Goal: Task Accomplishment & Management: Manage account settings

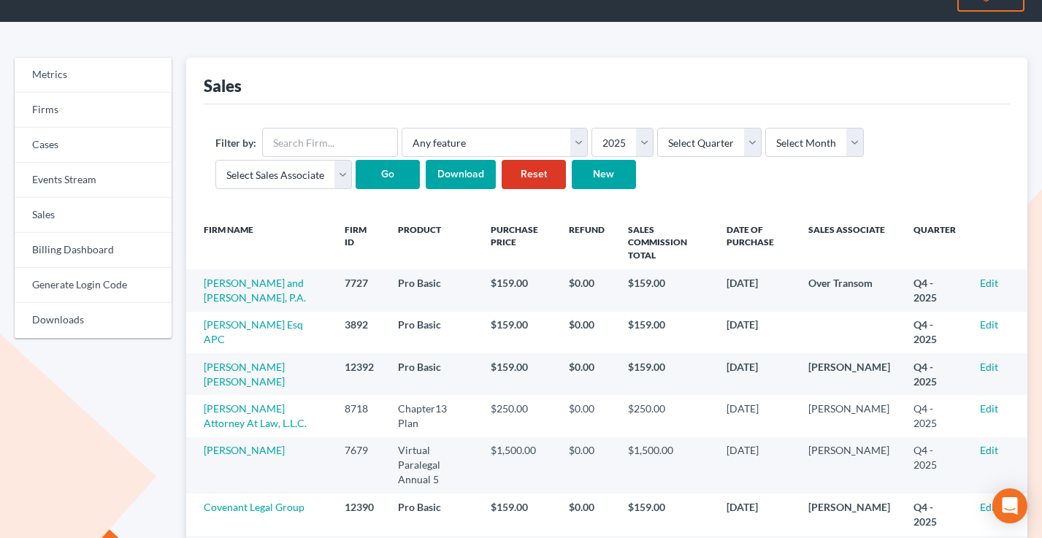
scroll to position [72, 0]
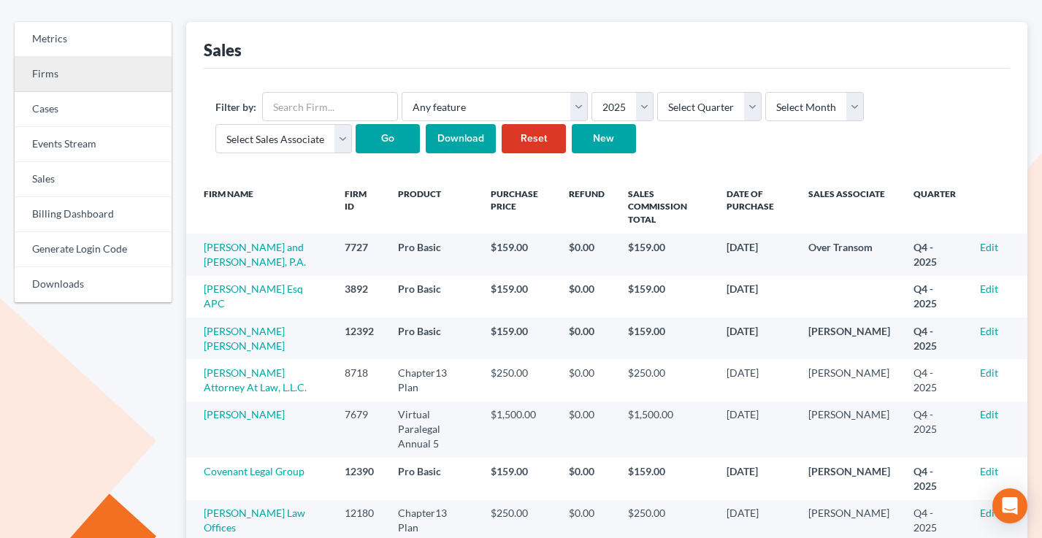
click at [42, 77] on link "Firms" at bounding box center [93, 74] width 157 height 35
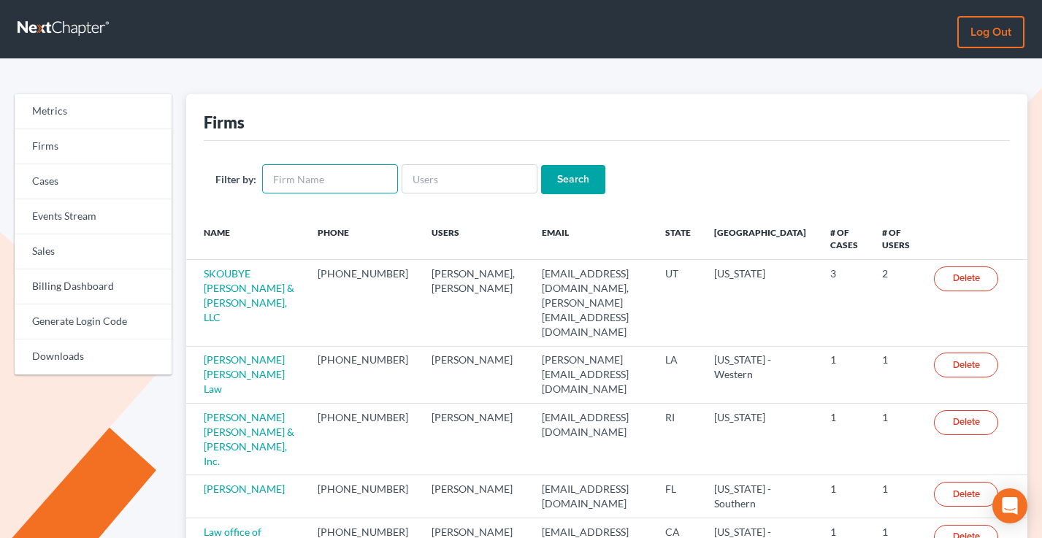
click at [317, 173] on input "text" at bounding box center [330, 178] width 136 height 29
type input "riggs"
click at [541, 165] on input "Search" at bounding box center [573, 179] width 64 height 29
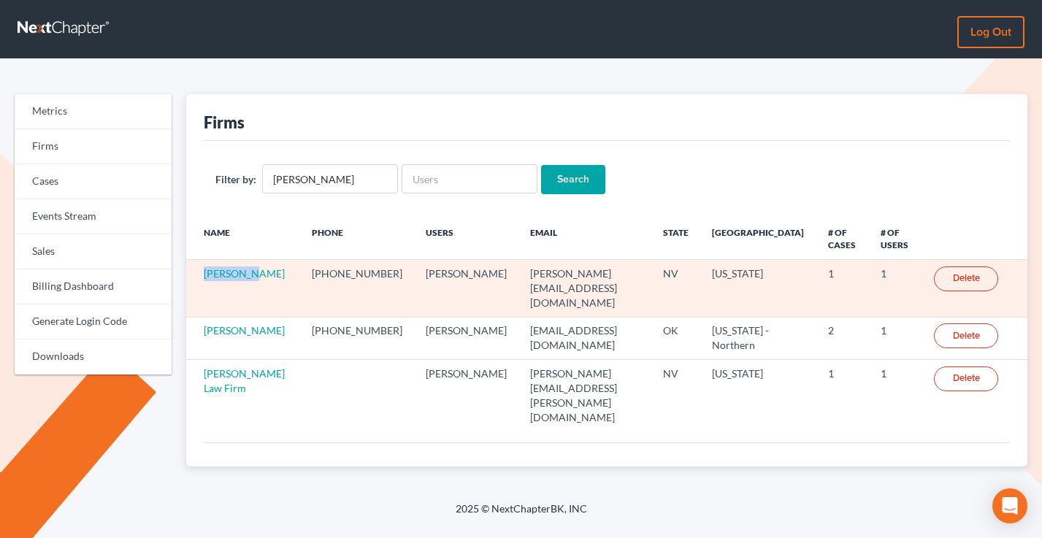
drag, startPoint x: 256, startPoint y: 275, endPoint x: 196, endPoint y: 275, distance: 60.6
click at [196, 276] on td "[PERSON_NAME]" at bounding box center [243, 288] width 115 height 57
copy link "[PERSON_NAME]"
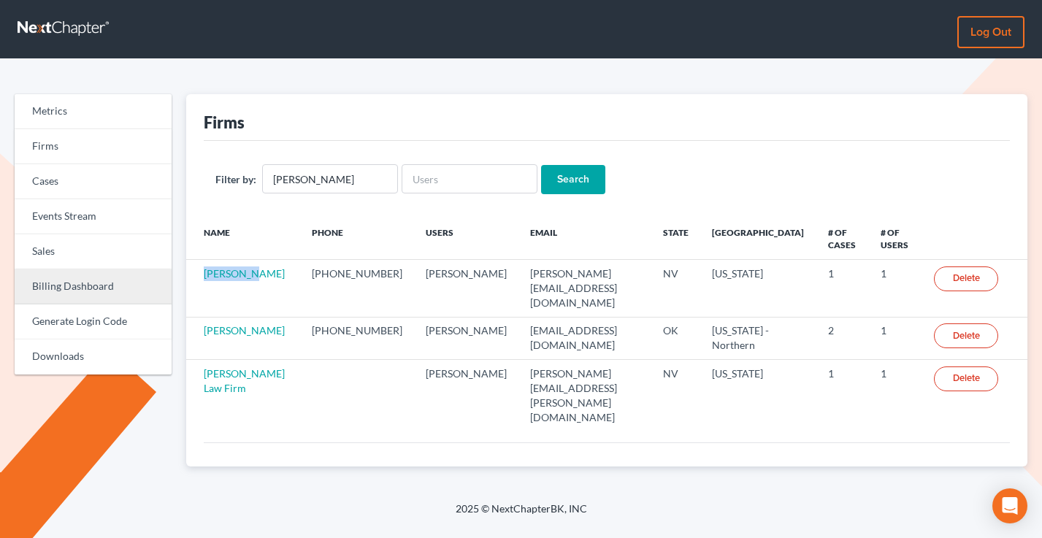
click at [61, 291] on link "Billing Dashboard" at bounding box center [93, 286] width 157 height 35
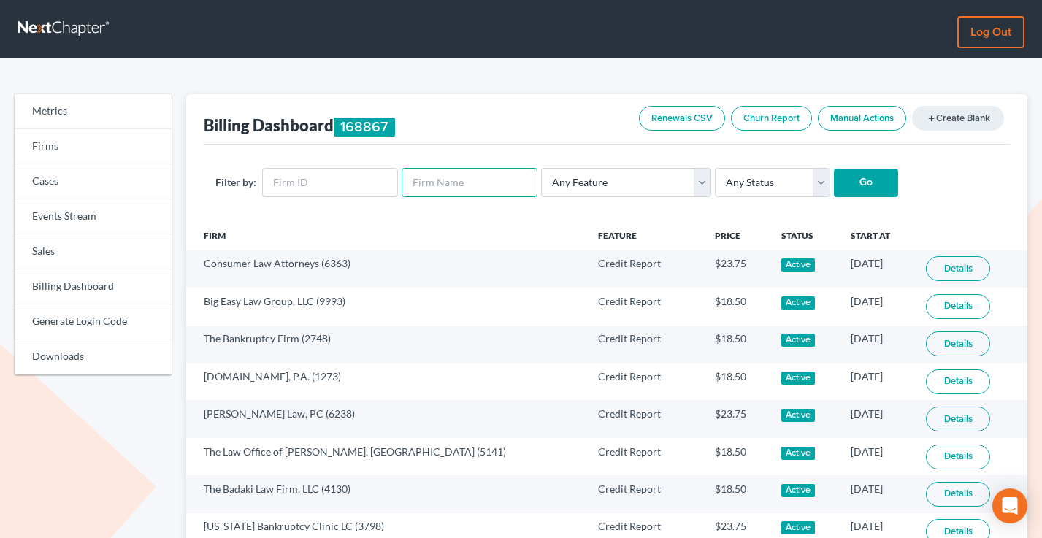
click at [436, 181] on input "text" at bounding box center [469, 182] width 136 height 29
paste input "Dan Riggs"
type input "Dan Riggs"
click at [834, 169] on input "Go" at bounding box center [866, 183] width 64 height 29
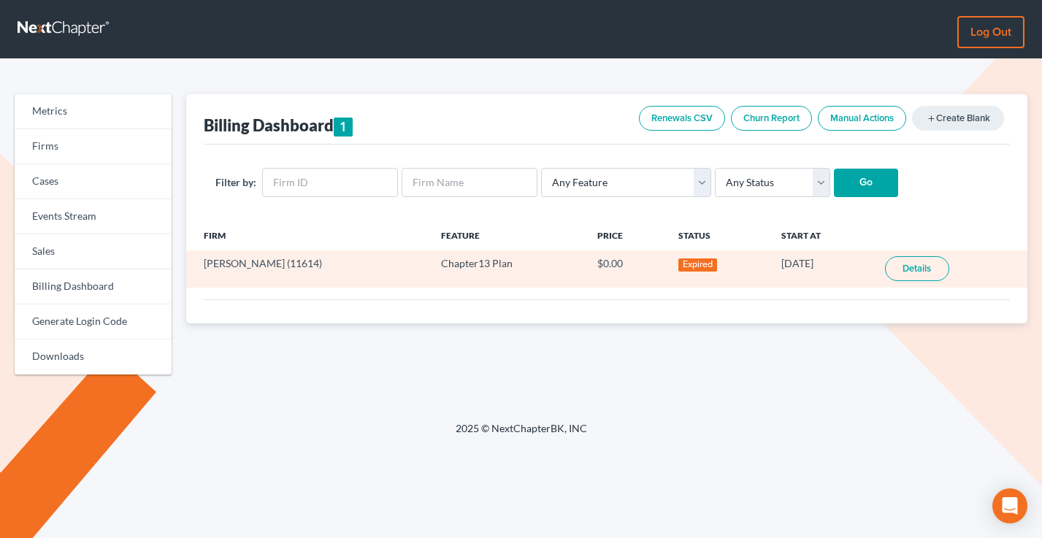
click at [926, 268] on link "Details" at bounding box center [917, 268] width 64 height 25
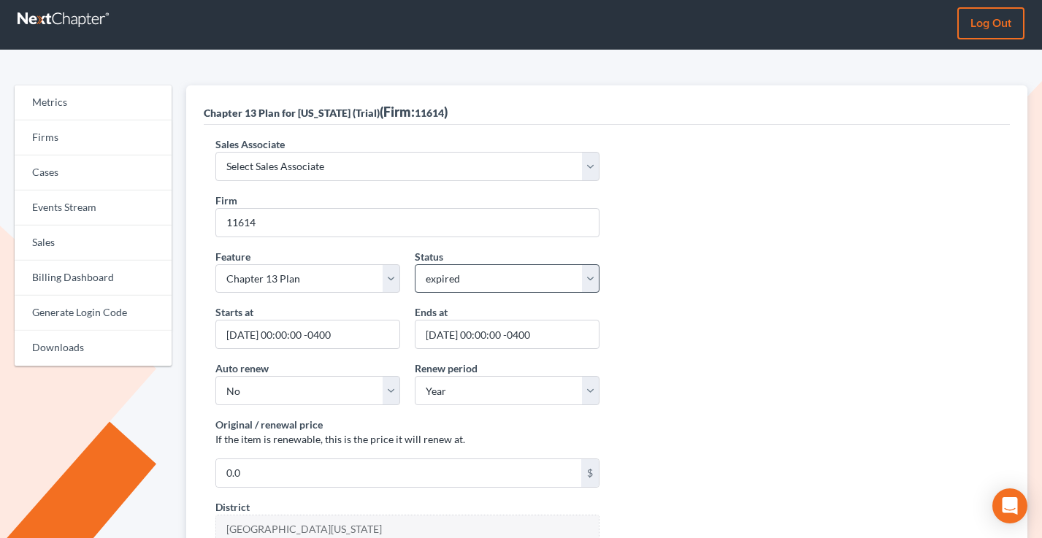
scroll to position [13, 0]
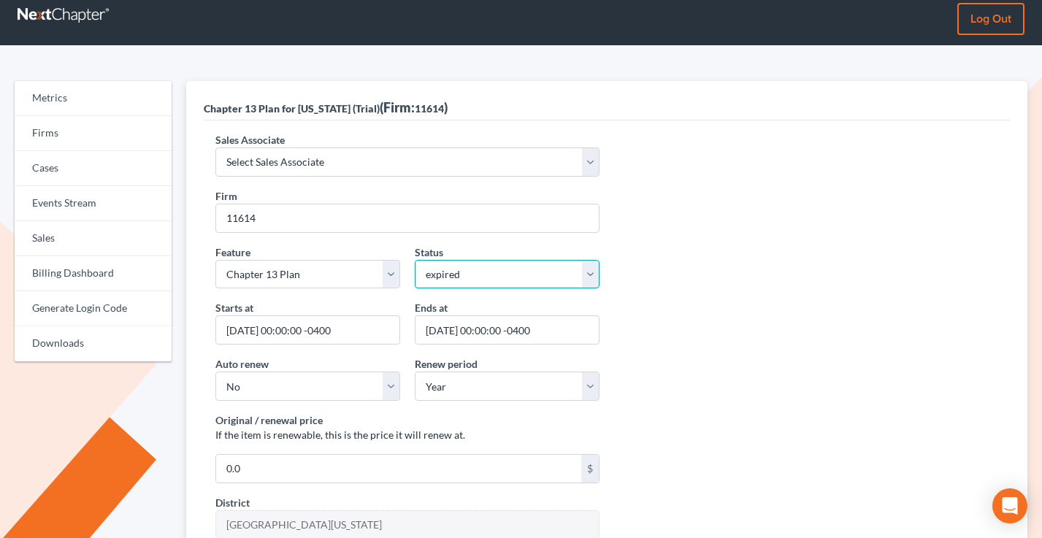
click at [520, 270] on select "active inactive pending expired error pending_charges" at bounding box center [507, 274] width 185 height 29
select select "active"
click at [415, 260] on select "active inactive pending expired error pending_charges" at bounding box center [507, 274] width 185 height 29
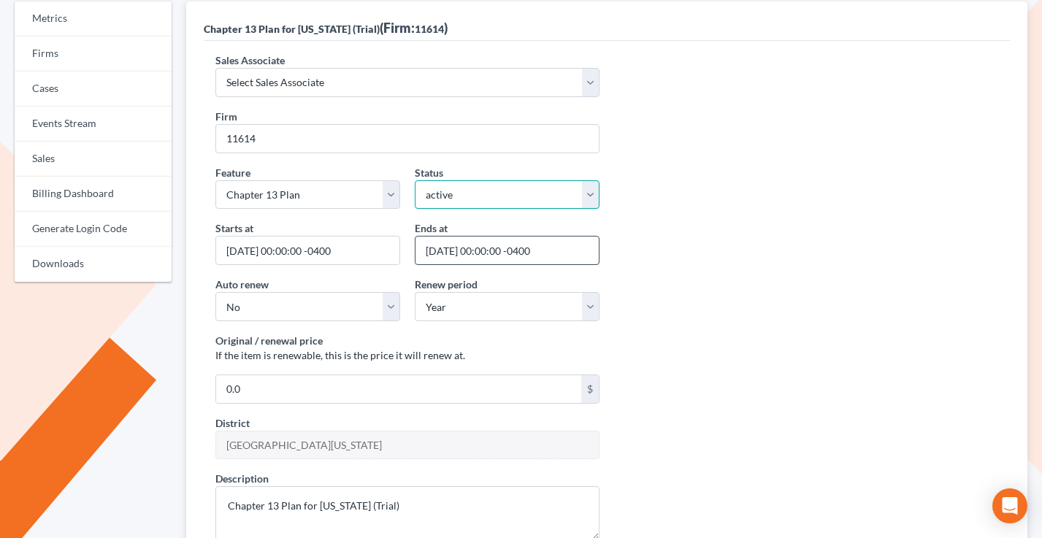
scroll to position [104, 0]
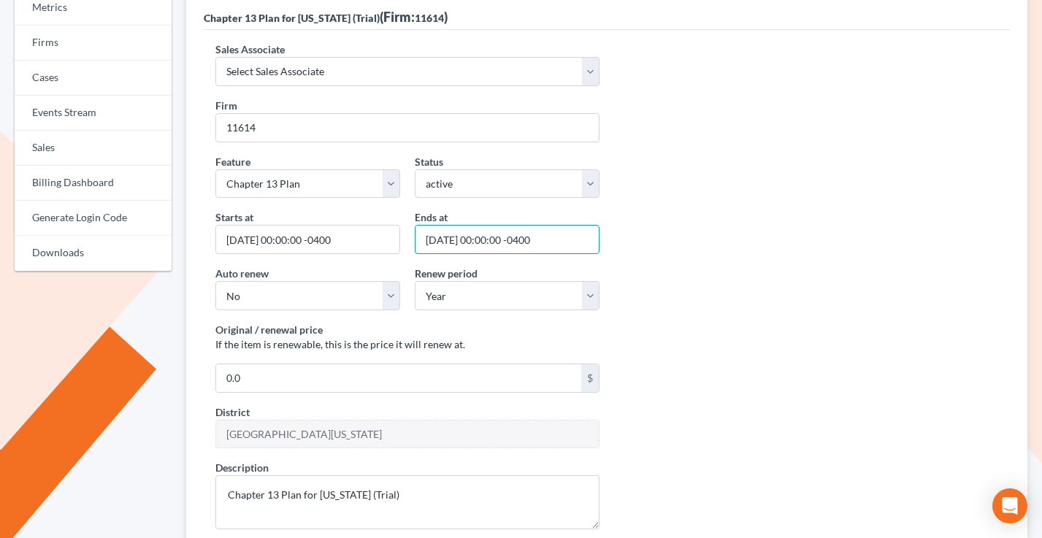
click at [479, 241] on input "2025-10-10 00:00:00 -0400" at bounding box center [507, 239] width 185 height 29
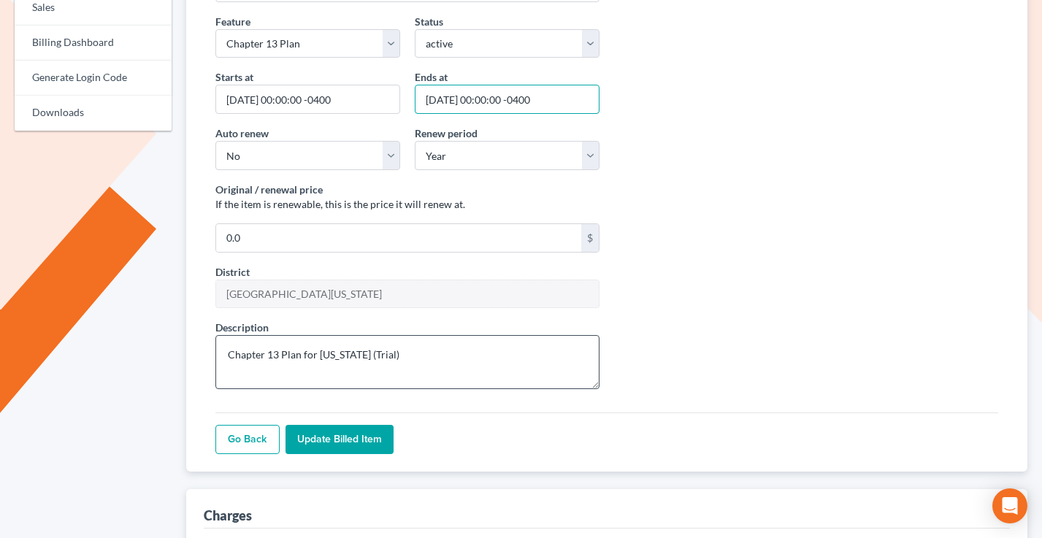
scroll to position [350, 0]
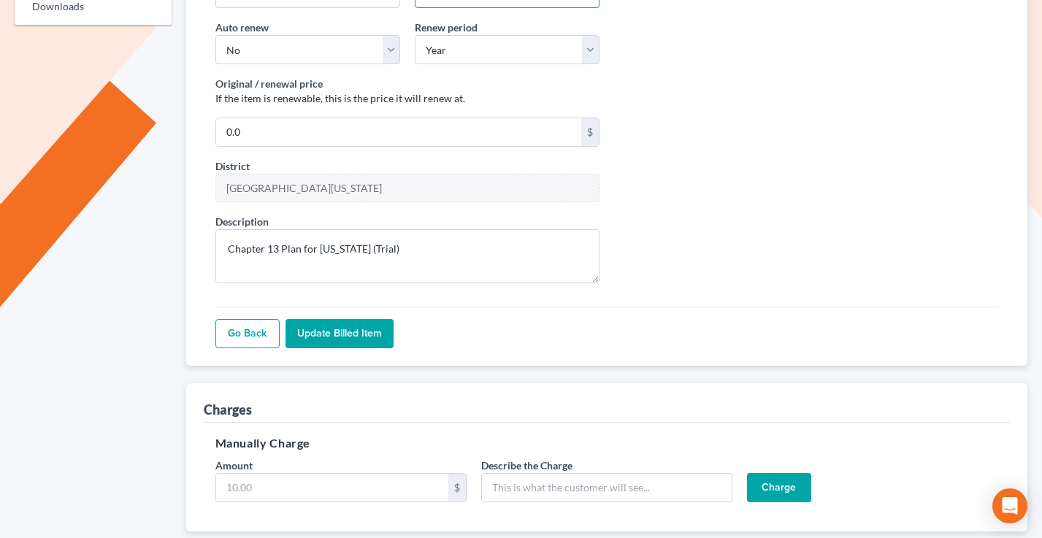
type input "2025-10-15 00:00:00 -0400"
click at [336, 332] on input "Update Billed item" at bounding box center [339, 333] width 108 height 29
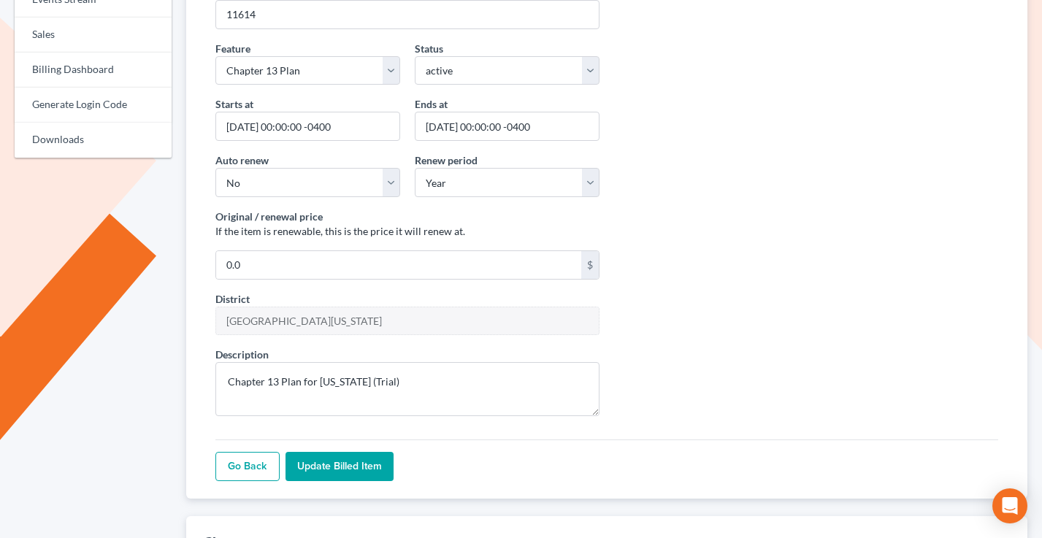
scroll to position [253, 0]
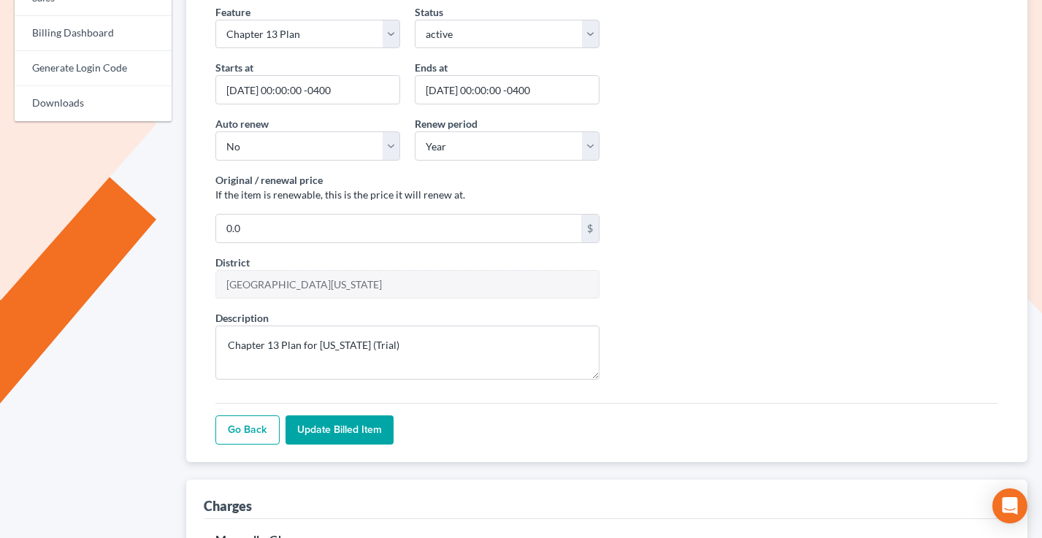
click at [376, 431] on input "Update Billed item" at bounding box center [339, 429] width 108 height 29
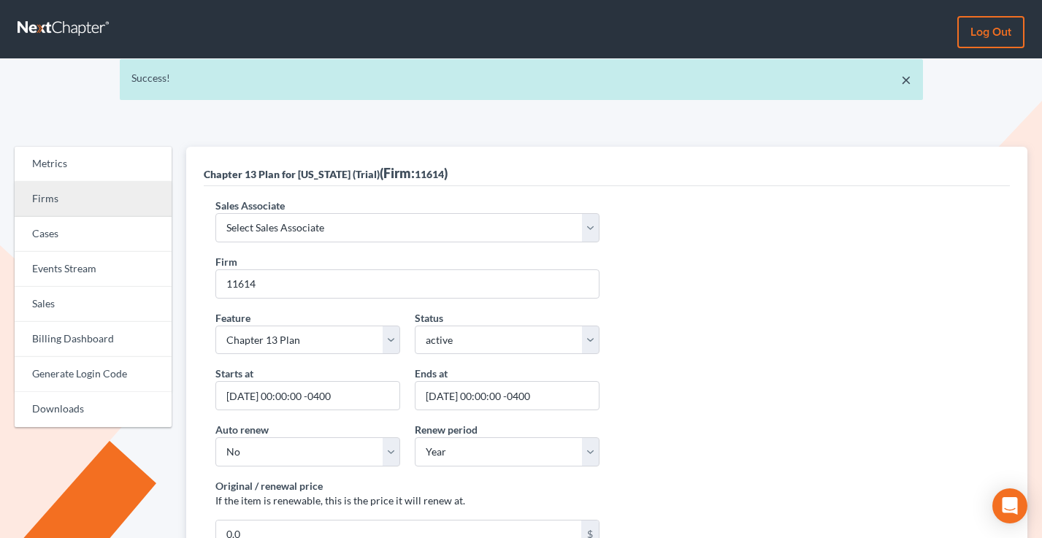
click at [59, 197] on link "Firms" at bounding box center [93, 199] width 157 height 35
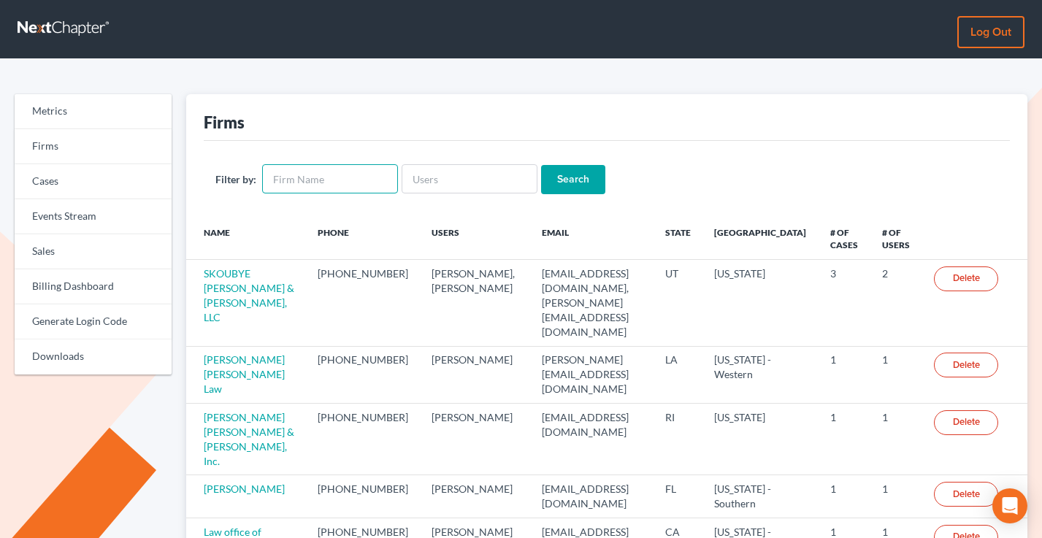
click at [331, 180] on input "text" at bounding box center [330, 178] width 136 height 29
type input "holland"
click at [541, 165] on input "Search" at bounding box center [573, 179] width 64 height 29
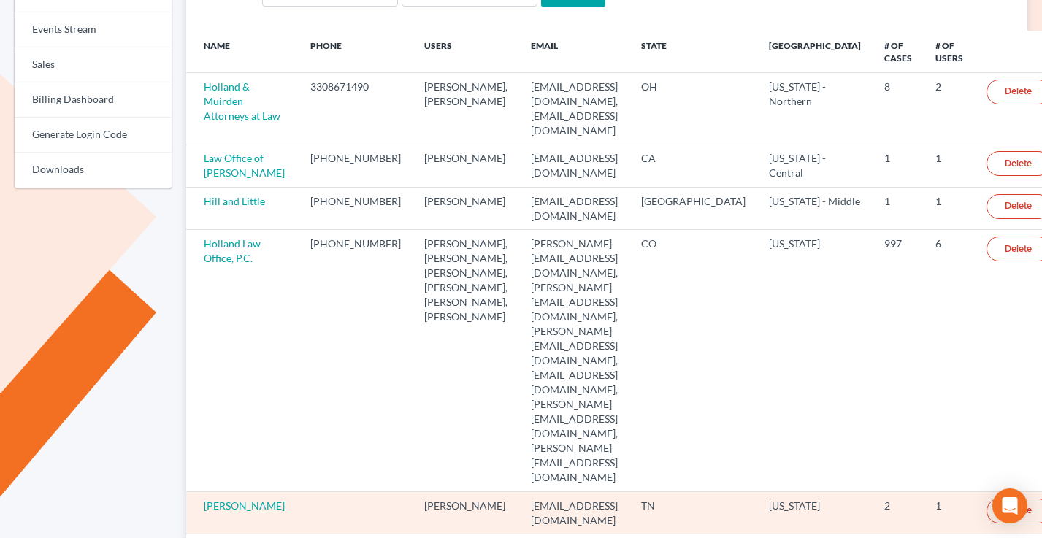
scroll to position [227, 0]
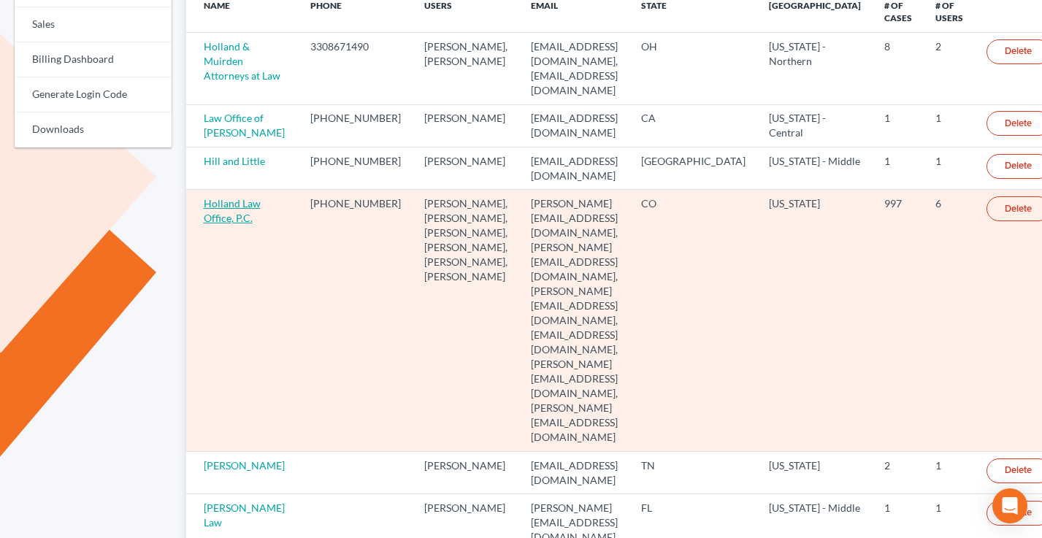
click at [234, 224] on link "Holland Law Office, P.C." at bounding box center [232, 210] width 57 height 27
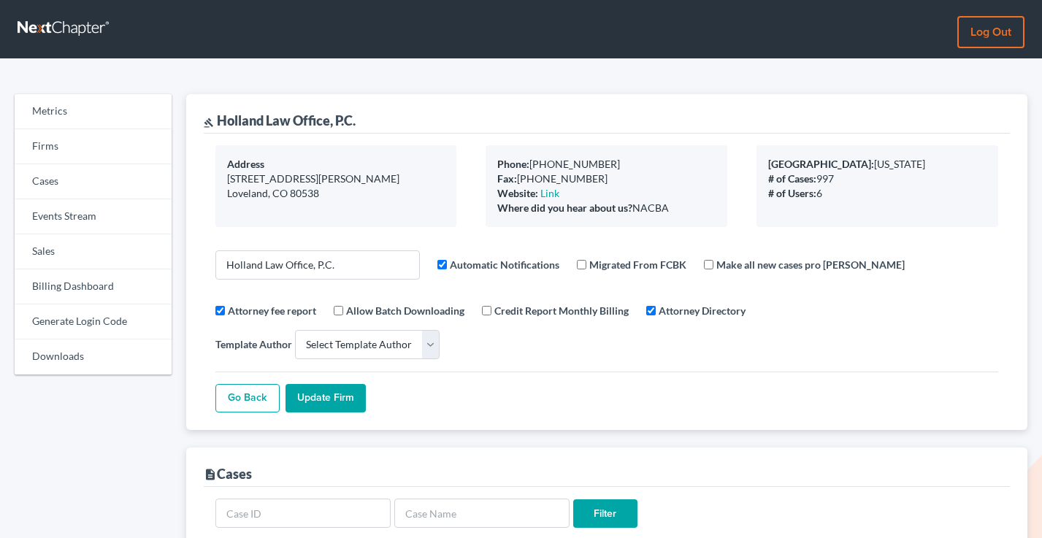
select select
click at [91, 289] on link "Billing Dashboard" at bounding box center [93, 286] width 157 height 35
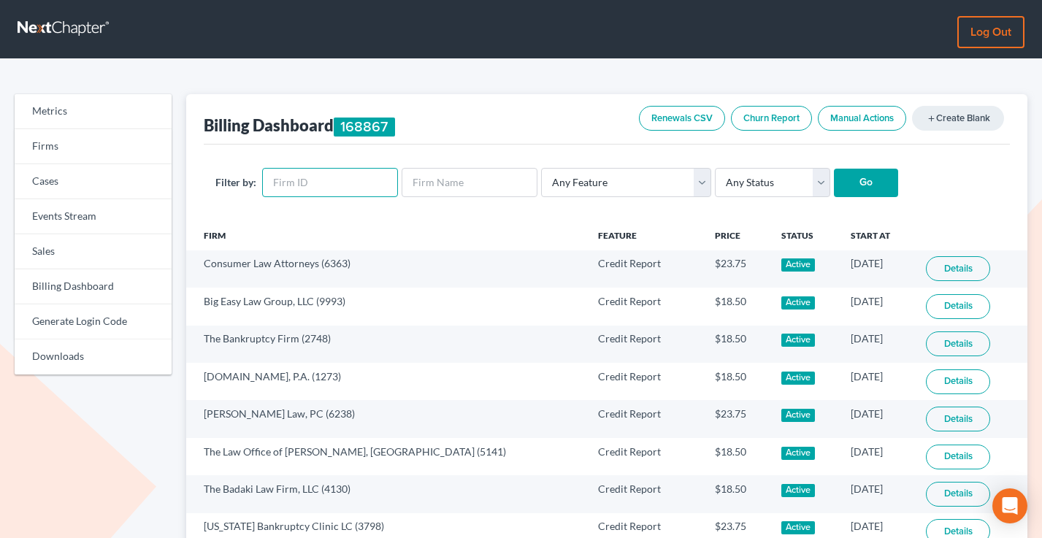
click at [331, 185] on input "text" at bounding box center [330, 182] width 136 height 29
paste input "4015"
type input "4015"
click at [834, 169] on input "Go" at bounding box center [866, 183] width 64 height 29
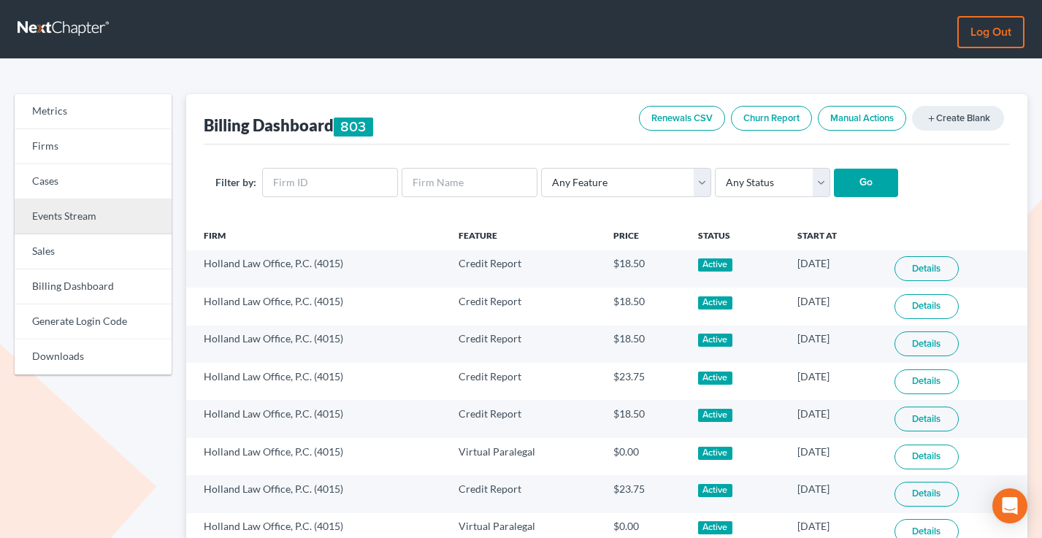
click at [71, 212] on link "Events Stream" at bounding box center [93, 216] width 157 height 35
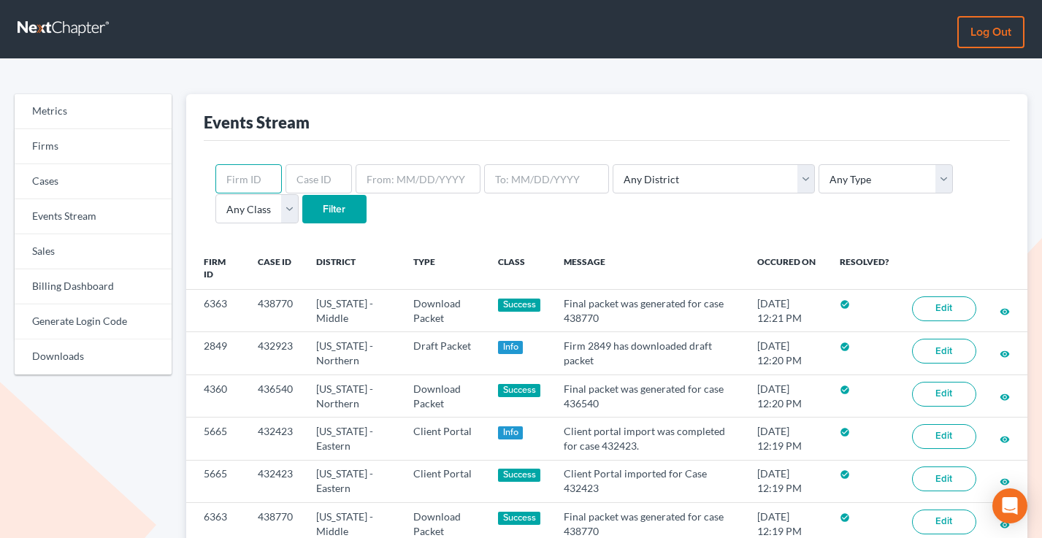
click at [250, 181] on input "text" at bounding box center [248, 178] width 66 height 29
paste input "4015"
type input "4015"
click at [302, 195] on input "Filter" at bounding box center [334, 209] width 64 height 29
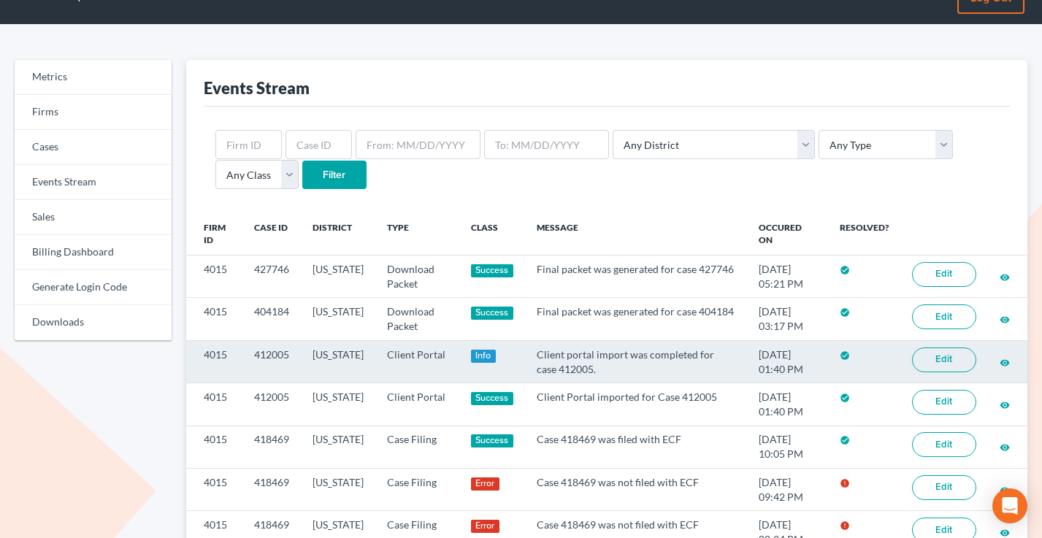
scroll to position [16, 0]
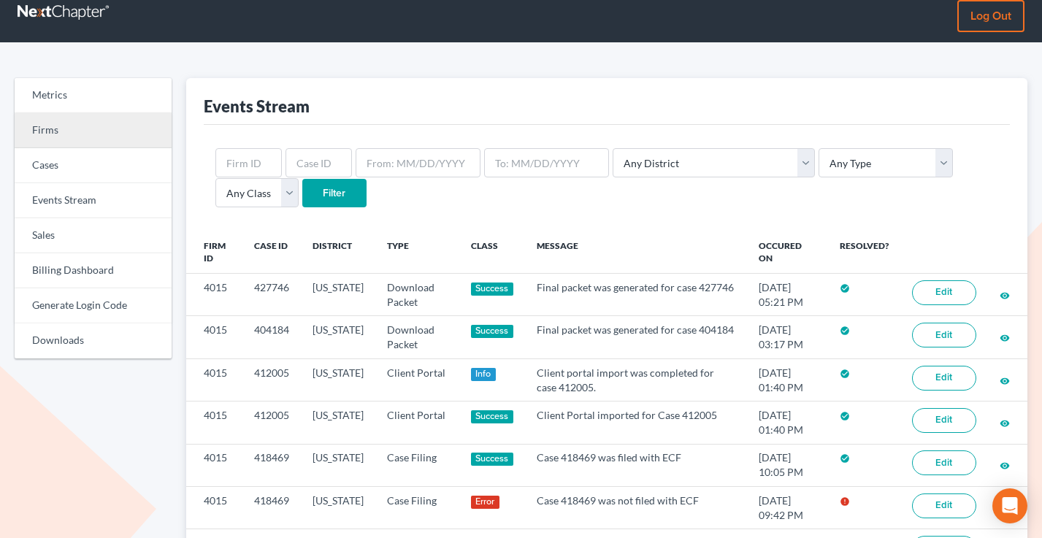
click at [129, 138] on link "Firms" at bounding box center [93, 130] width 157 height 35
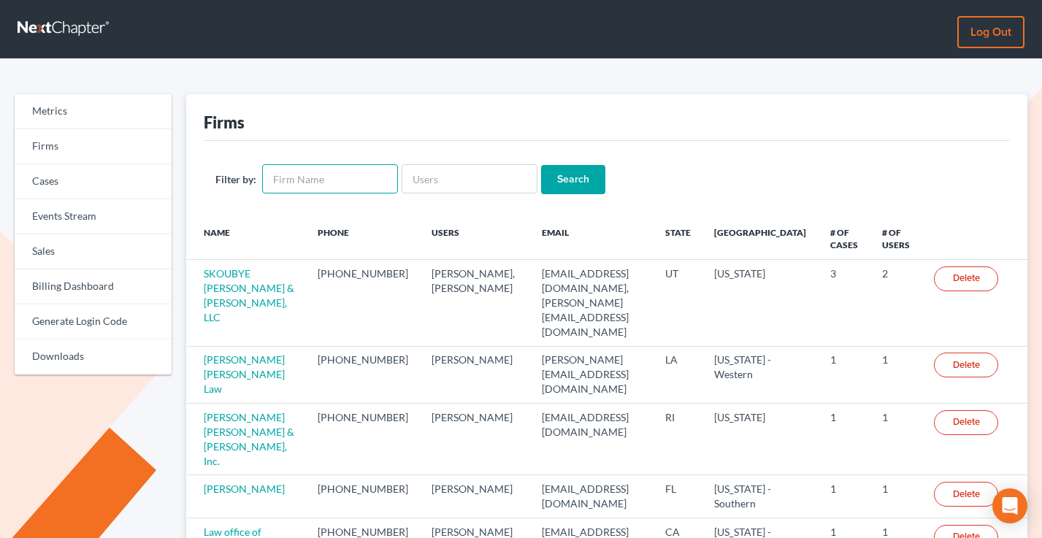
click at [331, 170] on input "text" at bounding box center [330, 178] width 136 height 29
type input "Holland"
click at [541, 165] on input "Search" at bounding box center [573, 179] width 64 height 29
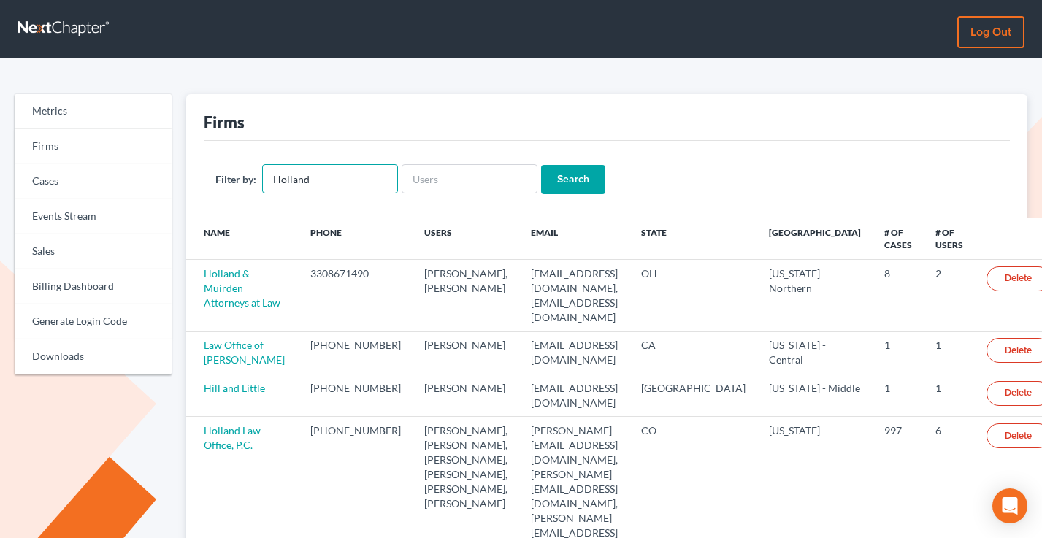
click at [323, 181] on input "Holland" at bounding box center [330, 178] width 136 height 29
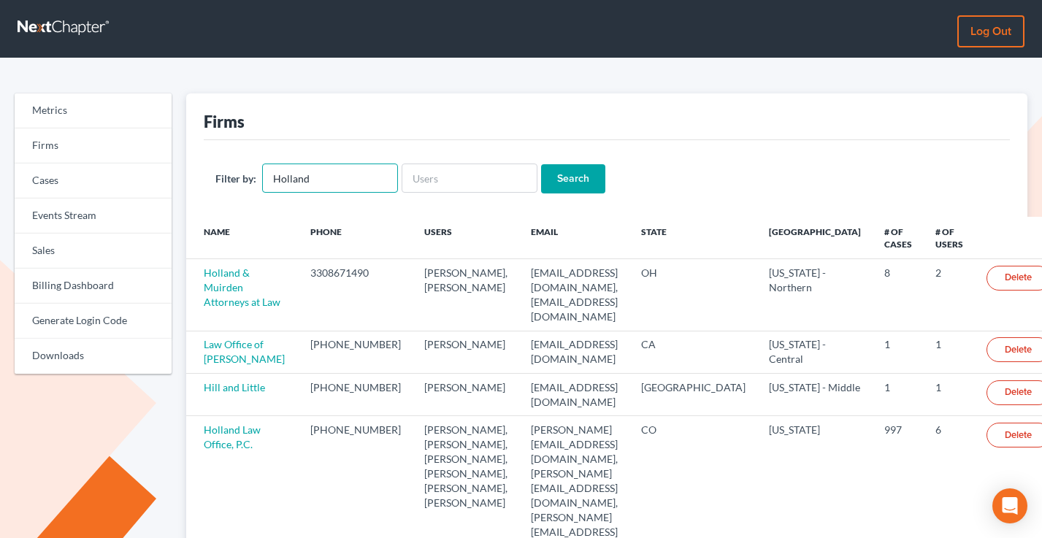
click at [323, 181] on input "Holland" at bounding box center [330, 177] width 136 height 29
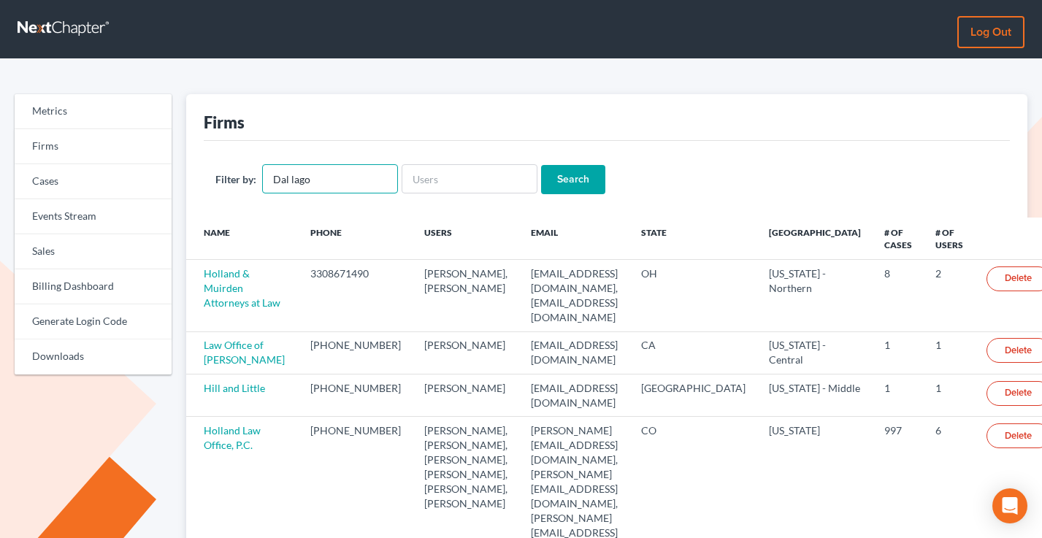
type input "Dal lago"
click at [541, 165] on input "Search" at bounding box center [573, 179] width 64 height 29
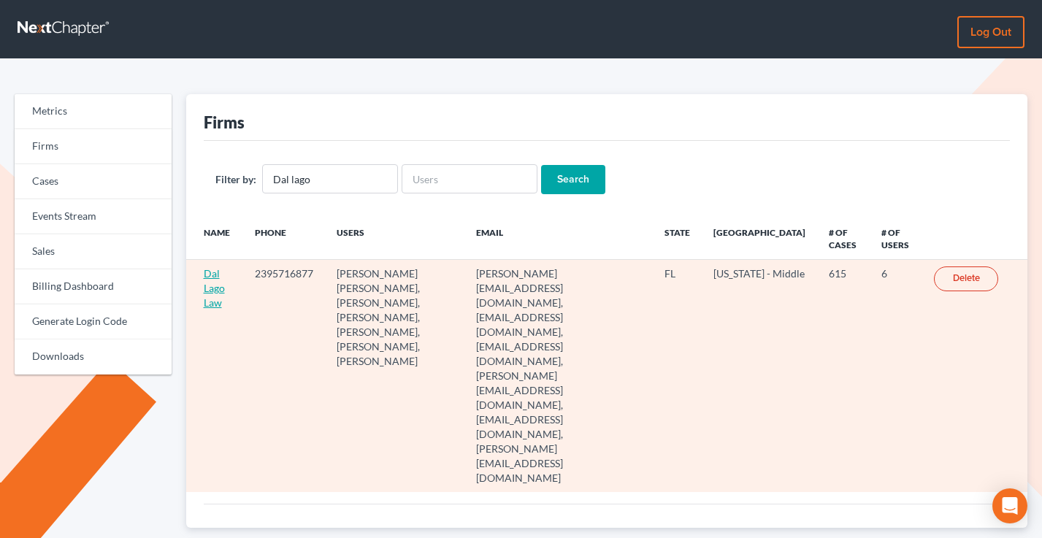
click at [212, 299] on link "Dal Lago Law" at bounding box center [214, 288] width 21 height 42
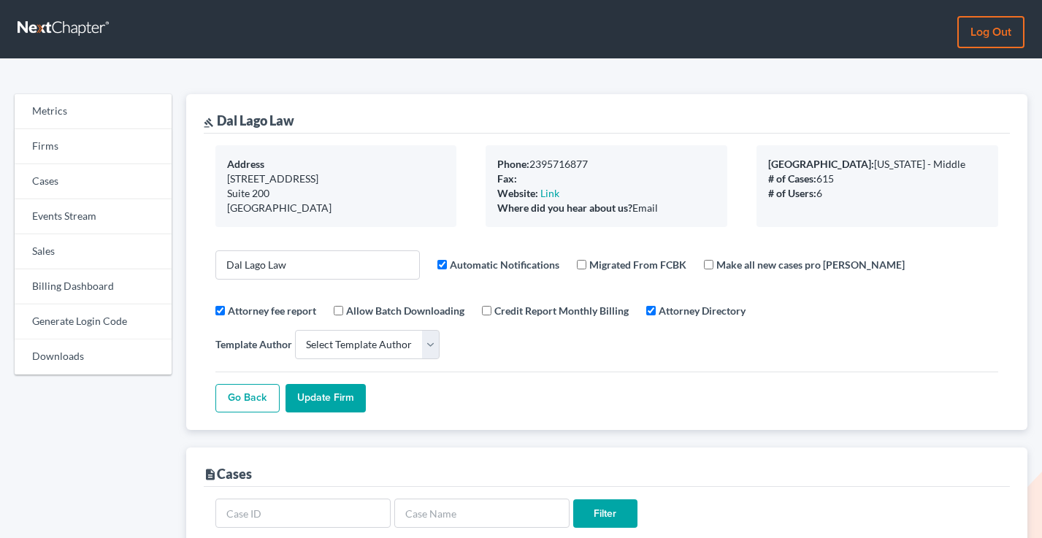
select select
click at [80, 289] on link "Billing Dashboard" at bounding box center [93, 286] width 157 height 35
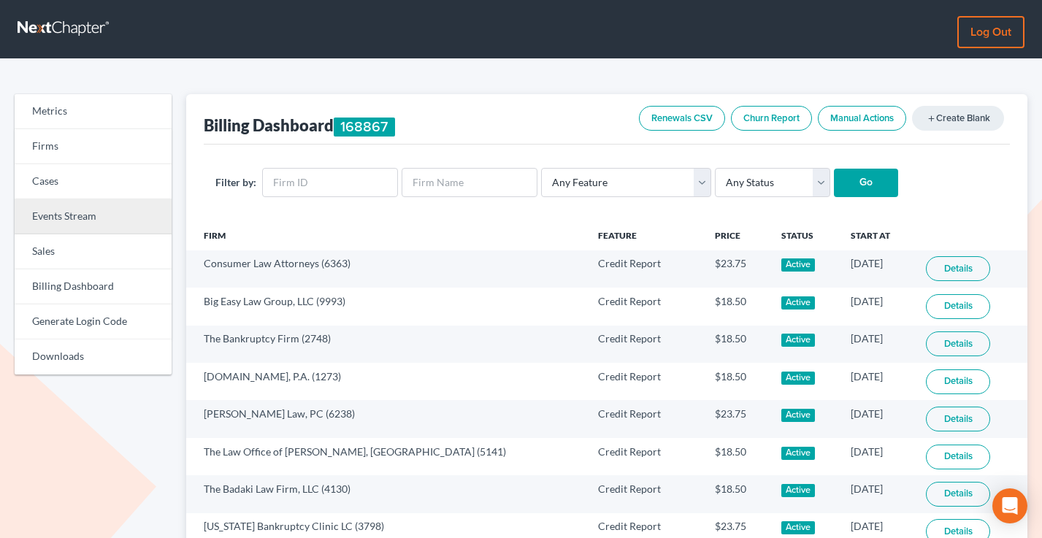
click at [67, 222] on link "Events Stream" at bounding box center [93, 216] width 157 height 35
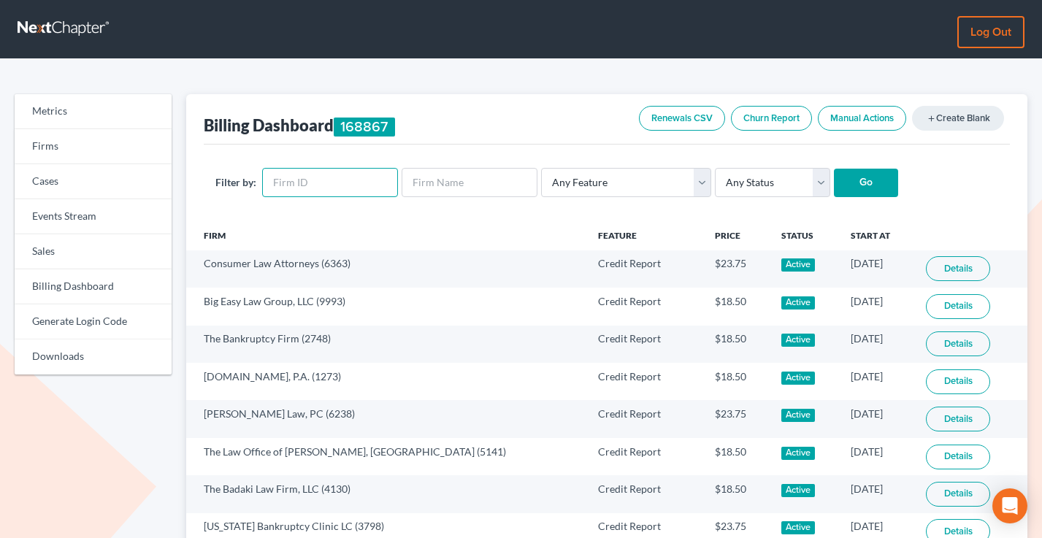
click at [334, 181] on input "text" at bounding box center [330, 182] width 136 height 29
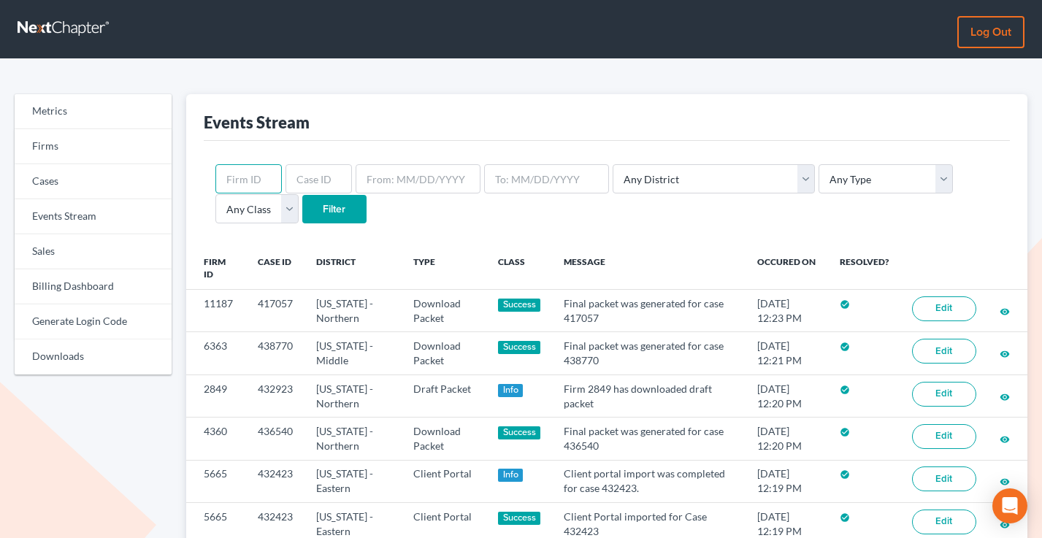
click at [255, 178] on input "text" at bounding box center [248, 178] width 66 height 29
paste input "7109"
type input "7109"
click at [302, 195] on input "Filter" at bounding box center [334, 209] width 64 height 29
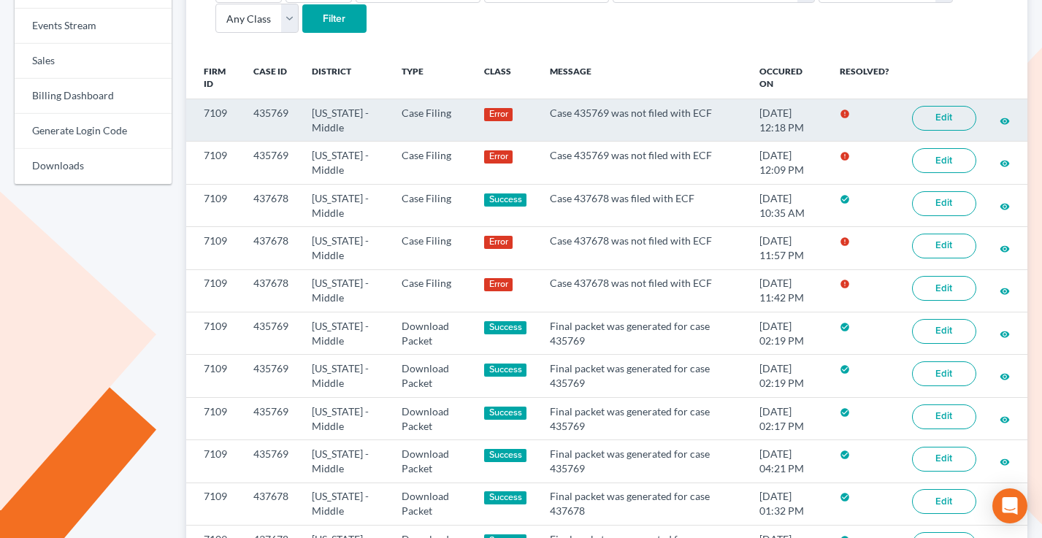
scroll to position [191, 0]
click at [931, 118] on link "Edit" at bounding box center [944, 117] width 64 height 25
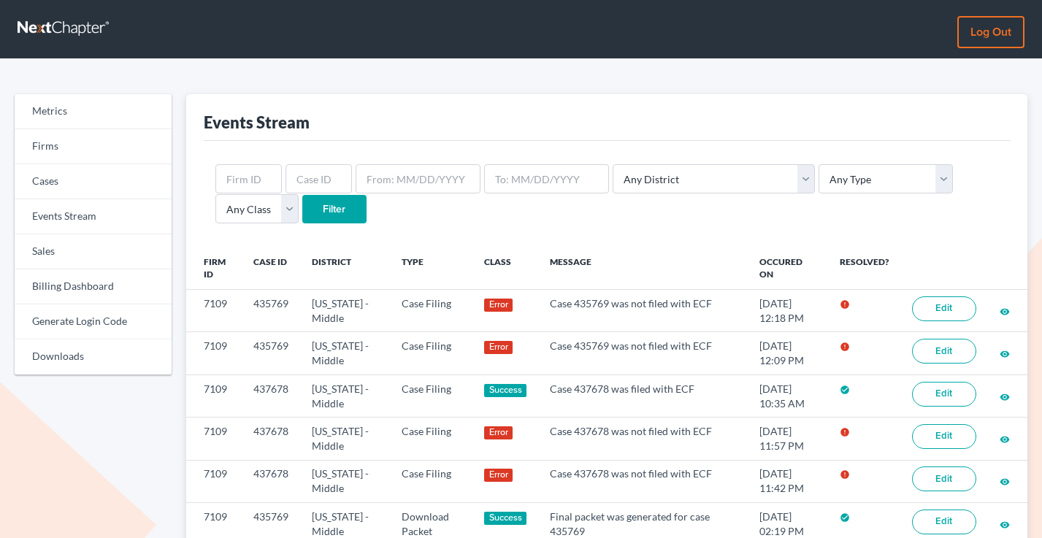
scroll to position [191, 0]
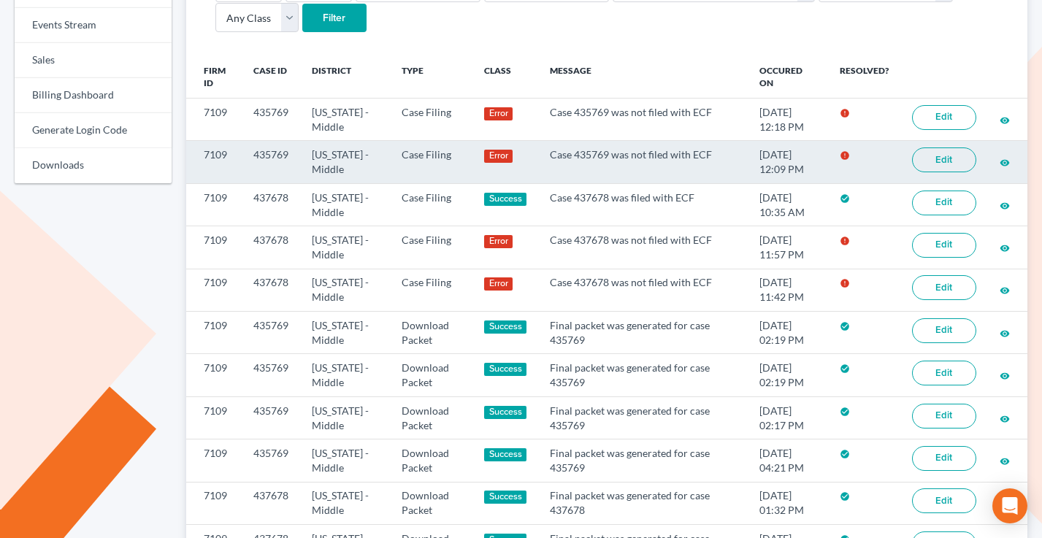
click at [945, 159] on link "Edit" at bounding box center [944, 159] width 64 height 25
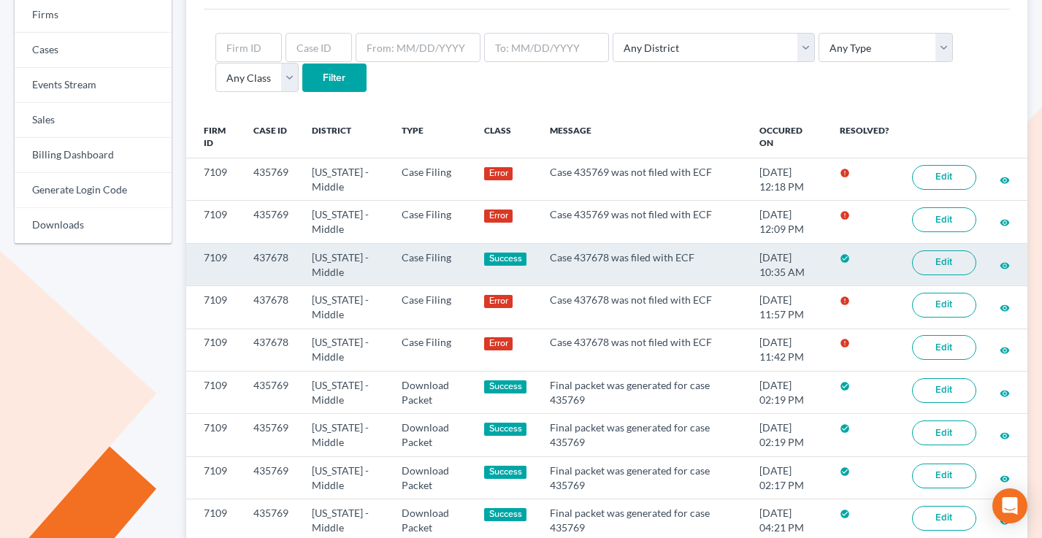
scroll to position [120, 0]
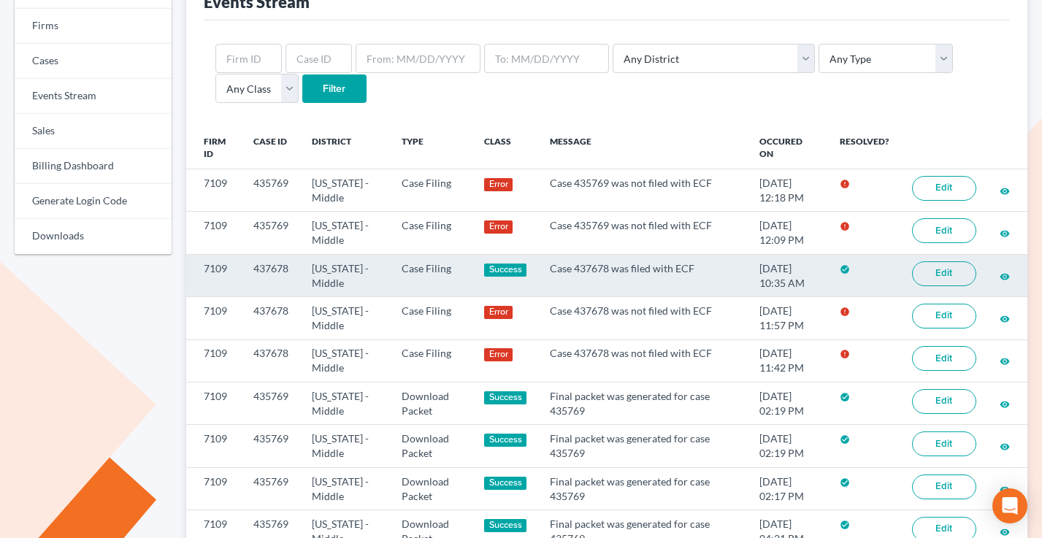
drag, startPoint x: 785, startPoint y: 282, endPoint x: 713, endPoint y: 265, distance: 73.5
click at [713, 265] on tr "7109 437678 [US_STATE] - Middle Case Filing Success Case 437678 was filed with …" at bounding box center [607, 275] width 842 height 42
click at [713, 265] on td "Case 437678 was filed with ECF" at bounding box center [643, 275] width 210 height 42
drag, startPoint x: 787, startPoint y: 287, endPoint x: 723, endPoint y: 272, distance: 65.3
click at [724, 272] on tr "7109 437678 [US_STATE] - Middle Case Filing Success Case 437678 was filed with …" at bounding box center [607, 275] width 842 height 42
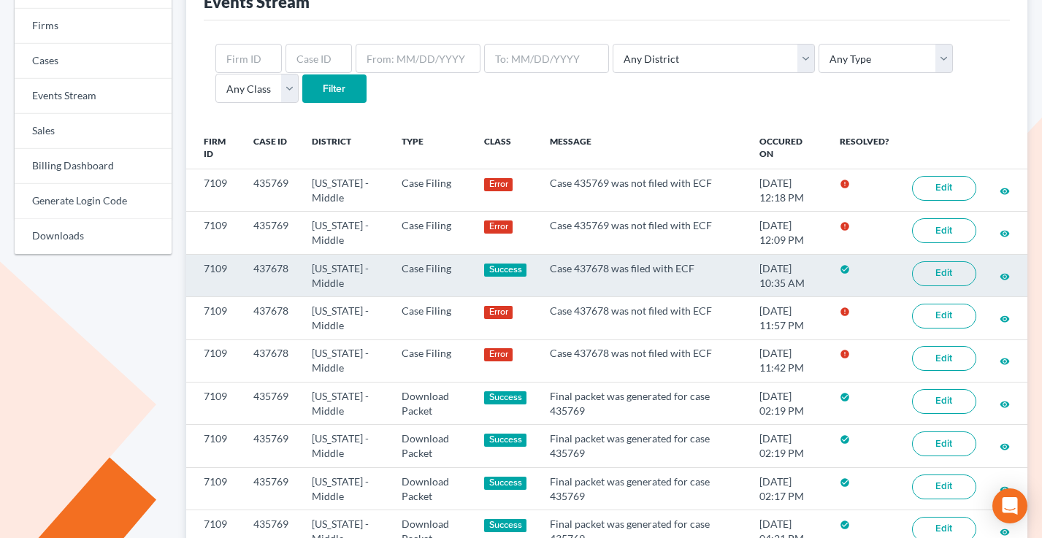
click at [723, 272] on td "Case 437678 was filed with ECF" at bounding box center [643, 275] width 210 height 42
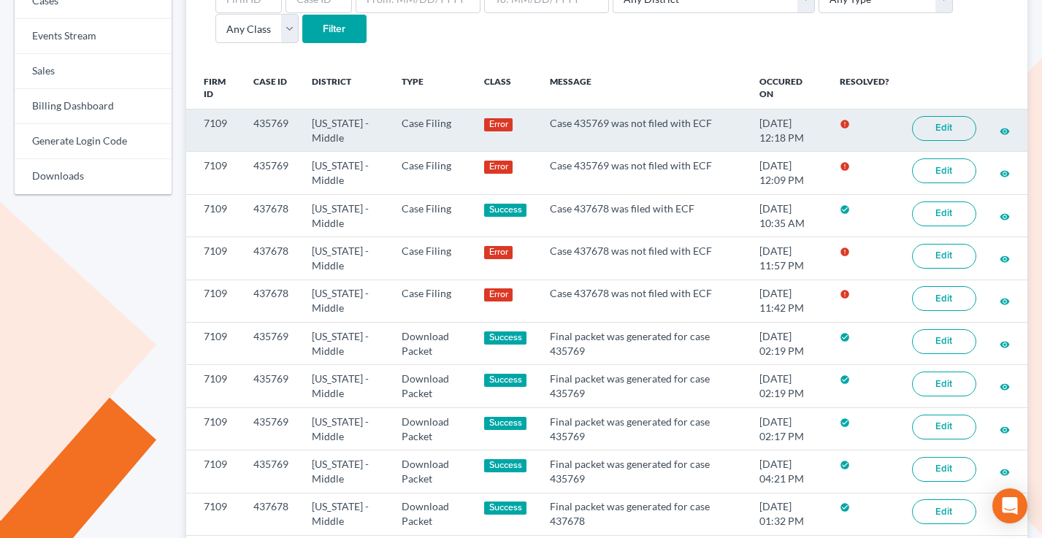
scroll to position [175, 0]
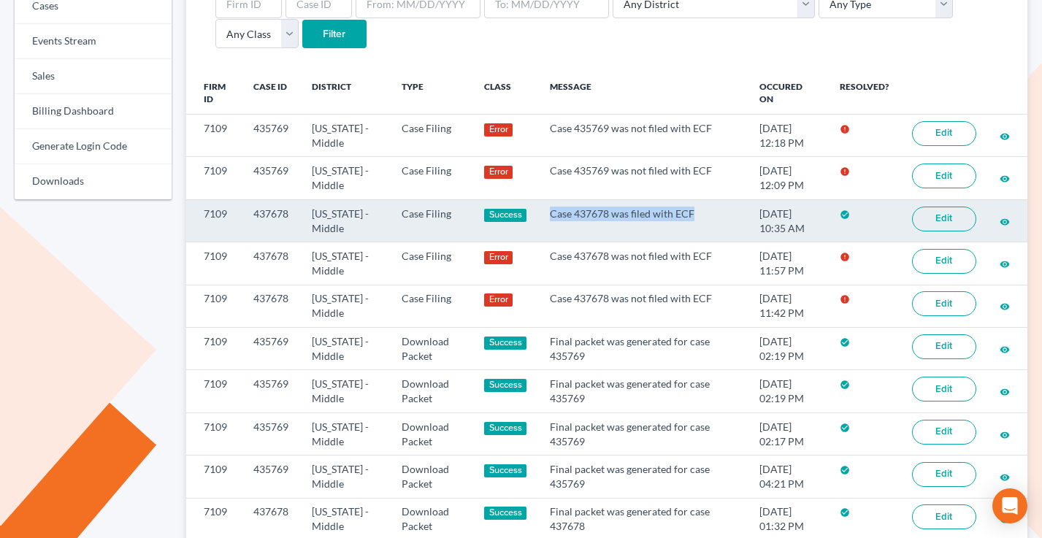
drag, startPoint x: 650, startPoint y: 211, endPoint x: 536, endPoint y: 211, distance: 113.9
click at [538, 211] on td "Case 437678 was filed with ECF" at bounding box center [643, 220] width 210 height 42
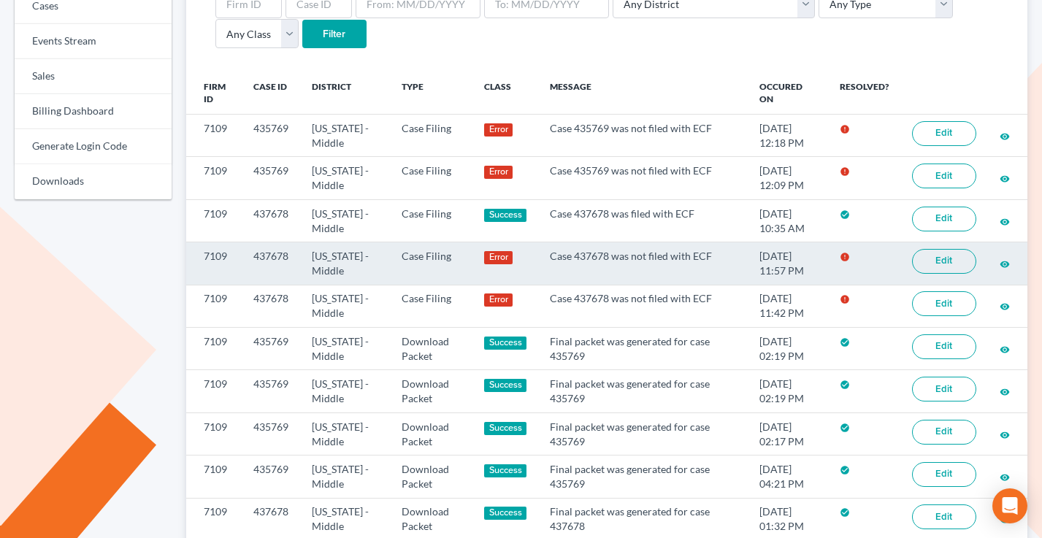
scroll to position [0, 0]
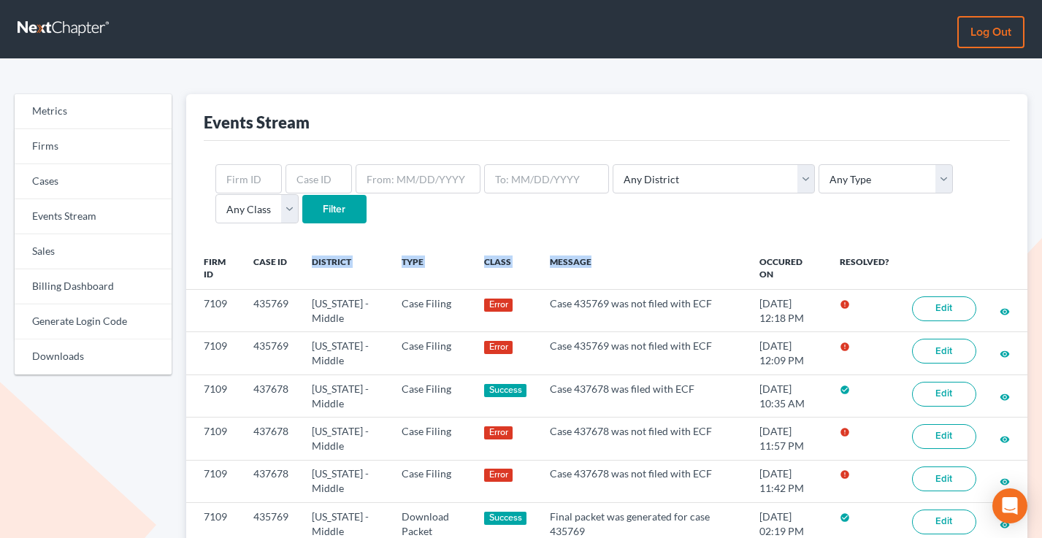
drag, startPoint x: 591, startPoint y: 261, endPoint x: 287, endPoint y: 259, distance: 304.4
click at [287, 259] on tr "Firm ID Case ID District Type Class Message Occured On Resolved?" at bounding box center [607, 268] width 842 height 42
click at [287, 259] on th "Case ID" at bounding box center [271, 268] width 58 height 42
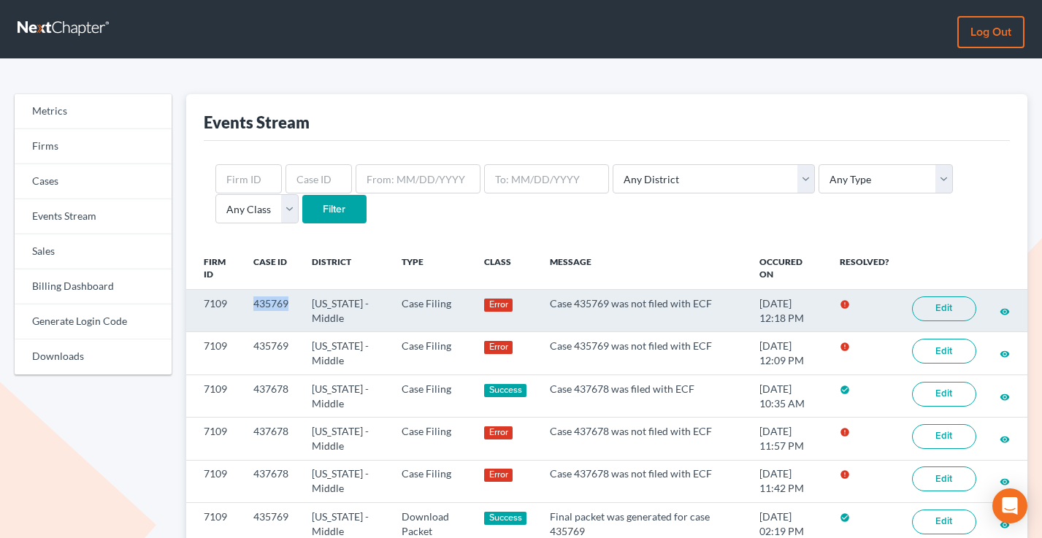
drag, startPoint x: 292, startPoint y: 301, endPoint x: 255, endPoint y: 302, distance: 36.5
click at [255, 302] on td "435769" at bounding box center [271, 311] width 58 height 42
click at [237, 301] on td "7109" at bounding box center [214, 311] width 56 height 42
drag, startPoint x: 226, startPoint y: 302, endPoint x: 196, endPoint y: 302, distance: 29.2
click at [199, 302] on td "7109" at bounding box center [214, 311] width 56 height 42
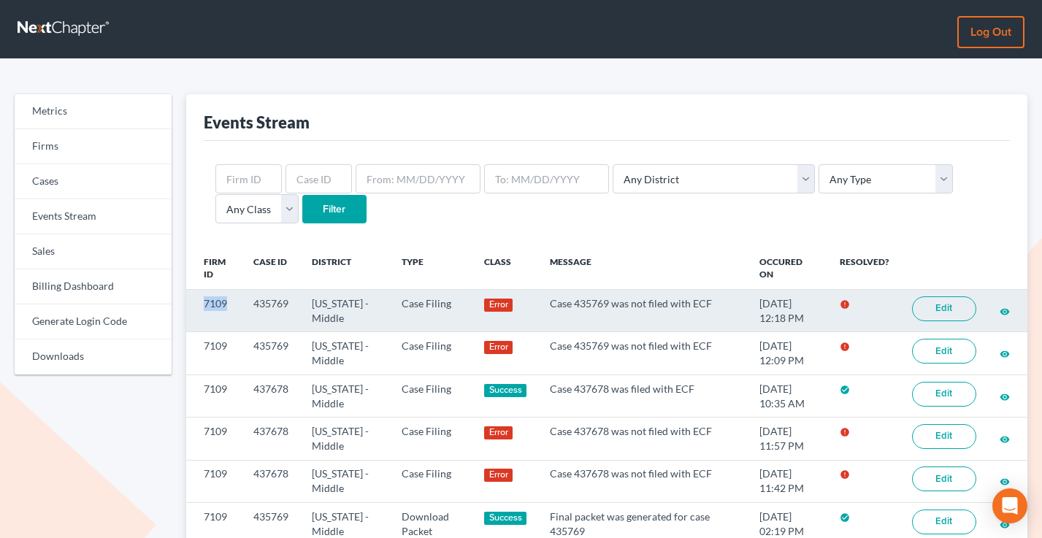
copy td "7109"
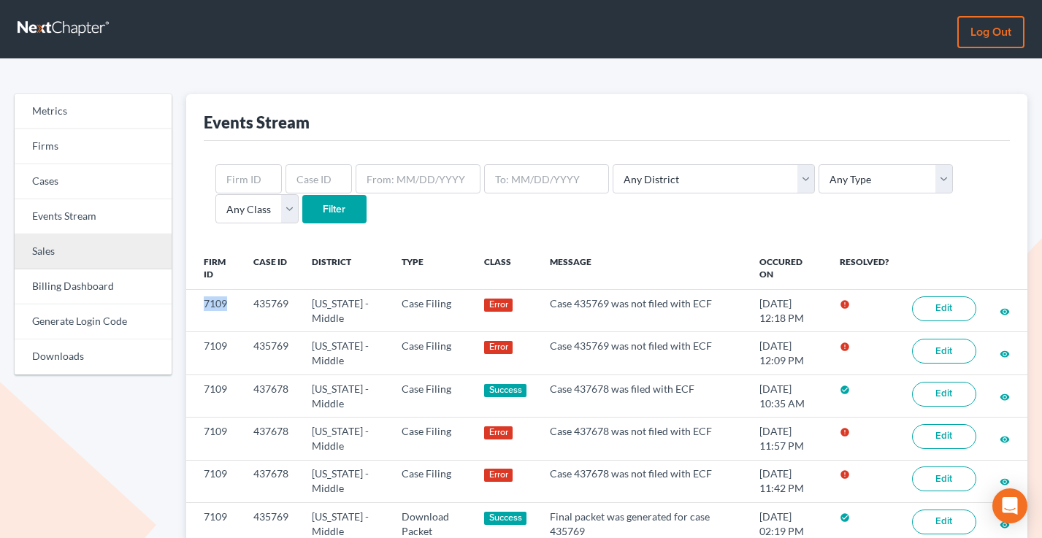
click at [57, 248] on link "Sales" at bounding box center [93, 251] width 157 height 35
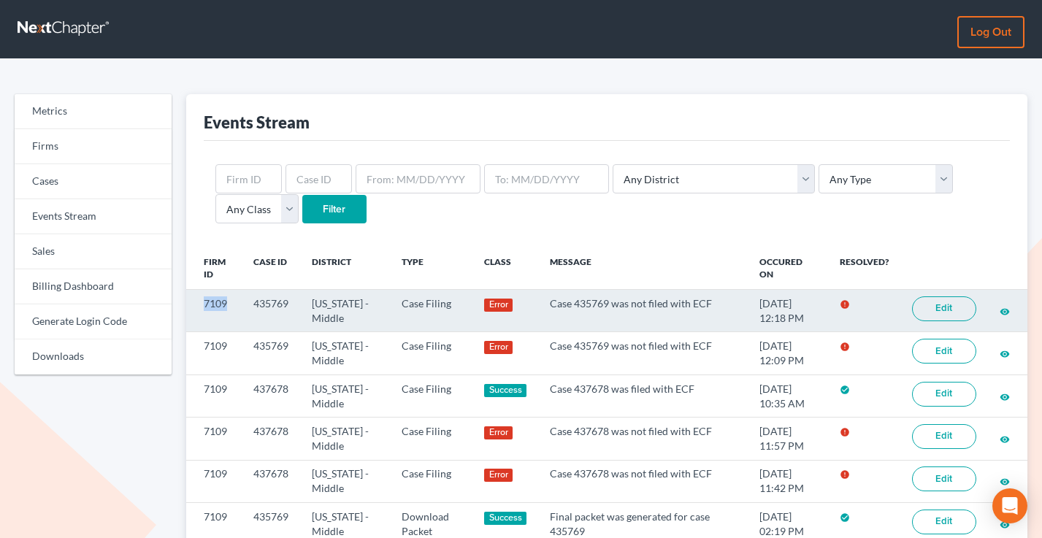
drag, startPoint x: 226, startPoint y: 301, endPoint x: 192, endPoint y: 301, distance: 34.3
click at [192, 301] on td "7109" at bounding box center [214, 311] width 56 height 42
copy td "7109"
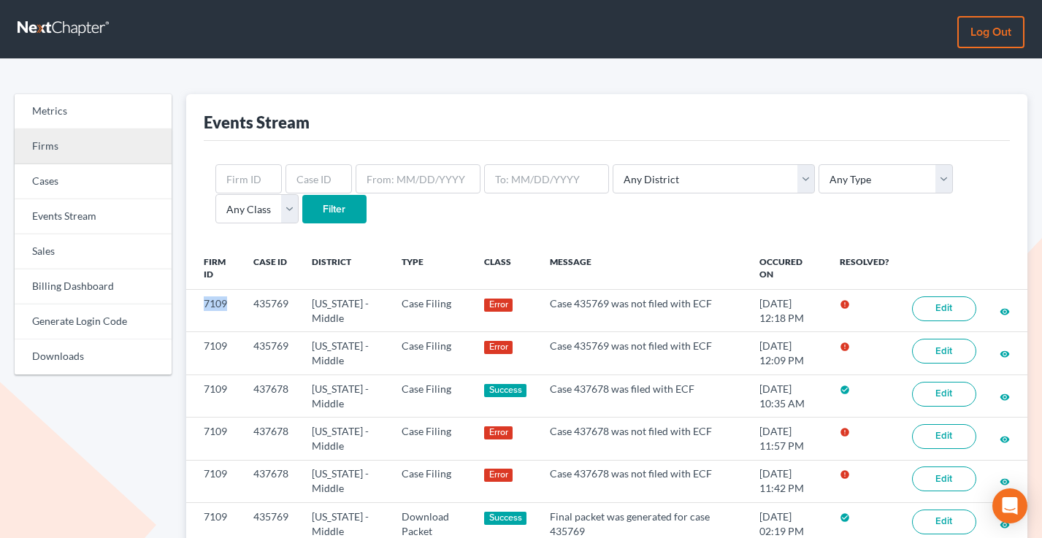
click at [76, 149] on link "Firms" at bounding box center [93, 146] width 157 height 35
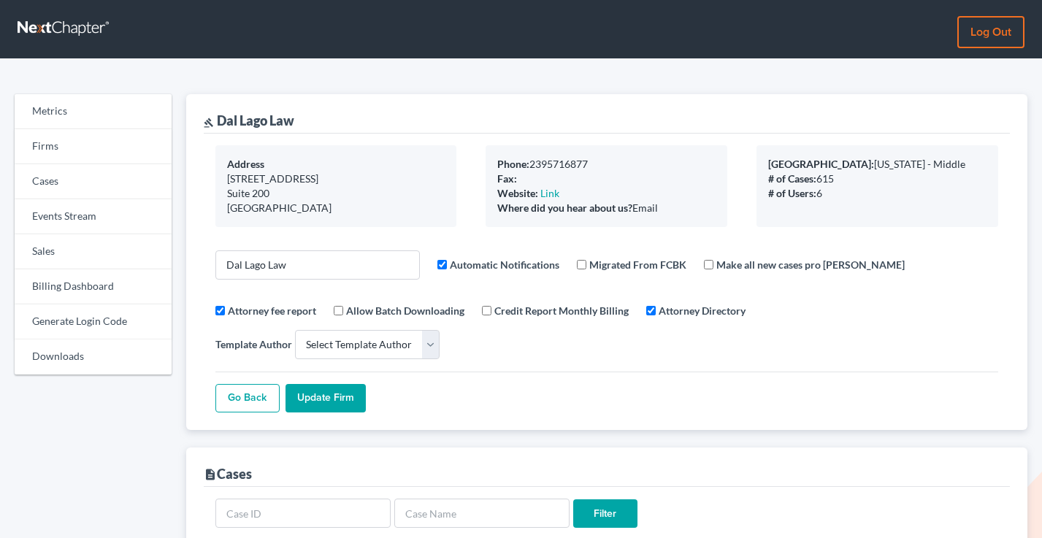
select select
click at [52, 141] on link "Firms" at bounding box center [93, 146] width 157 height 35
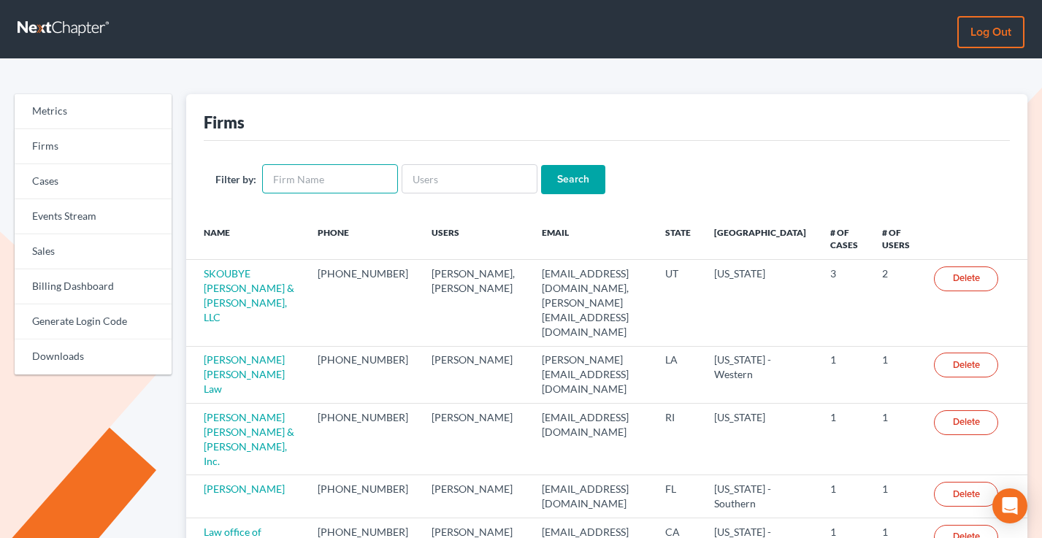
click at [332, 178] on input "text" at bounding box center [330, 178] width 136 height 29
type input "riggs"
click at [541, 165] on input "Search" at bounding box center [573, 179] width 64 height 29
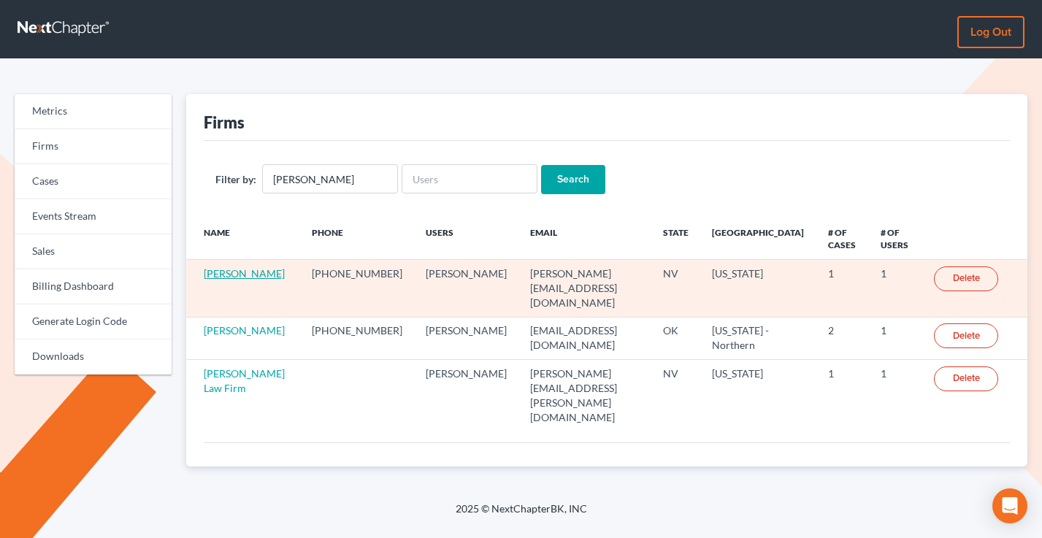
drag, startPoint x: 230, startPoint y: 274, endPoint x: 238, endPoint y: 274, distance: 8.0
click at [230, 274] on link "Dan Riggs" at bounding box center [244, 273] width 81 height 12
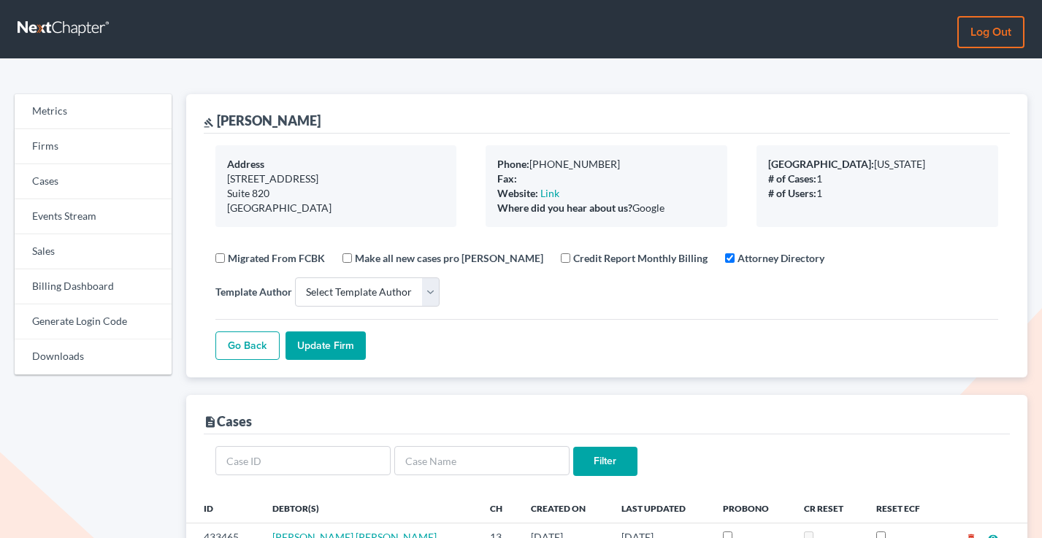
select select
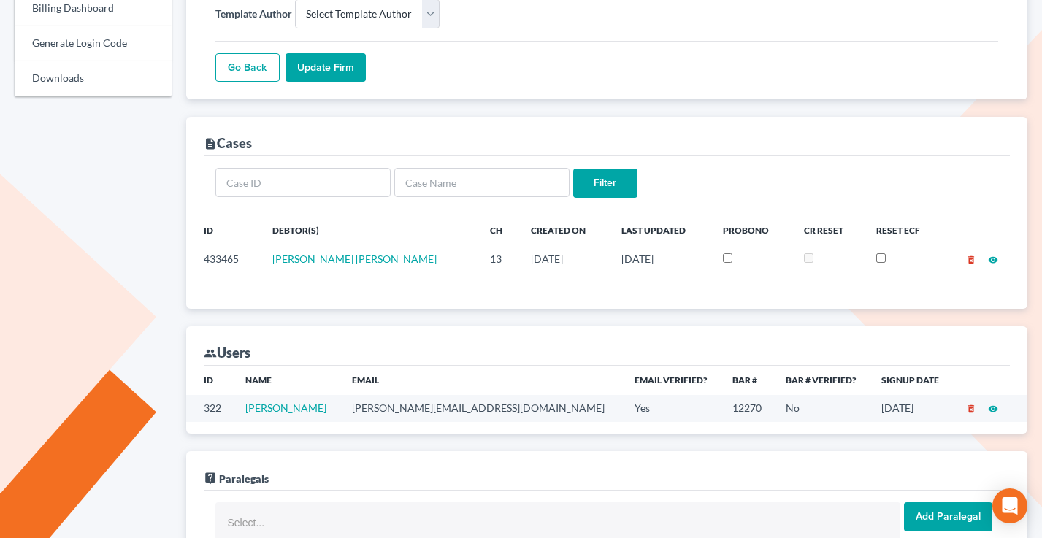
scroll to position [326, 0]
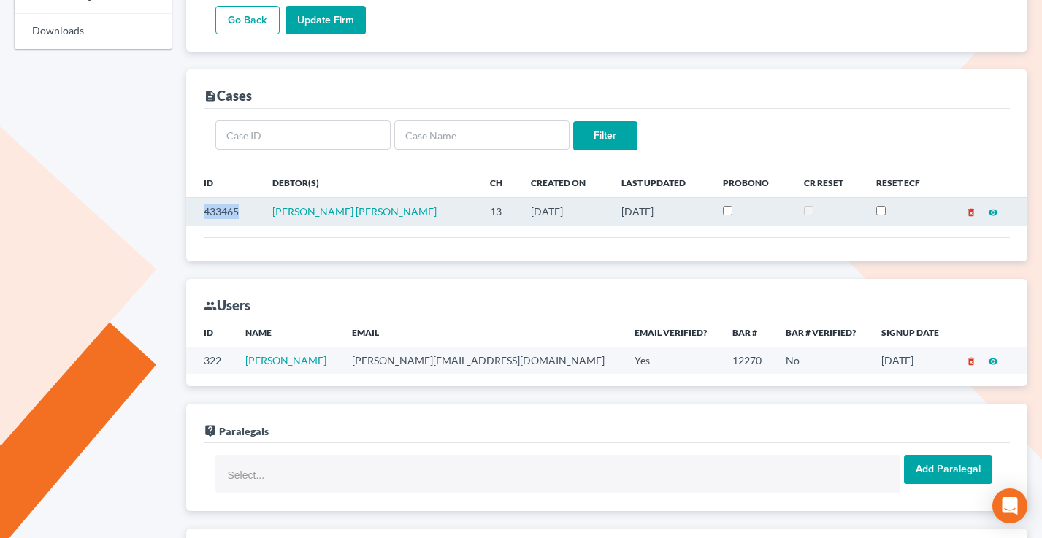
drag, startPoint x: 232, startPoint y: 212, endPoint x: 201, endPoint y: 212, distance: 31.4
click at [201, 212] on td "433465" at bounding box center [223, 212] width 74 height 28
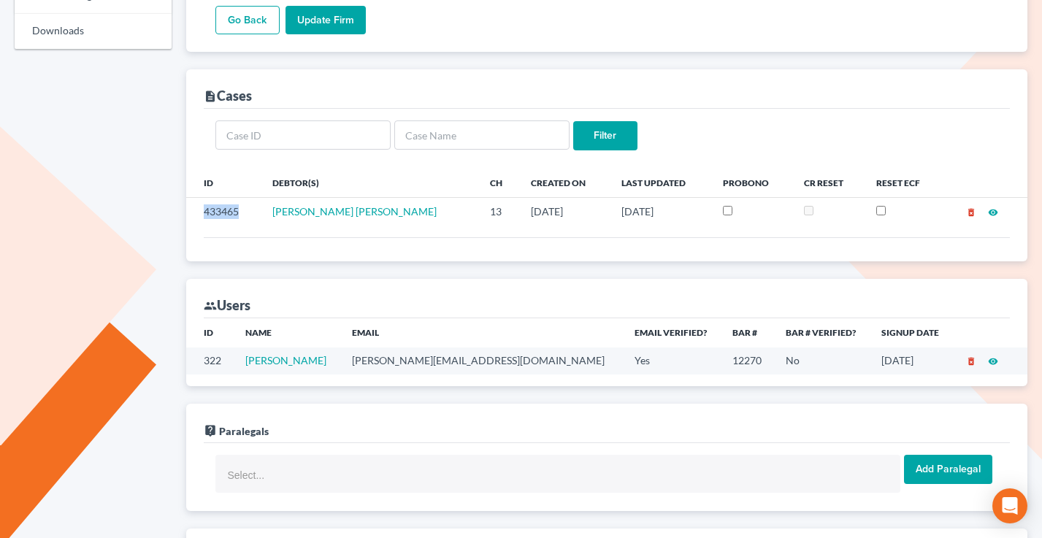
copy td "433465"
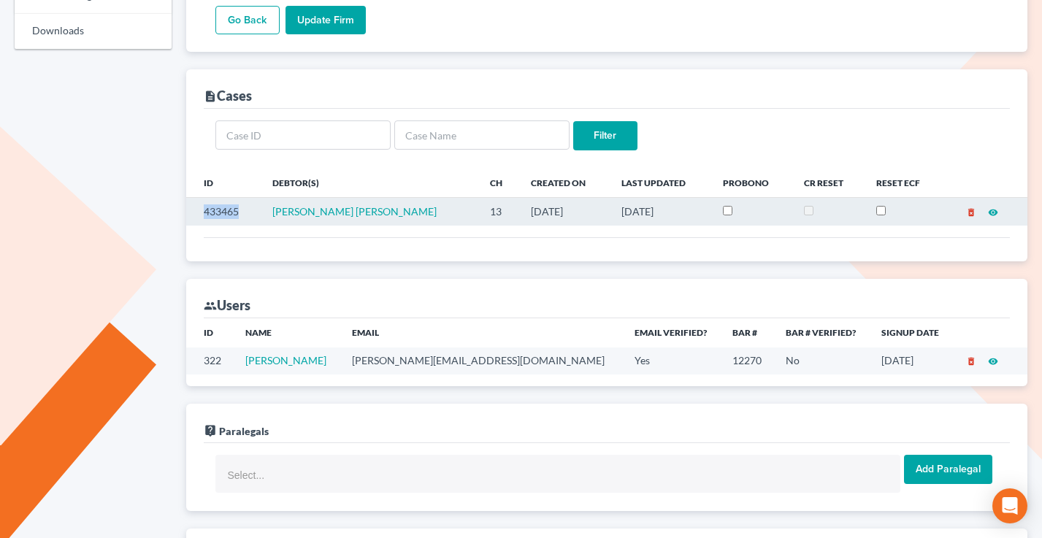
copy td "433465"
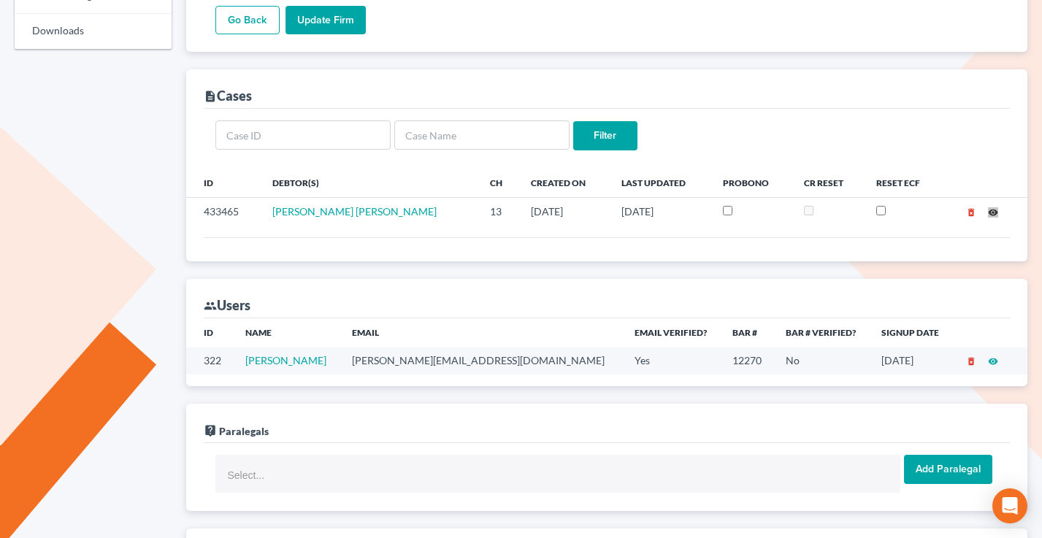
drag, startPoint x: 991, startPoint y: 210, endPoint x: 307, endPoint y: 9, distance: 712.7
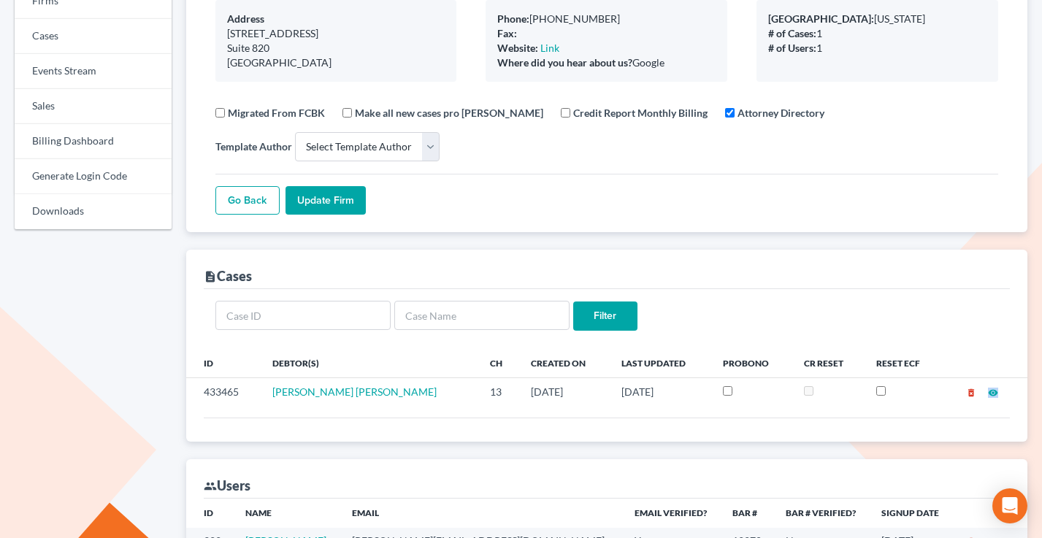
scroll to position [0, 0]
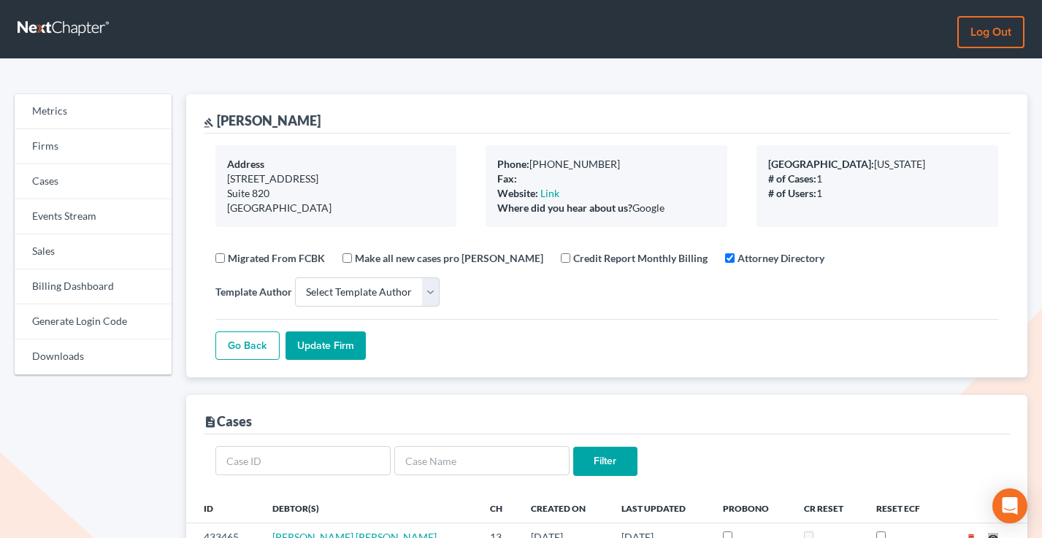
drag, startPoint x: 990, startPoint y: 212, endPoint x: 409, endPoint y: 28, distance: 610.3
drag, startPoint x: 48, startPoint y: 147, endPoint x: 62, endPoint y: 145, distance: 13.9
click at [48, 147] on link "Firms" at bounding box center [93, 146] width 157 height 35
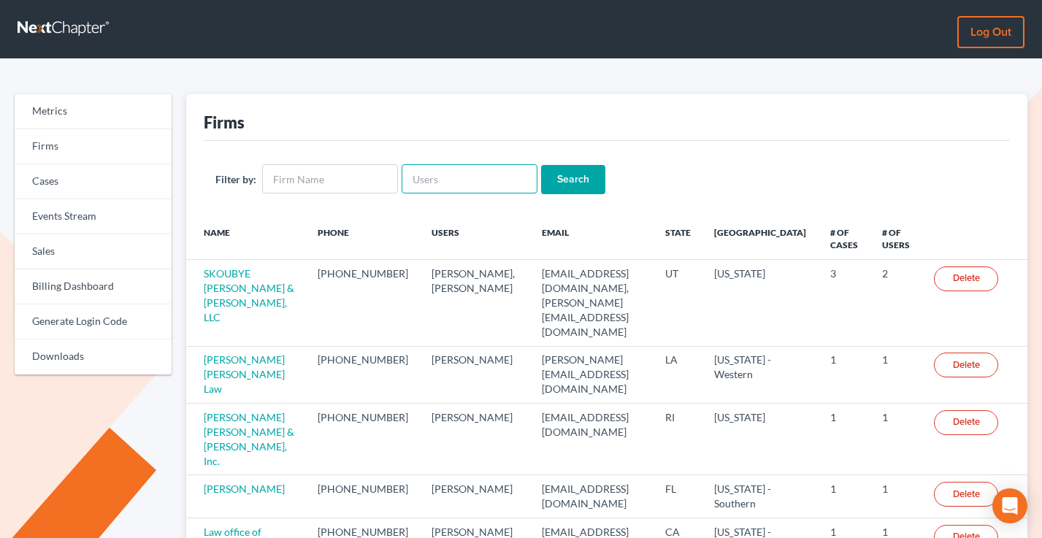
click at [461, 180] on input "text" at bounding box center [469, 178] width 136 height 29
paste input "[PERSON_NAME][EMAIL_ADDRESS][DOMAIN_NAME]"
type input "[PERSON_NAME][EMAIL_ADDRESS][DOMAIN_NAME]"
click at [541, 165] on input "Search" at bounding box center [573, 179] width 64 height 29
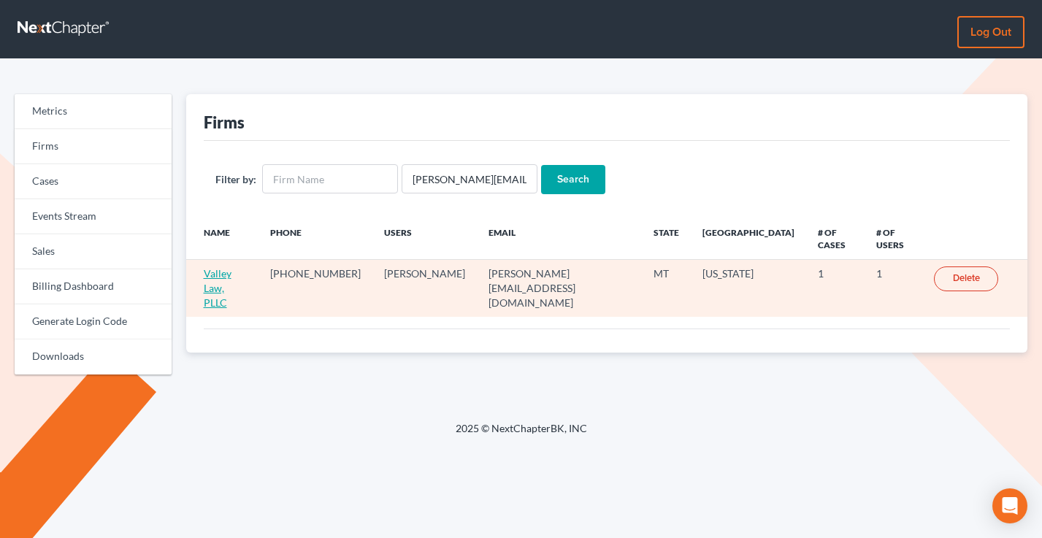
click at [231, 267] on link "Valley Law, PLLC" at bounding box center [218, 288] width 28 height 42
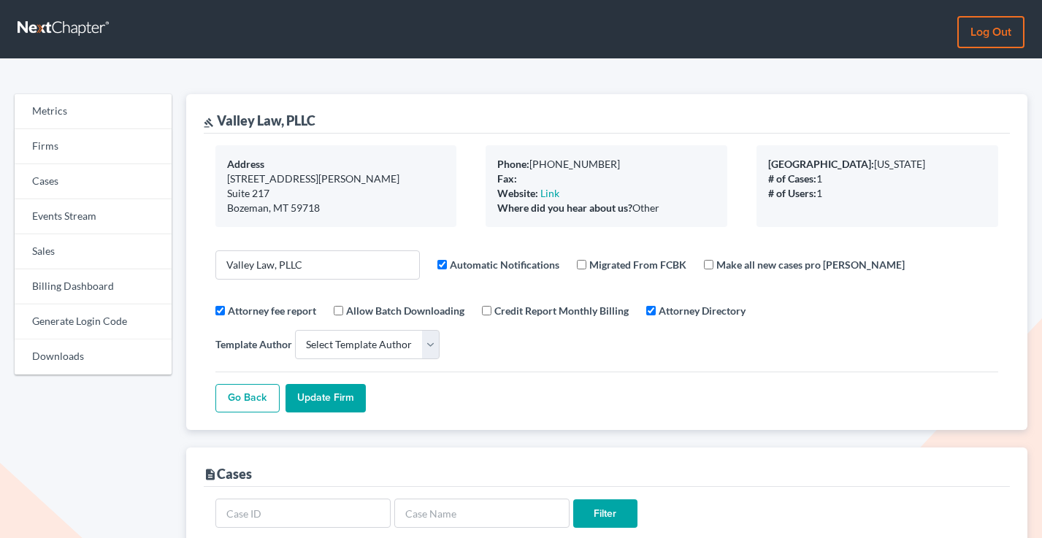
select select
click at [72, 287] on link "Billing Dashboard" at bounding box center [93, 286] width 157 height 35
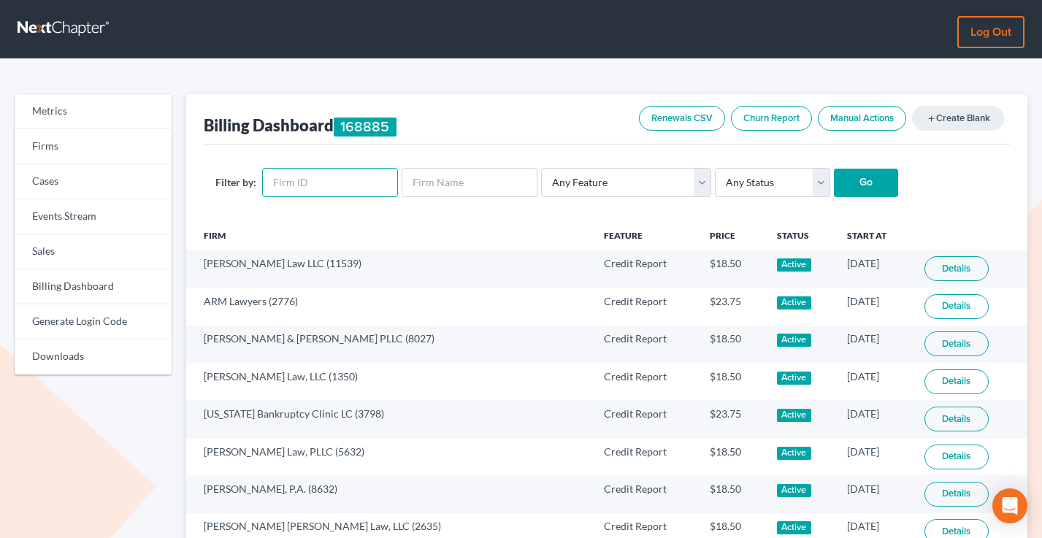
click at [315, 182] on input "text" at bounding box center [330, 182] width 136 height 29
paste input "12356"
type input "12356"
click at [834, 169] on input "Go" at bounding box center [866, 183] width 64 height 29
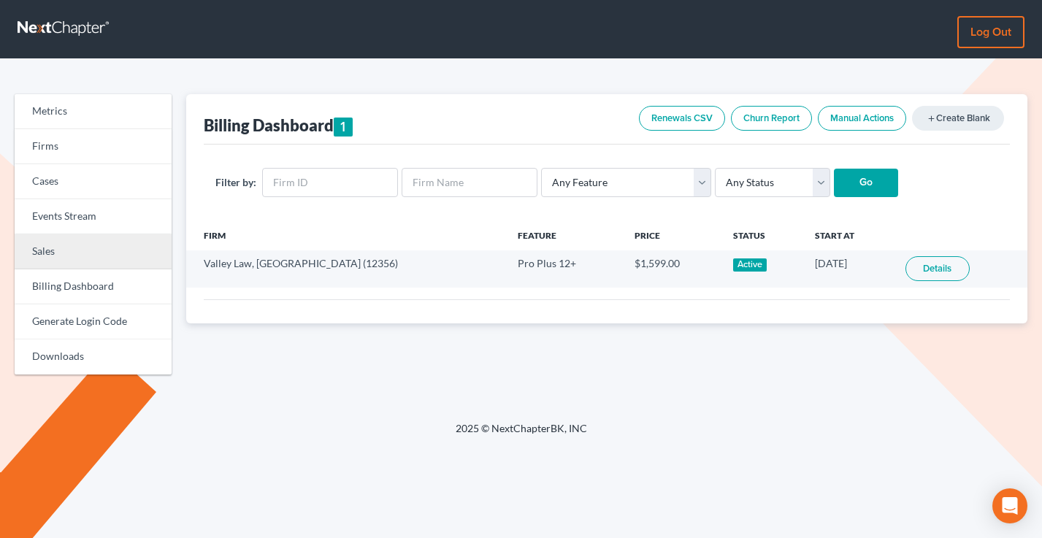
click at [89, 251] on link "Sales" at bounding box center [93, 251] width 157 height 35
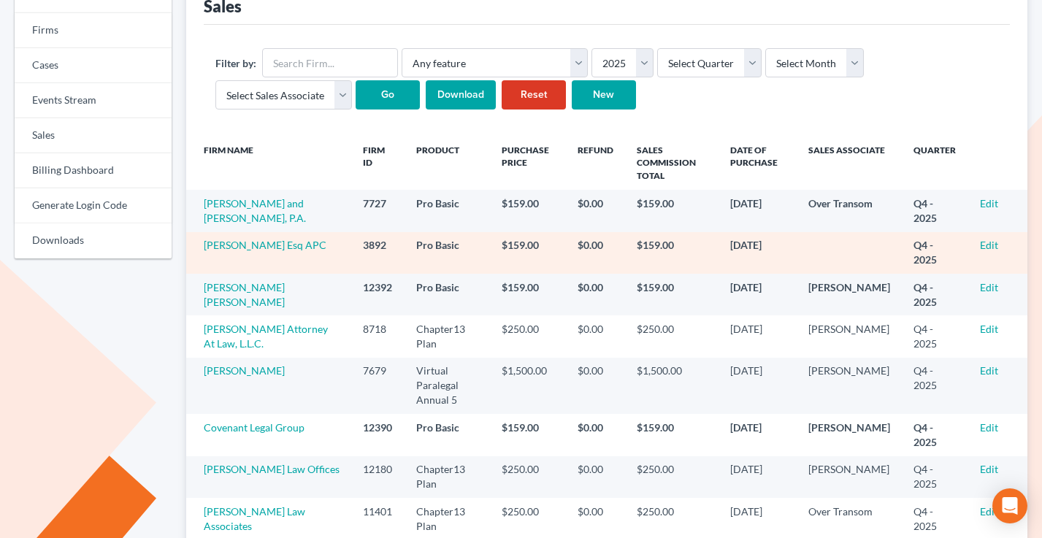
scroll to position [139, 0]
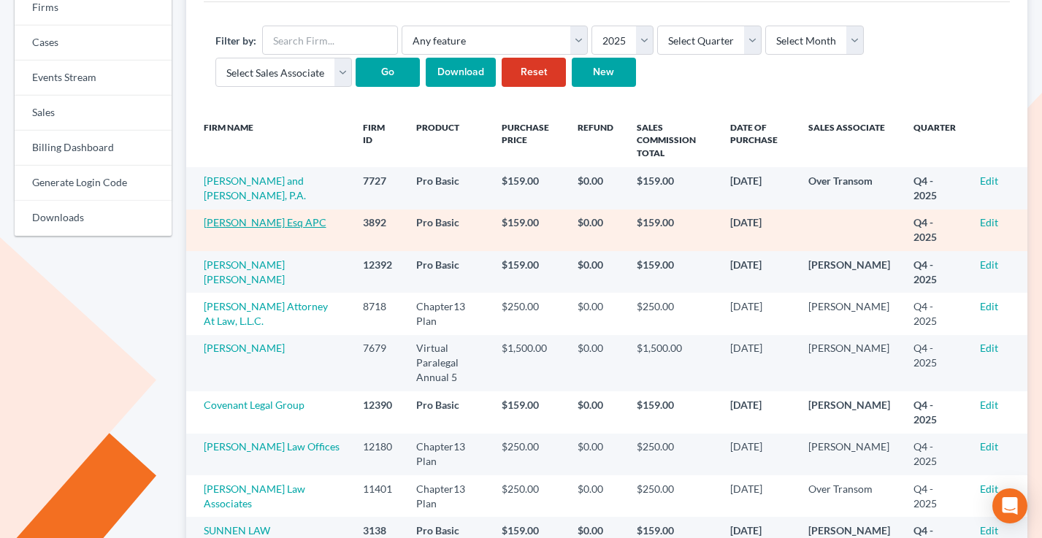
click at [258, 222] on link "[PERSON_NAME] Esq APC" at bounding box center [265, 222] width 123 height 12
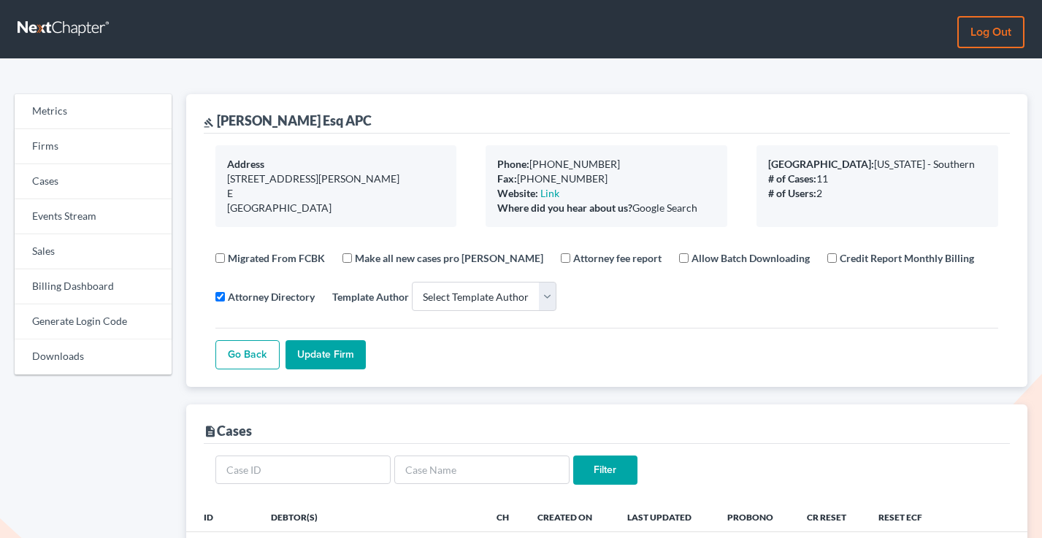
select select
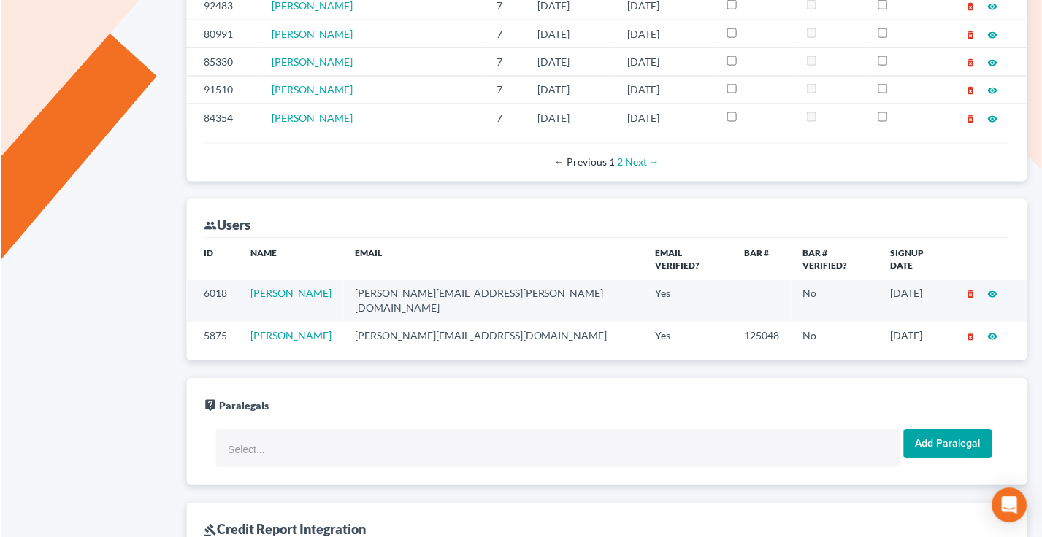
scroll to position [866, 0]
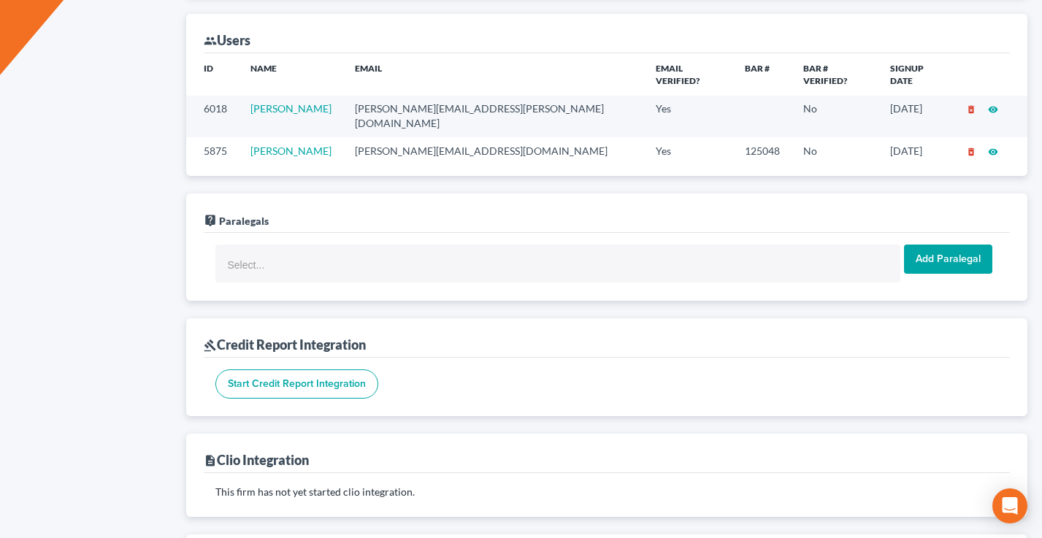
click at [425, 137] on td "[PERSON_NAME][EMAIL_ADDRESS][DOMAIN_NAME]" at bounding box center [493, 150] width 301 height 27
copy td "[PERSON_NAME][EMAIL_ADDRESS][DOMAIN_NAME]"
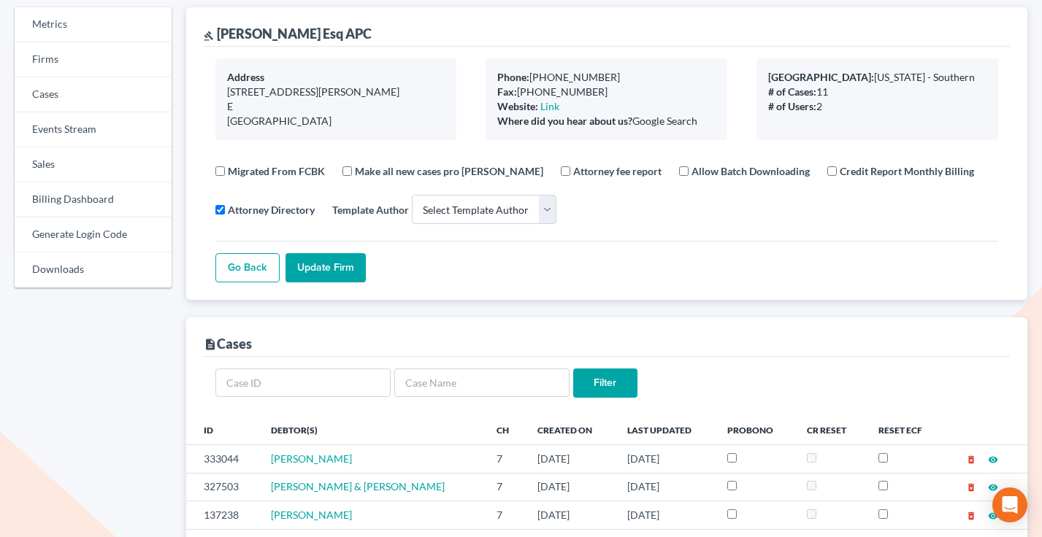
scroll to position [86, 0]
click at [701, 221] on div "Migrated From FCBK Make all new cases pro bono Attorney fee report Allow Batch …" at bounding box center [606, 191] width 783 height 77
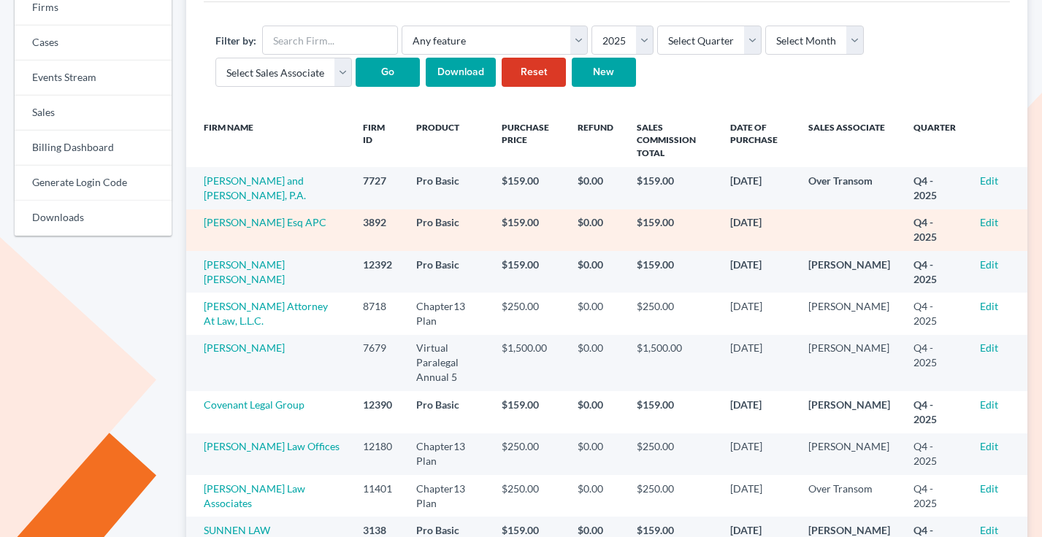
scroll to position [139, 0]
click at [233, 221] on link "[PERSON_NAME] Esq APC" at bounding box center [265, 222] width 123 height 12
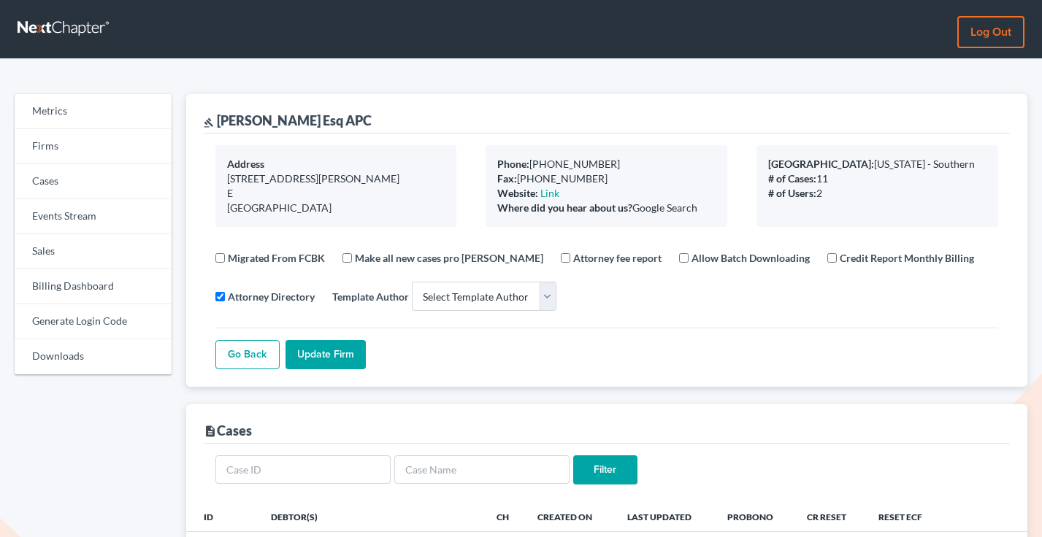
select select
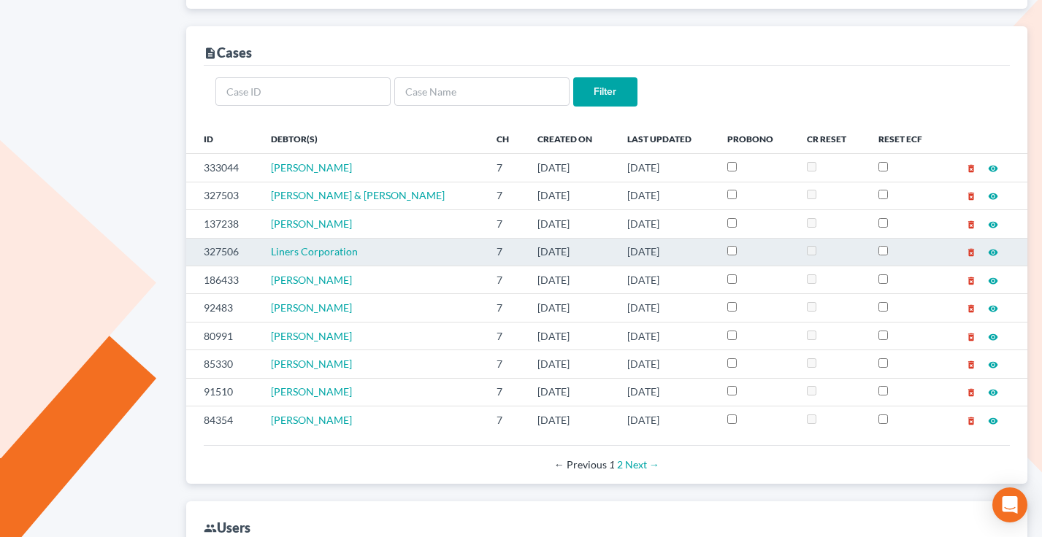
scroll to position [409, 0]
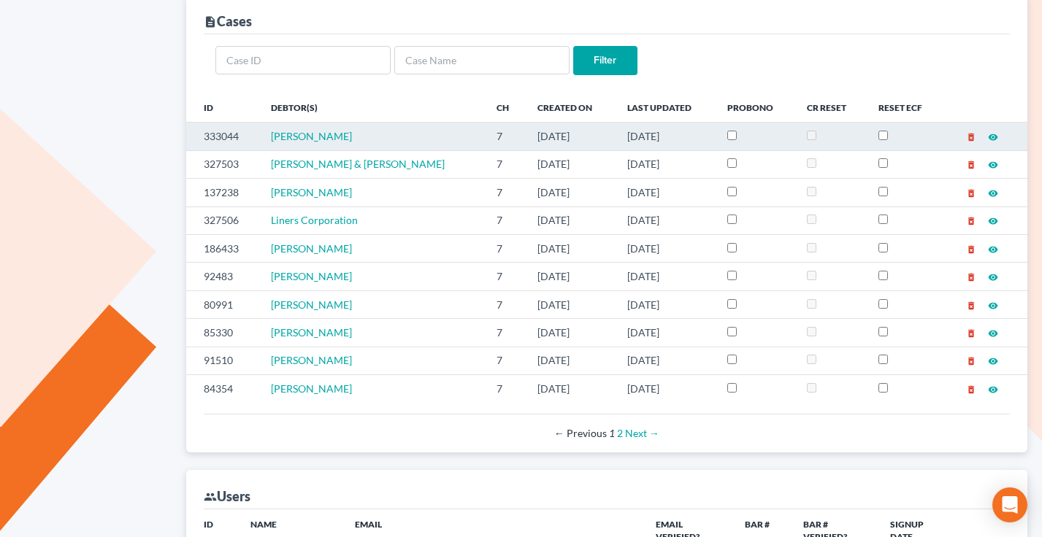
drag, startPoint x: 664, startPoint y: 201, endPoint x: 489, endPoint y: 135, distance: 187.1
click at [489, 135] on tbody "333044 Susan Elia 7 11/03/2023 03/31/2025 delete_forever visibility 327503 Lind…" at bounding box center [607, 263] width 842 height 280
click at [489, 135] on td "7" at bounding box center [505, 137] width 41 height 28
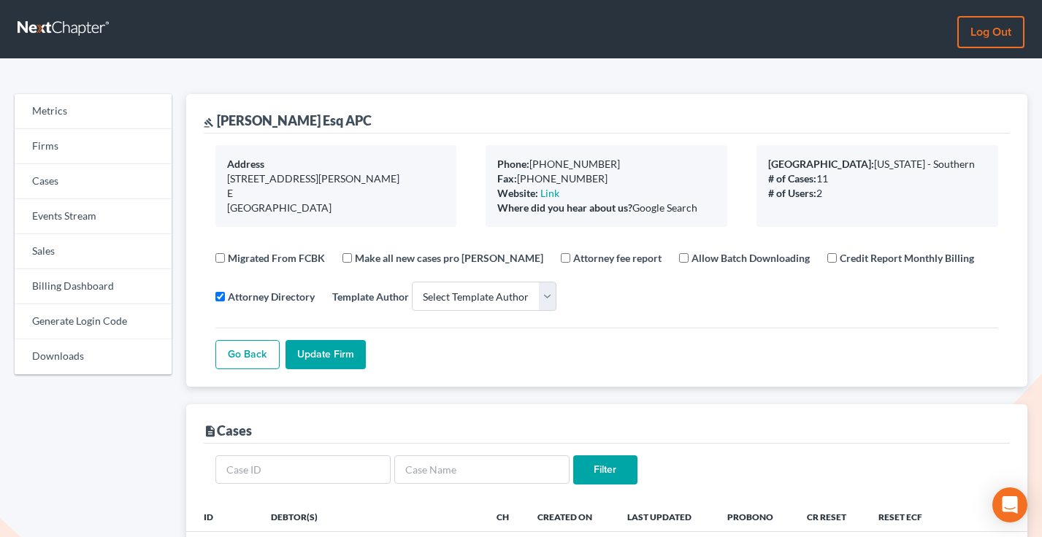
scroll to position [255, 0]
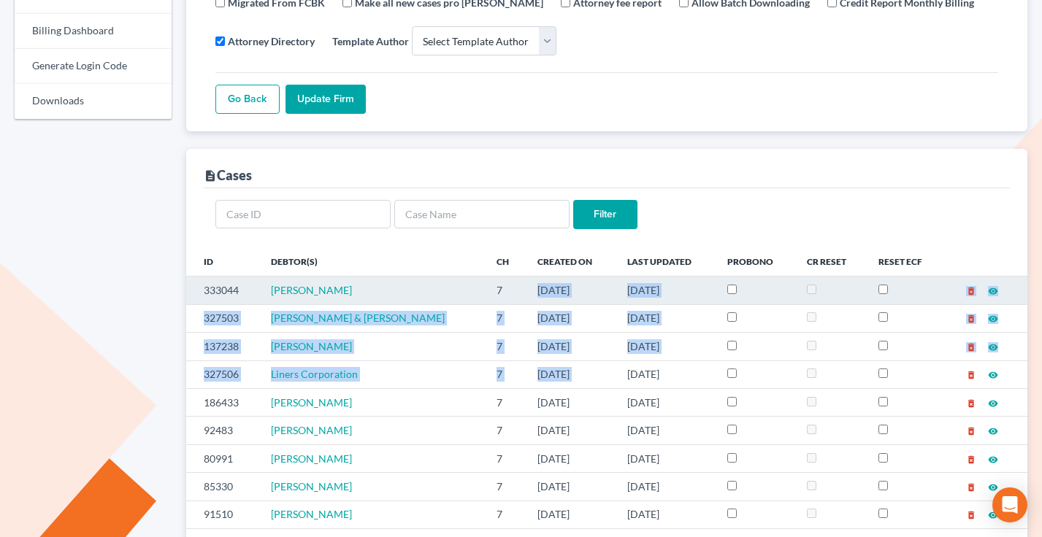
drag, startPoint x: 670, startPoint y: 363, endPoint x: 467, endPoint y: 298, distance: 213.3
click at [467, 298] on tbody "333044 Susan Elia 7 11/03/2023 03/31/2025 delete_forever visibility 327503 Lind…" at bounding box center [607, 417] width 842 height 280
click at [485, 298] on td "7" at bounding box center [505, 291] width 41 height 28
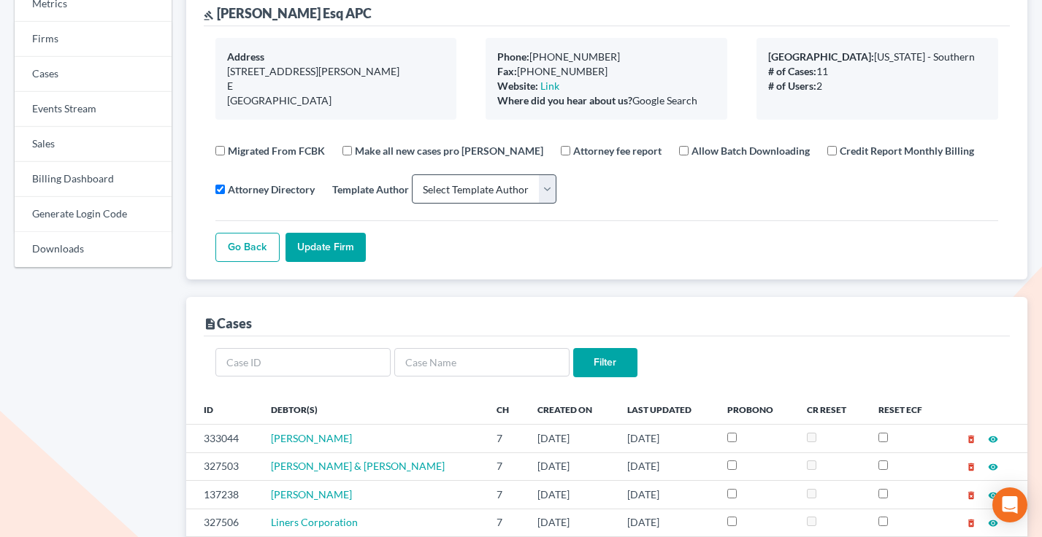
scroll to position [0, 0]
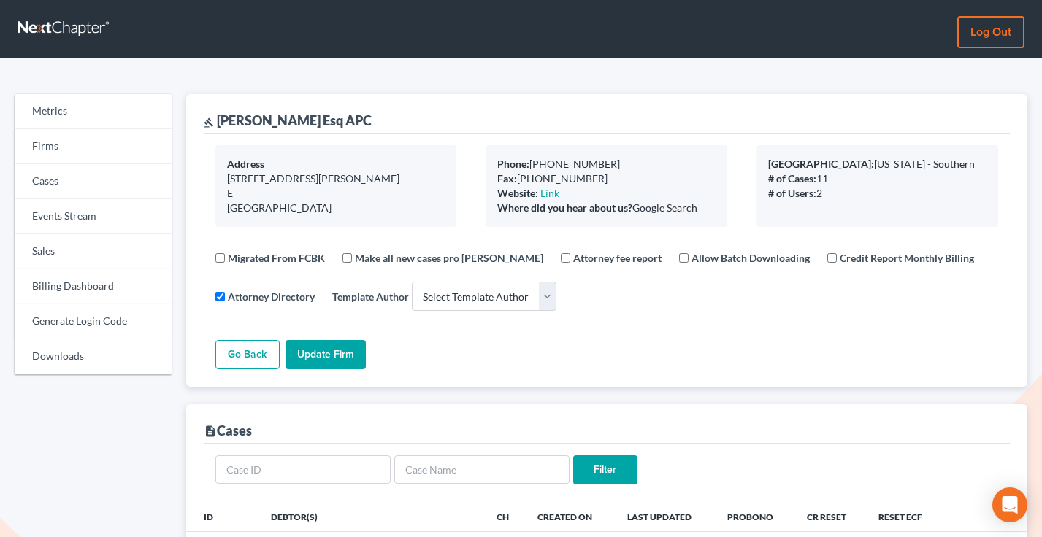
drag, startPoint x: 706, startPoint y: 212, endPoint x: 492, endPoint y: 153, distance: 222.1
click at [492, 153] on div "Phone: 858-682-9666 Fax: 714-242-6944 Website: Link Where did you hear about us…" at bounding box center [606, 186] width 242 height 82
click at [61, 254] on link "Sales" at bounding box center [93, 251] width 157 height 35
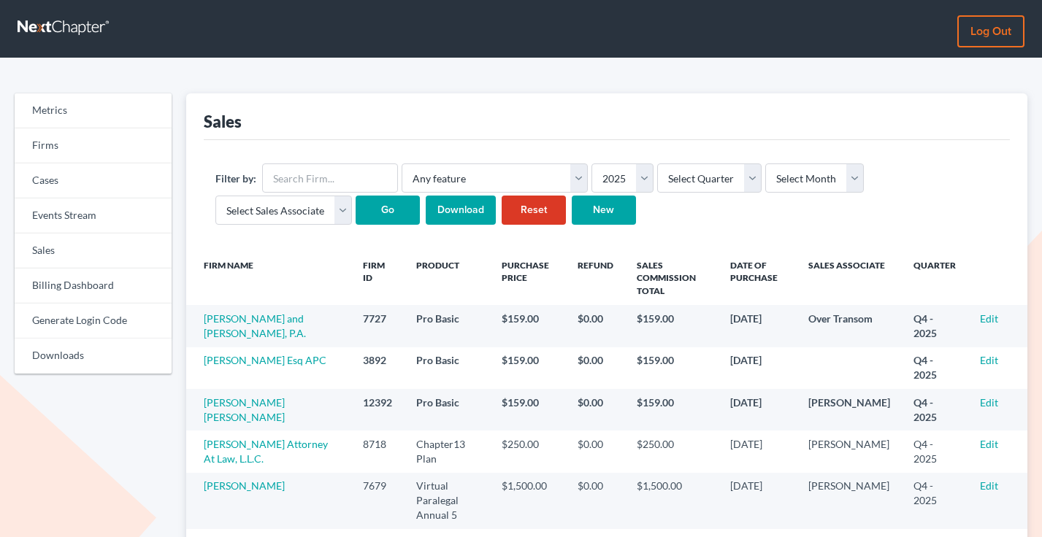
scroll to position [162, 0]
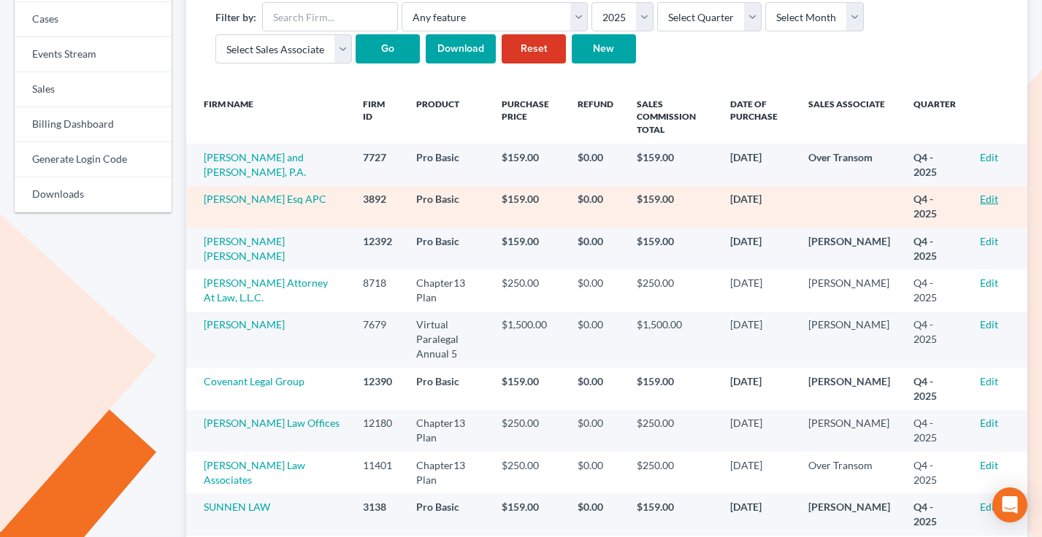
click at [987, 197] on link "Edit" at bounding box center [988, 199] width 18 height 12
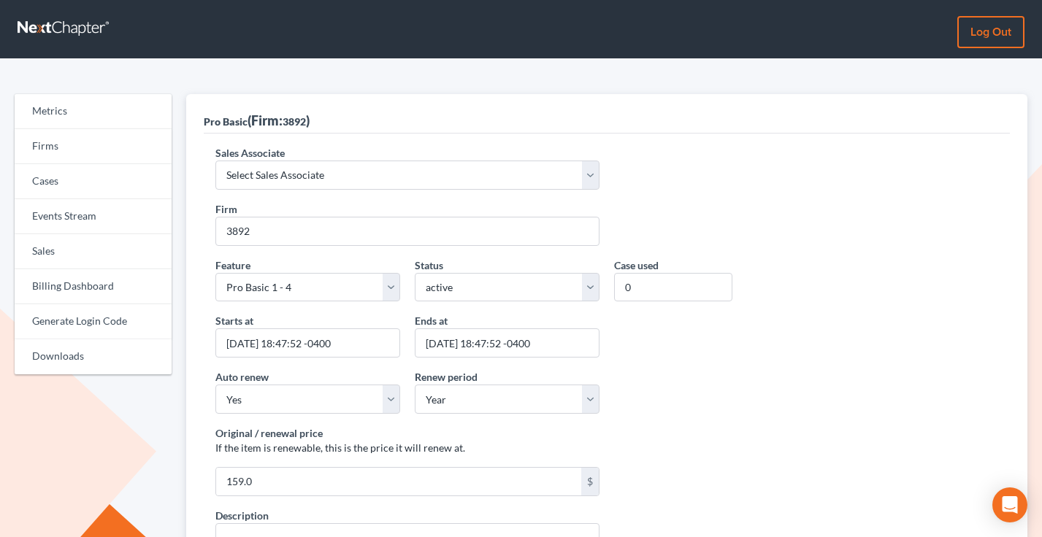
select select "7676"
click at [215, 161] on select "Select Sales Associate [PERSON_NAME] Over Transom [PERSON_NAME]" at bounding box center [407, 175] width 384 height 29
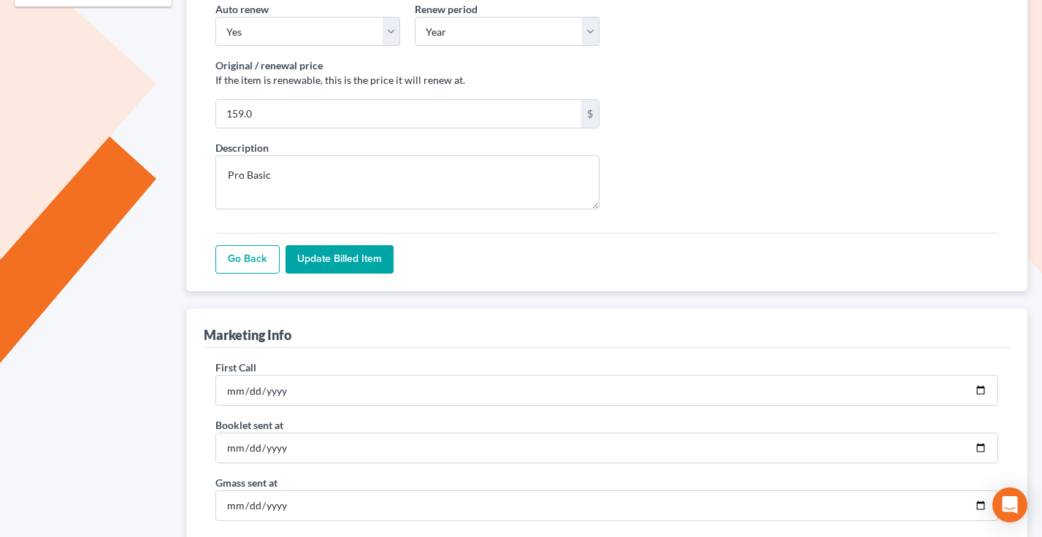
click at [331, 259] on input "Update Billed item" at bounding box center [339, 259] width 108 height 29
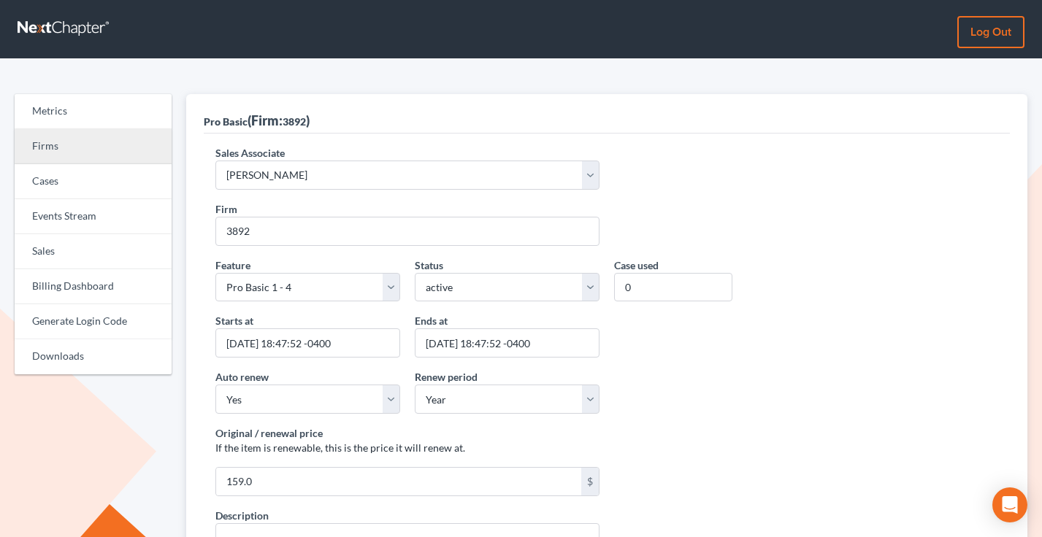
click at [82, 151] on link "Firms" at bounding box center [93, 146] width 157 height 35
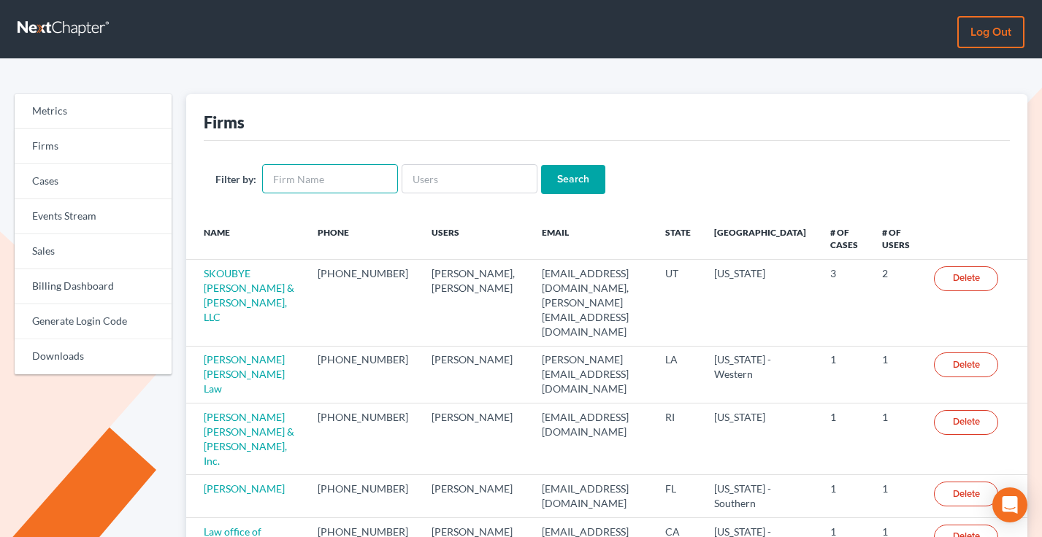
click at [298, 185] on input "text" at bounding box center [330, 178] width 136 height 29
type input "emil fleysher"
click at [541, 165] on input "Search" at bounding box center [573, 179] width 64 height 29
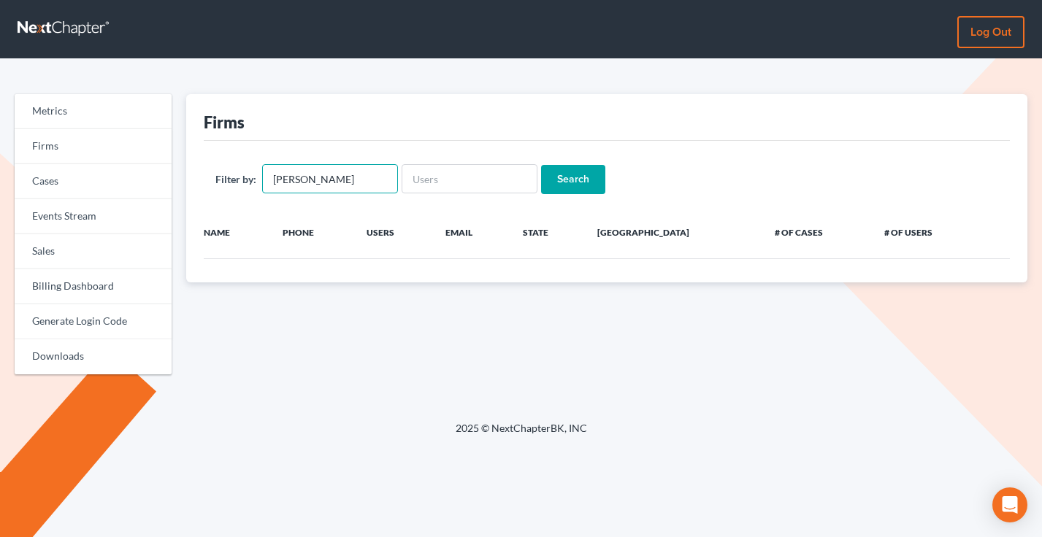
drag, startPoint x: 294, startPoint y: 177, endPoint x: 235, endPoint y: 177, distance: 59.1
click at [235, 177] on div "Filter by: emil fleysher" at bounding box center [306, 178] width 182 height 29
type input "fleysher"
click at [541, 165] on input "Search" at bounding box center [573, 179] width 64 height 29
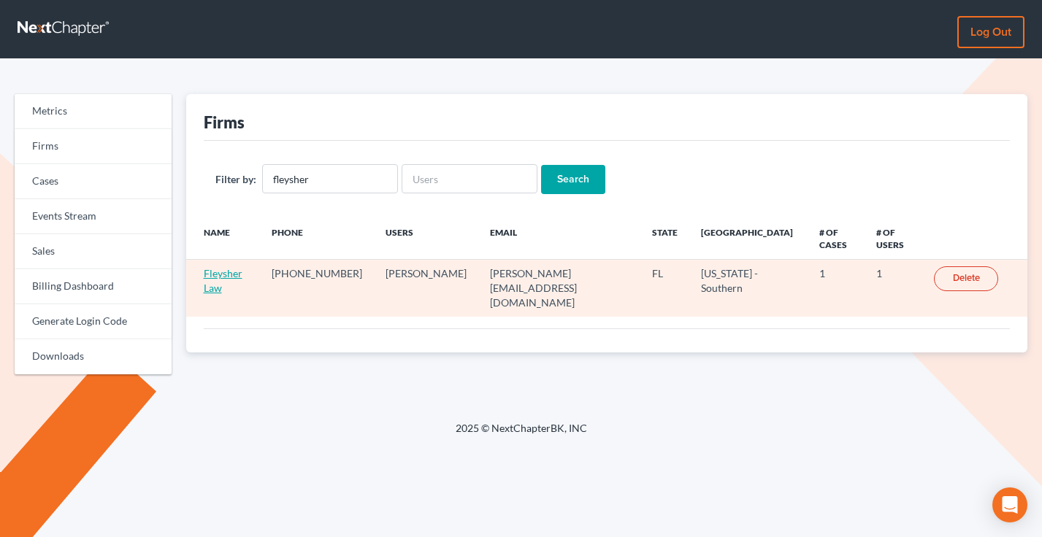
click at [233, 267] on link "Fleysher Law" at bounding box center [223, 280] width 39 height 27
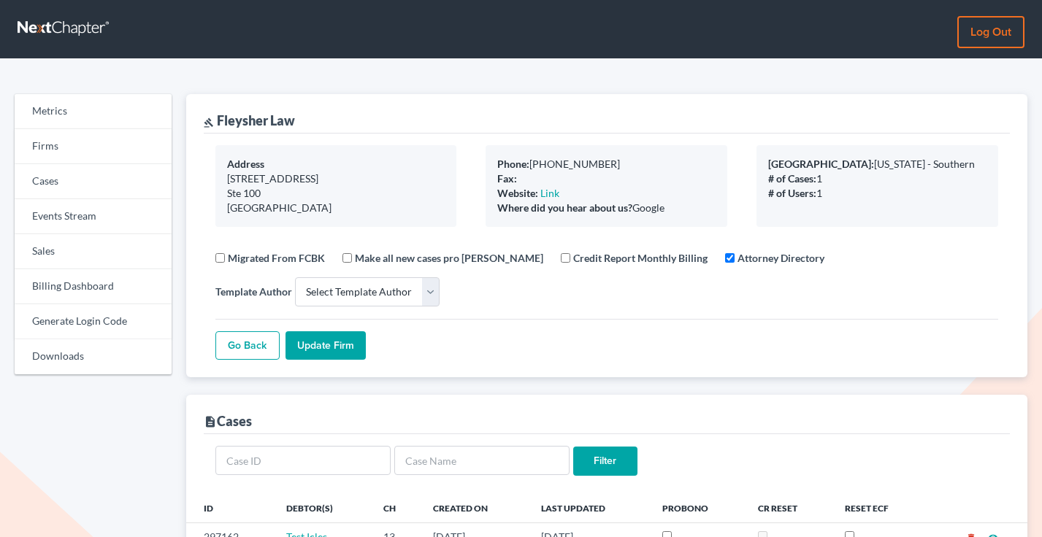
select select
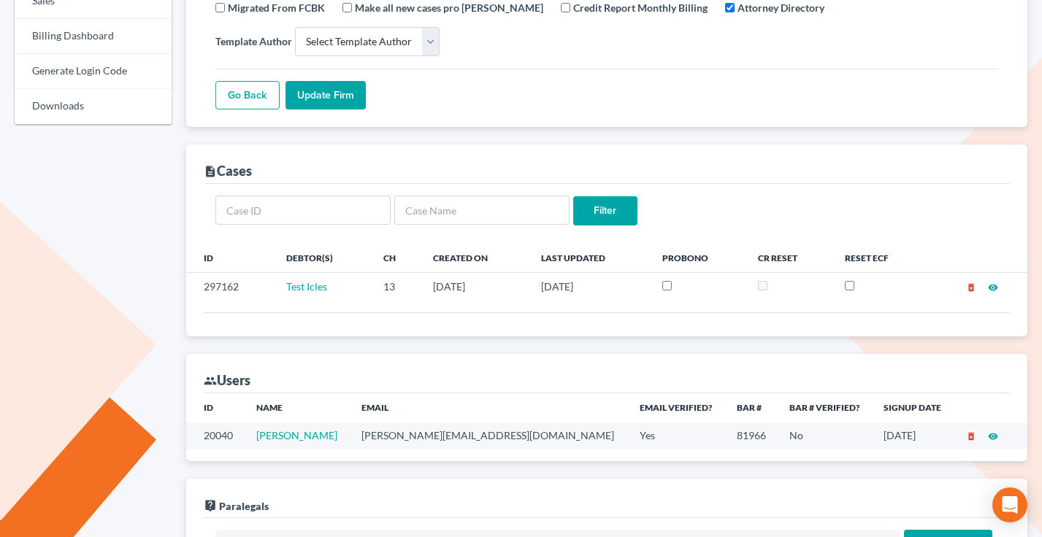
scroll to position [163, 0]
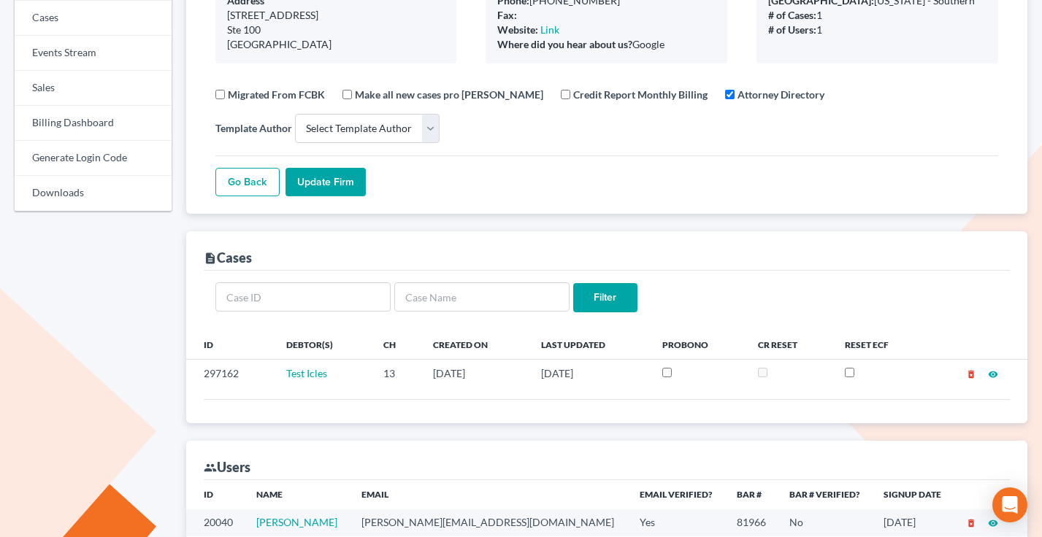
drag, startPoint x: 279, startPoint y: 255, endPoint x: 201, endPoint y: 256, distance: 77.4
click at [201, 256] on div "description Cases Filter ID Debtor(s) Ch Created On Last Updated ProBono CR Res…" at bounding box center [607, 326] width 842 height 191
drag, startPoint x: 380, startPoint y: 255, endPoint x: 395, endPoint y: 252, distance: 14.9
click at [382, 254] on div "description Cases" at bounding box center [607, 250] width 807 height 39
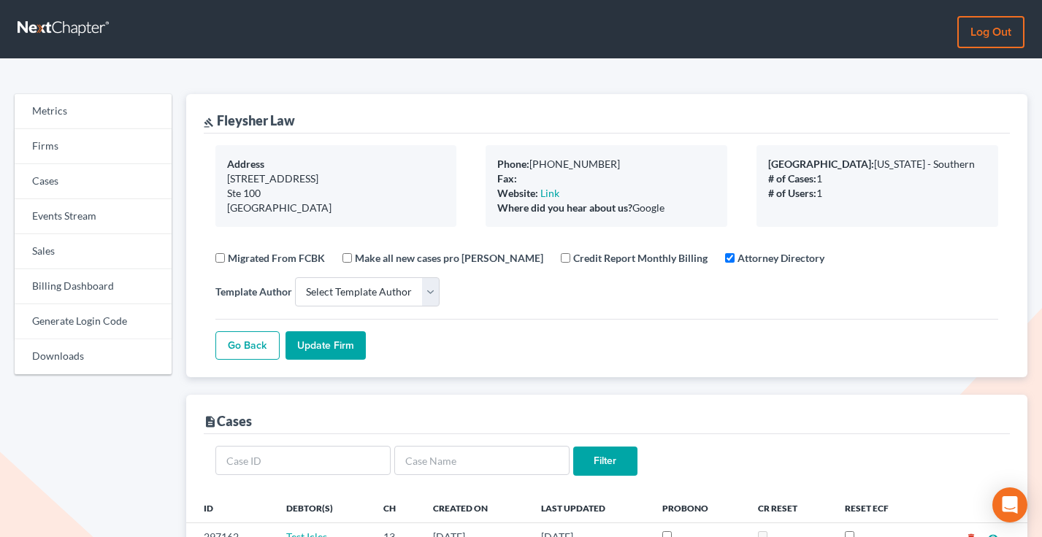
drag, startPoint x: 671, startPoint y: 206, endPoint x: 484, endPoint y: 163, distance: 191.7
click at [484, 163] on div "Phone: 954-484-9987 Fax: Website: Link Where did you hear about us? Google" at bounding box center [606, 186] width 271 height 82
click at [76, 282] on link "Billing Dashboard" at bounding box center [93, 286] width 157 height 35
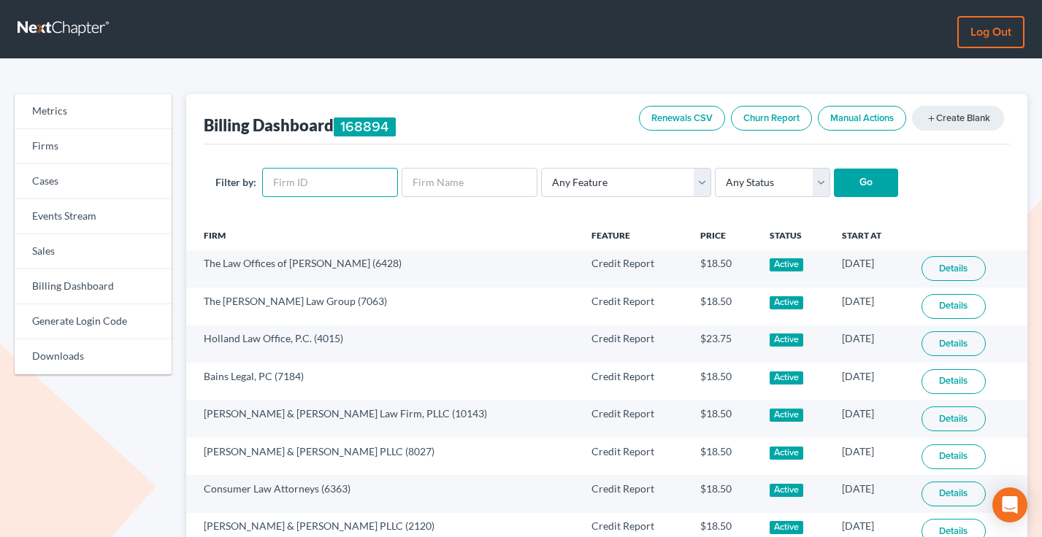
click at [352, 190] on input "text" at bounding box center [330, 182] width 136 height 29
paste input "9833"
type input "9833"
click at [834, 169] on input "Go" at bounding box center [866, 183] width 64 height 29
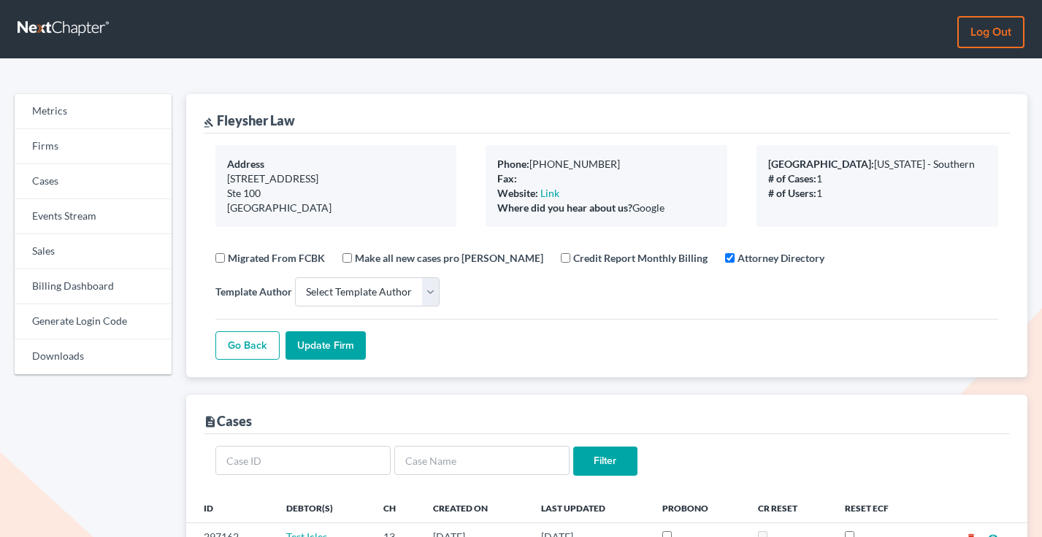
select select
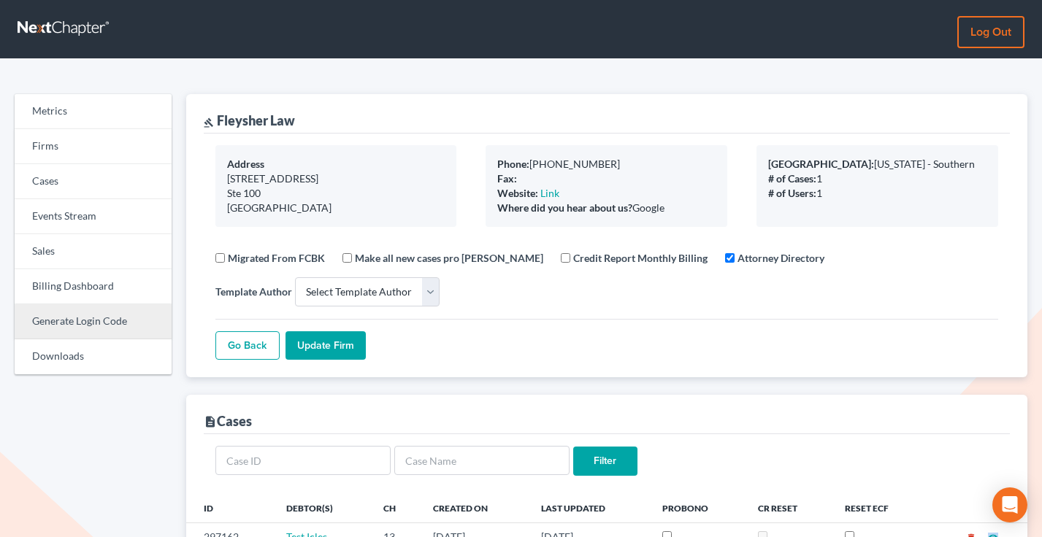
click at [91, 304] on link "Generate Login Code" at bounding box center [93, 321] width 157 height 35
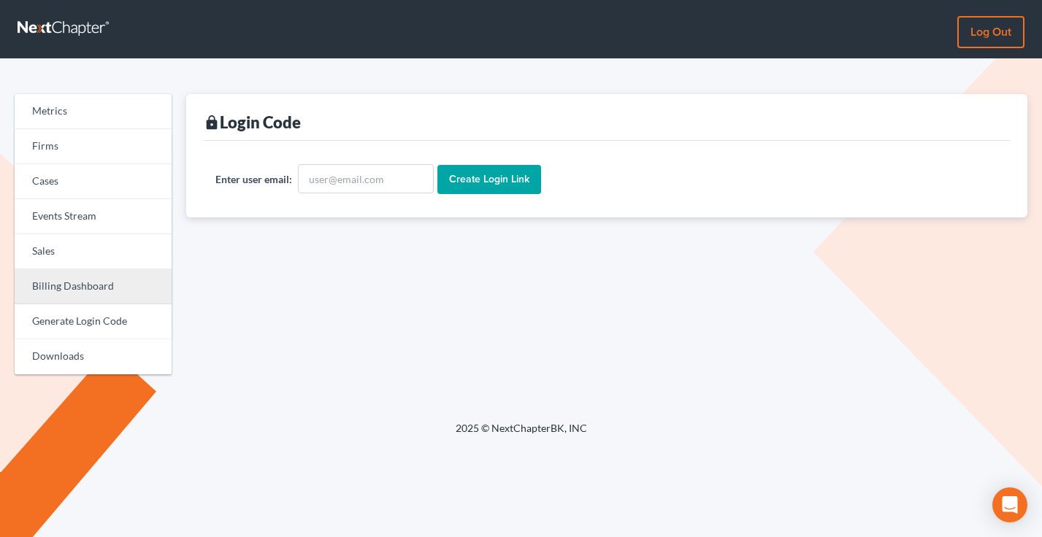
drag, startPoint x: 83, startPoint y: 287, endPoint x: 95, endPoint y: 285, distance: 11.9
click at [83, 287] on link "Billing Dashboard" at bounding box center [93, 286] width 157 height 35
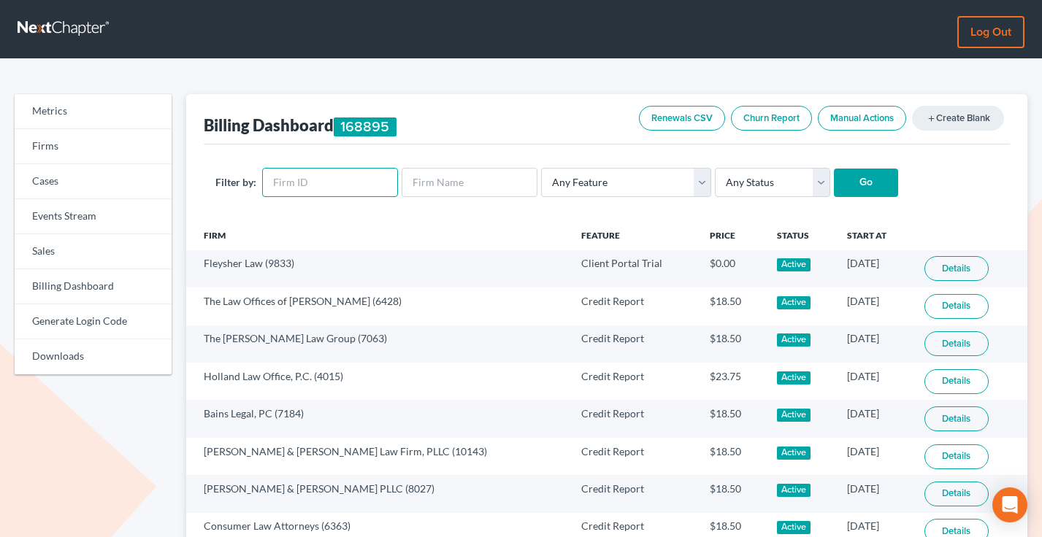
click at [319, 181] on input "text" at bounding box center [330, 182] width 136 height 29
paste input "9833"
type input "9833"
click at [834, 169] on input "Go" at bounding box center [866, 183] width 64 height 29
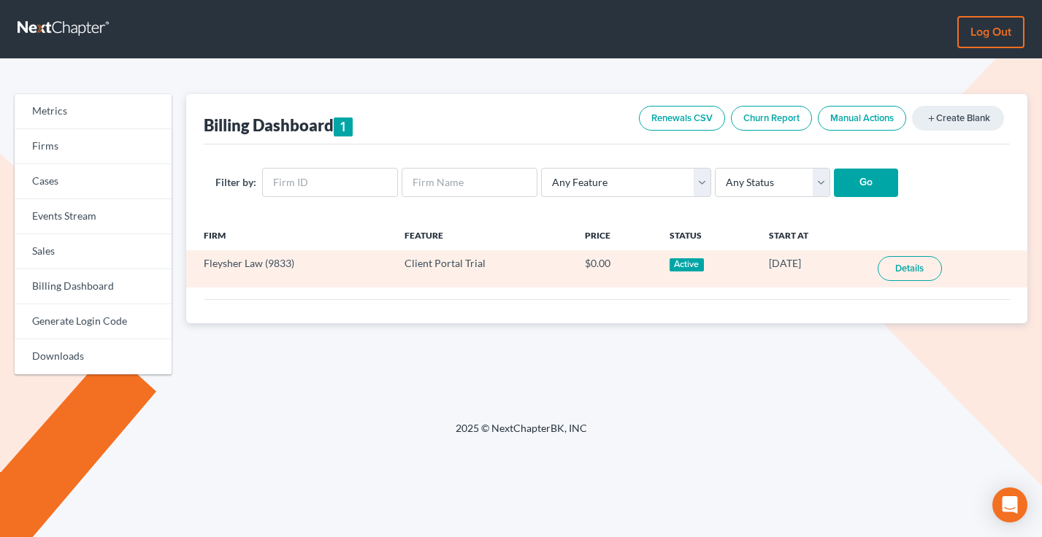
click at [908, 272] on link "Details" at bounding box center [909, 268] width 64 height 25
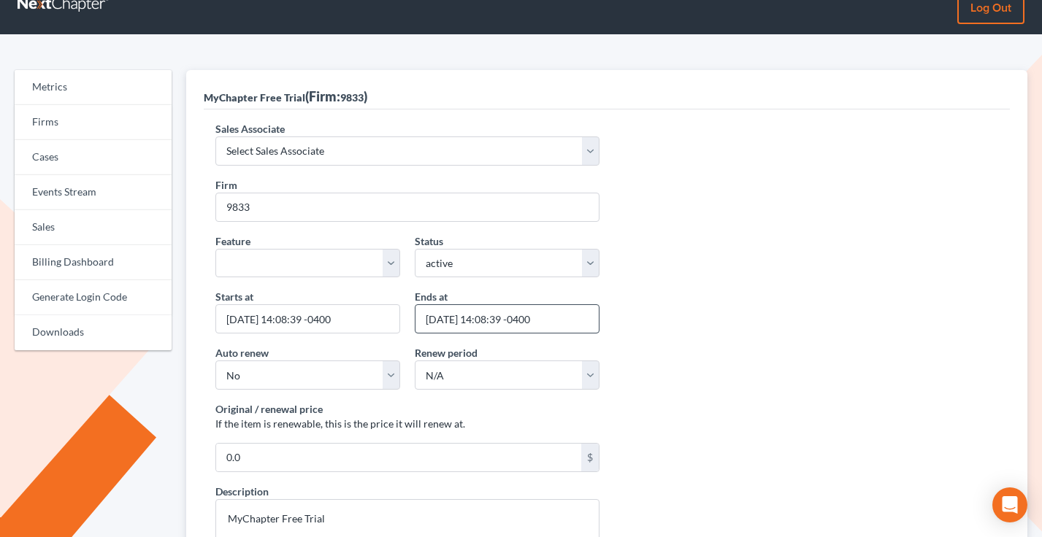
scroll to position [34, 0]
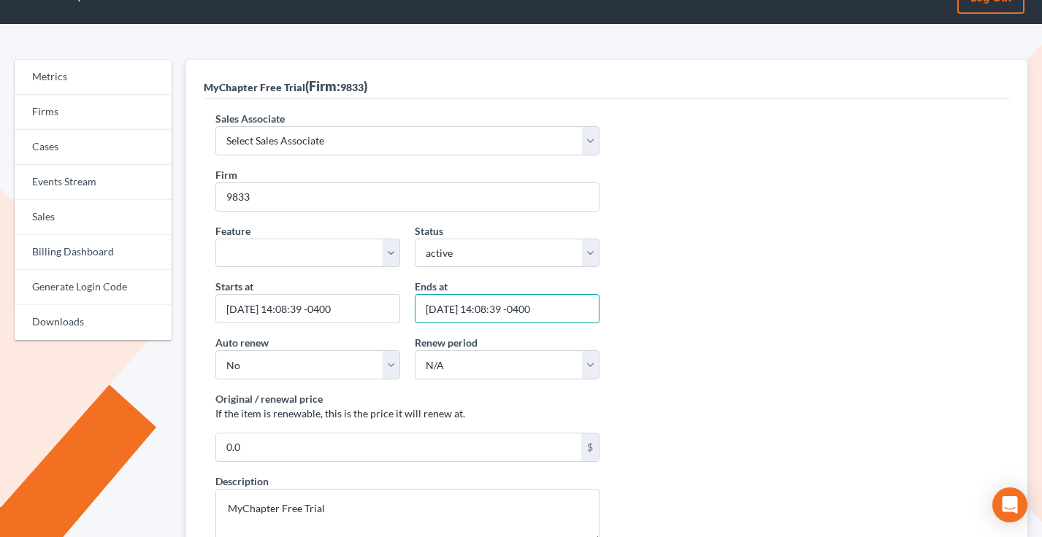
click at [479, 308] on input "2025-10-19 14:08:39 -0400" at bounding box center [507, 308] width 185 height 29
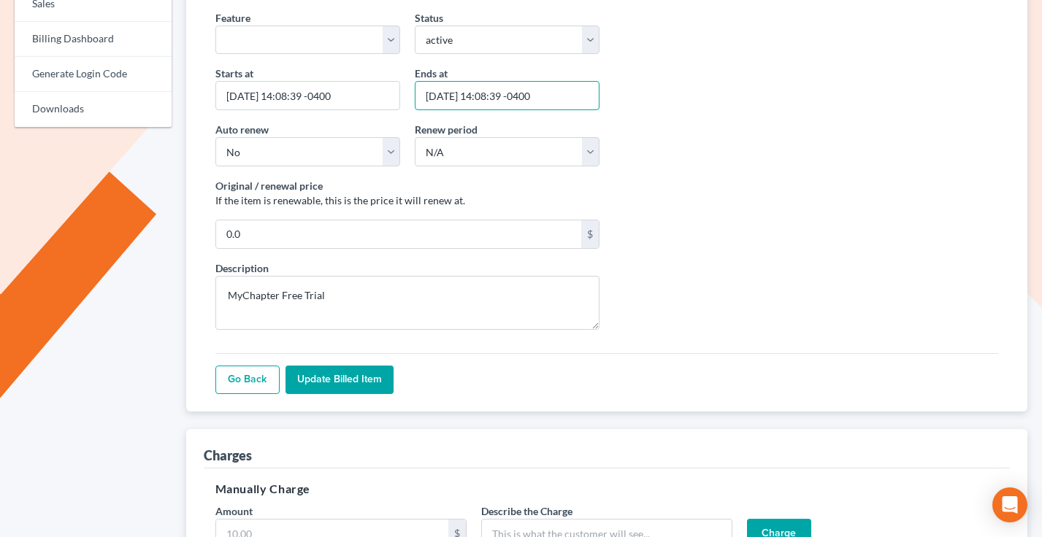
scroll to position [288, 0]
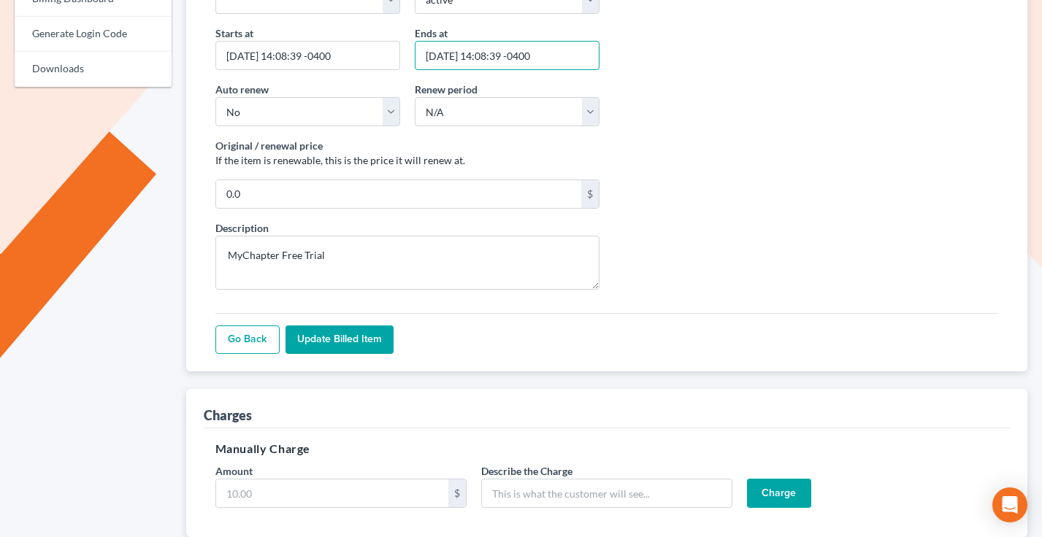
type input "2025-10-22 14:08:39 -0400"
click at [337, 344] on input "Update Billed item" at bounding box center [339, 340] width 108 height 29
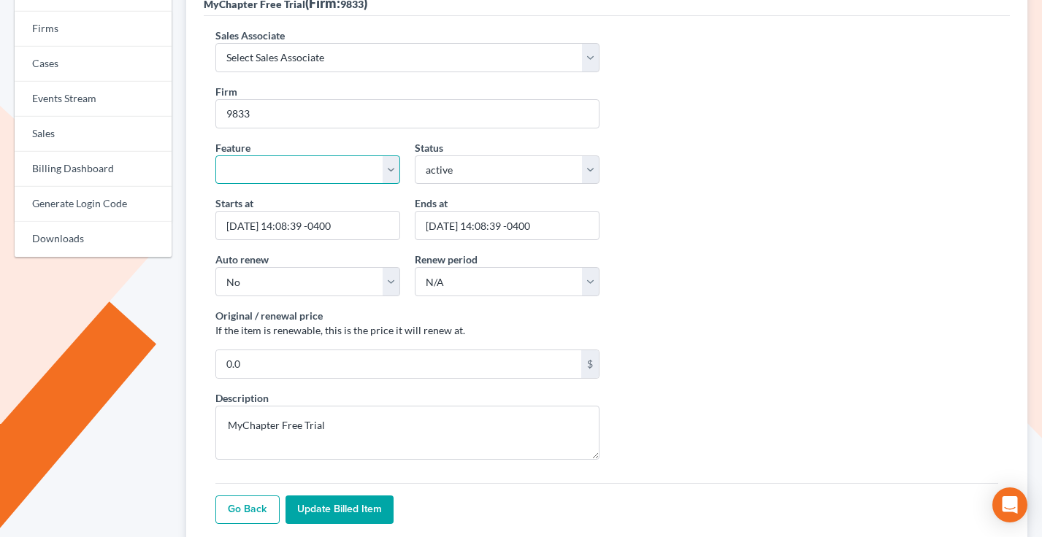
scroll to position [120, 0]
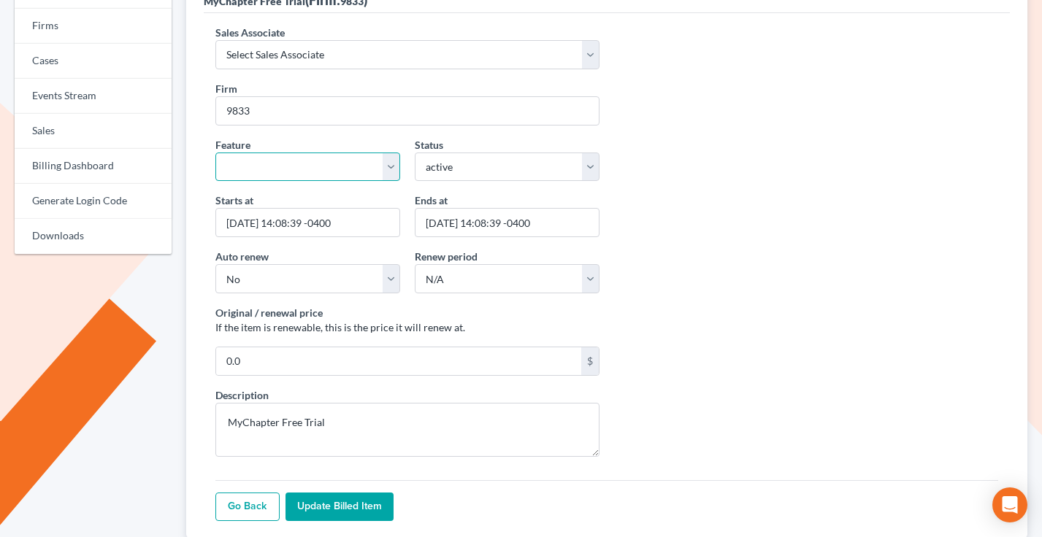
click at [299, 166] on select "Start Plus Plan Pro Plus Plan Whoa Plan Credit Report Credit Report Monthly Fin…" at bounding box center [307, 167] width 185 height 29
select select "client_portal"
click at [215, 153] on select "Start Plus Plan Pro Plus Plan Whoa Plan Credit Report Credit Report Monthly Fin…" at bounding box center [307, 167] width 185 height 29
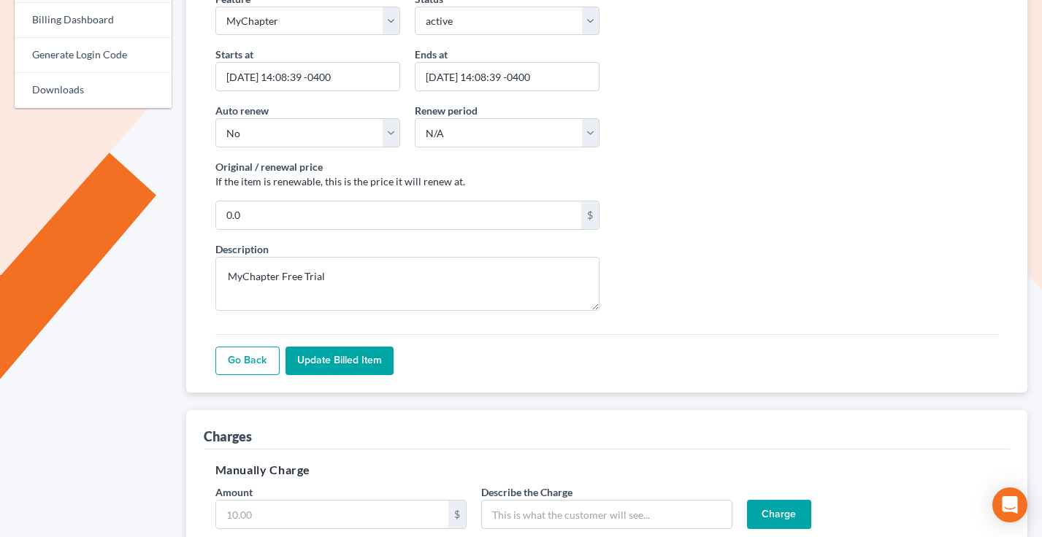
click at [345, 364] on input "Update Billed item" at bounding box center [339, 361] width 108 height 29
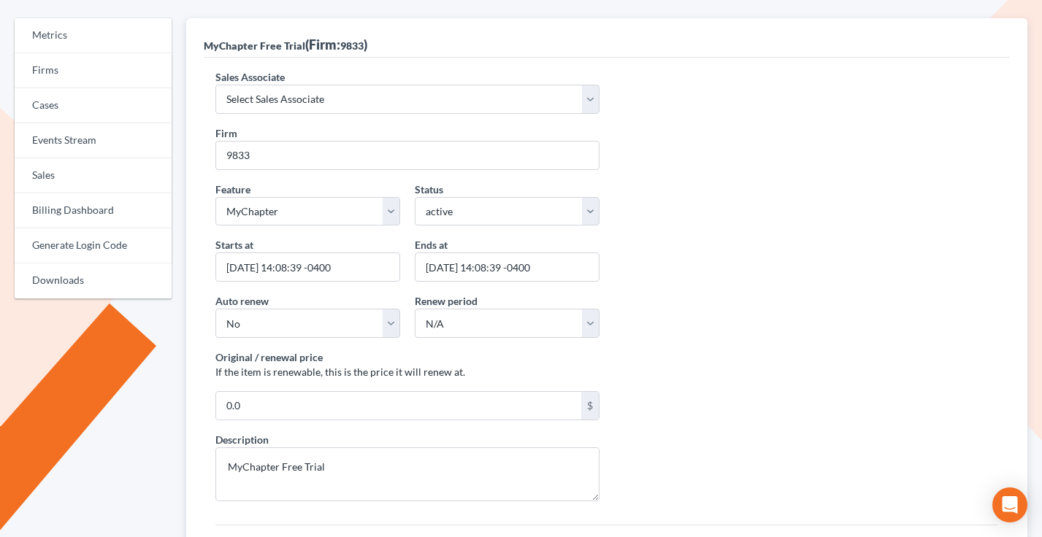
scroll to position [55, 0]
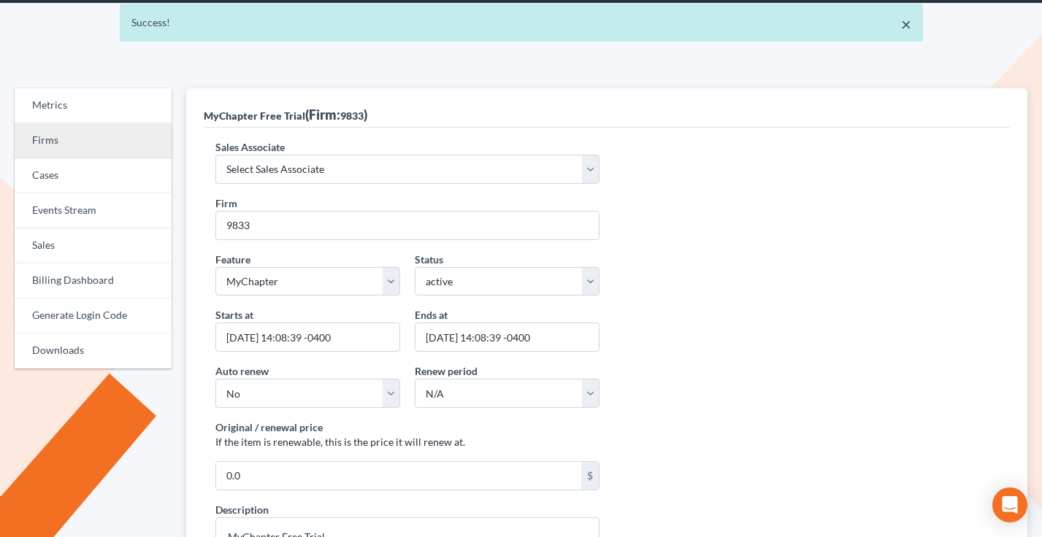
click at [69, 134] on link "Firms" at bounding box center [93, 140] width 157 height 35
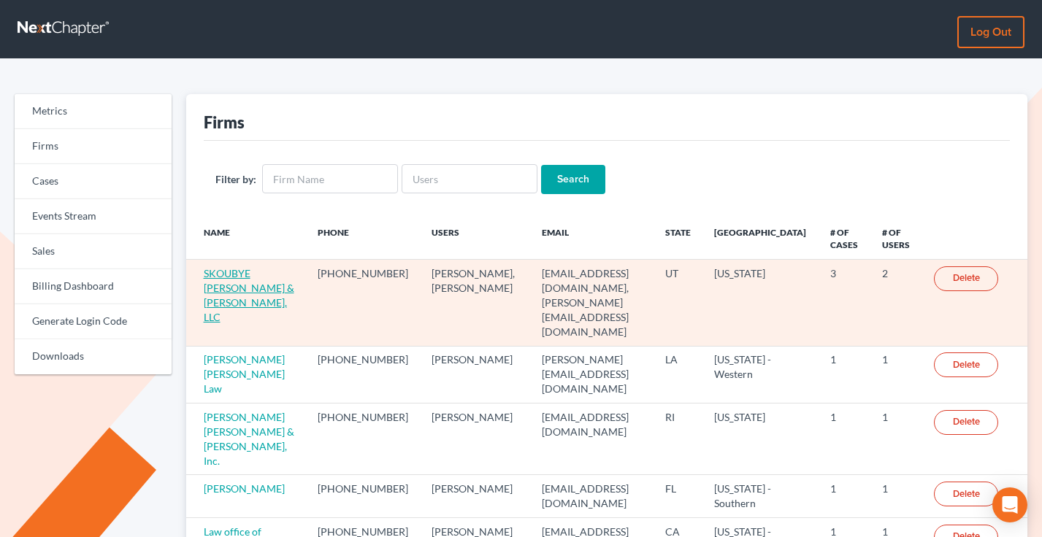
click at [251, 283] on link "SKOUBYE [PERSON_NAME] & [PERSON_NAME], LLC" at bounding box center [249, 295] width 91 height 56
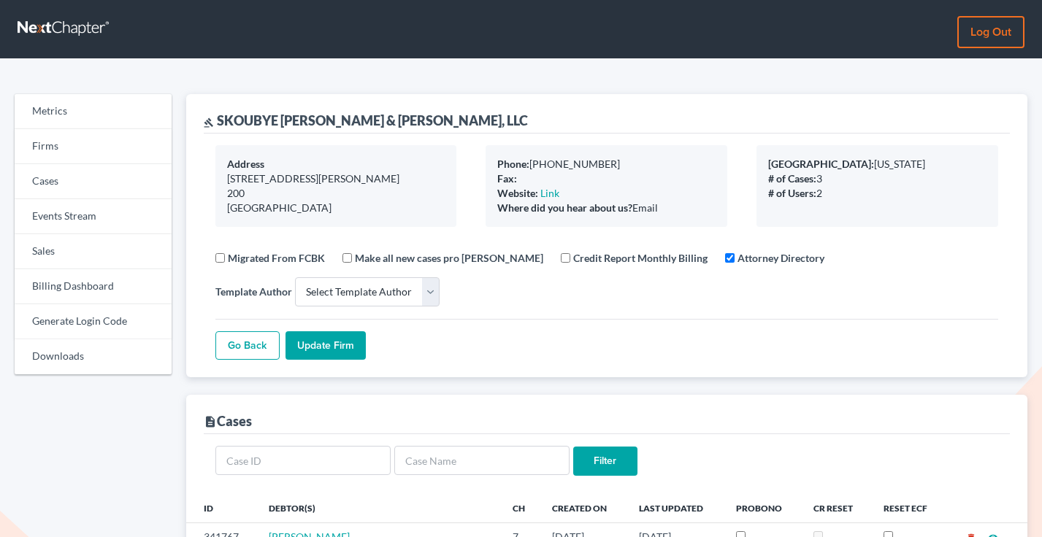
select select
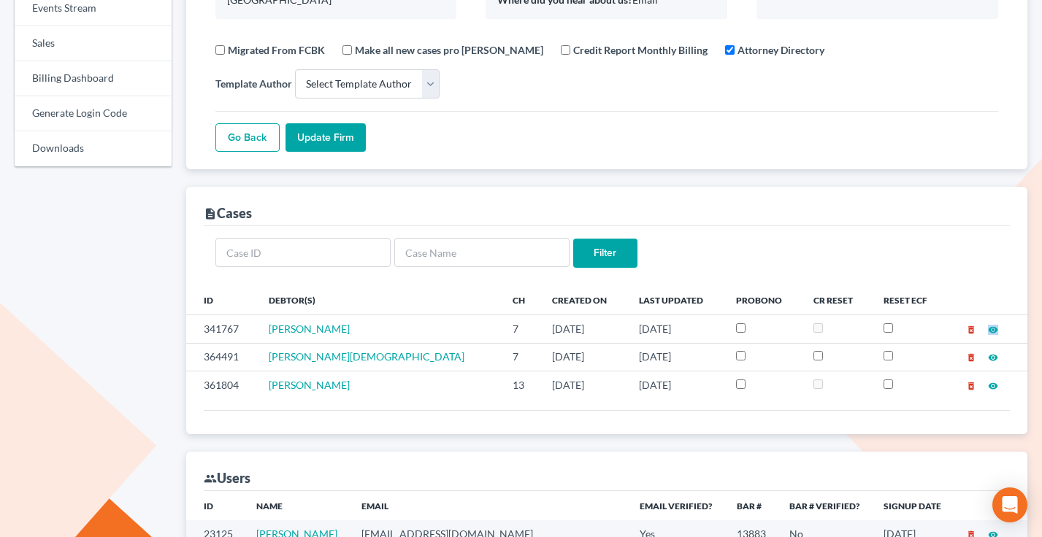
scroll to position [0, 0]
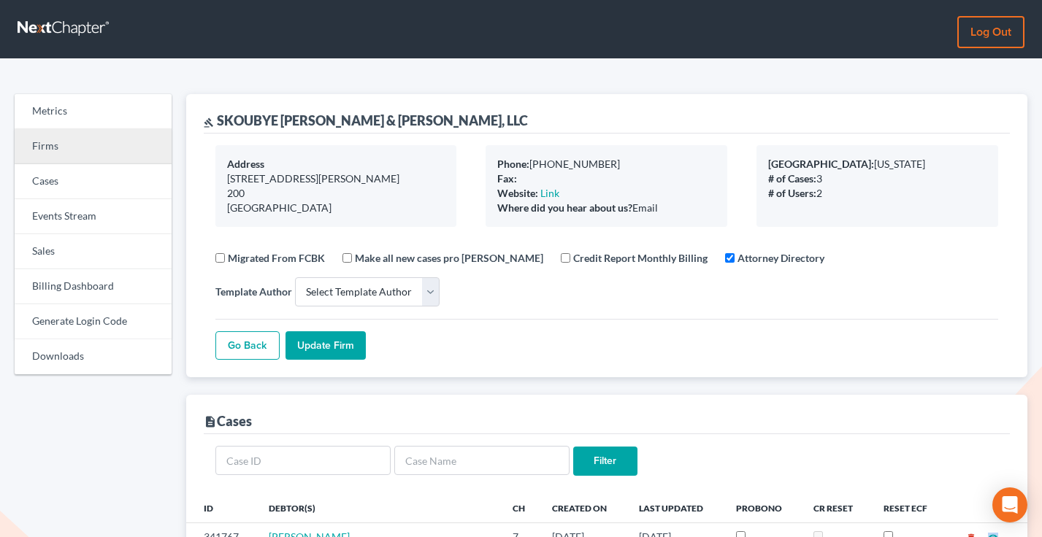
click at [64, 150] on link "Firms" at bounding box center [93, 146] width 157 height 35
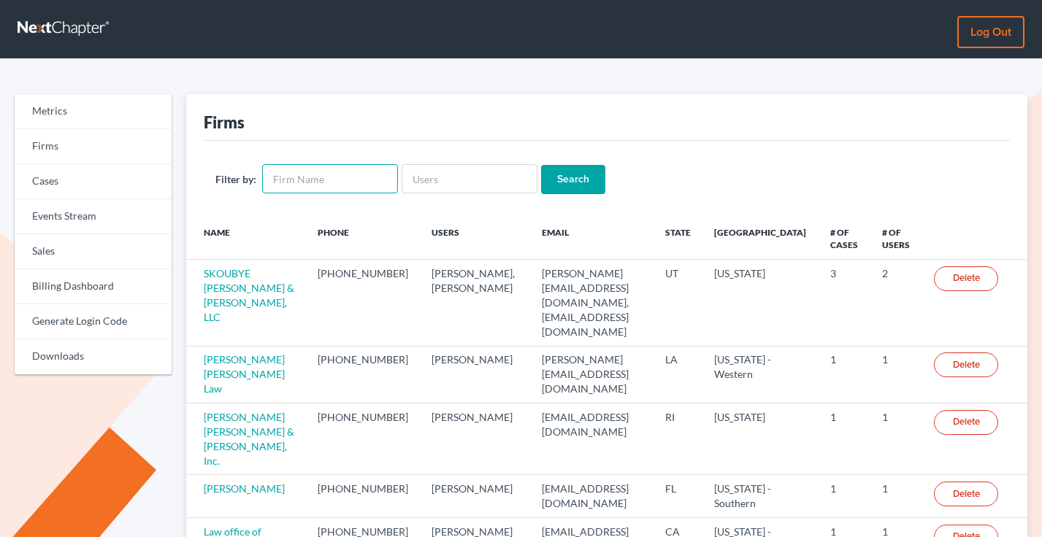
click at [340, 176] on input "text" at bounding box center [330, 178] width 136 height 29
type input "riggs"
click at [541, 165] on input "Search" at bounding box center [573, 179] width 64 height 29
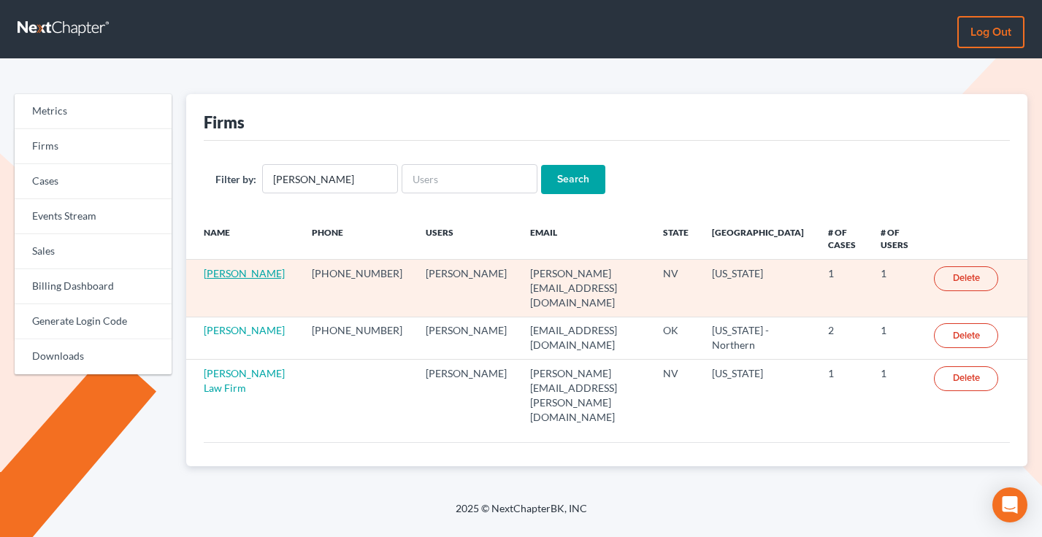
click at [218, 279] on link "[PERSON_NAME]" at bounding box center [244, 273] width 81 height 12
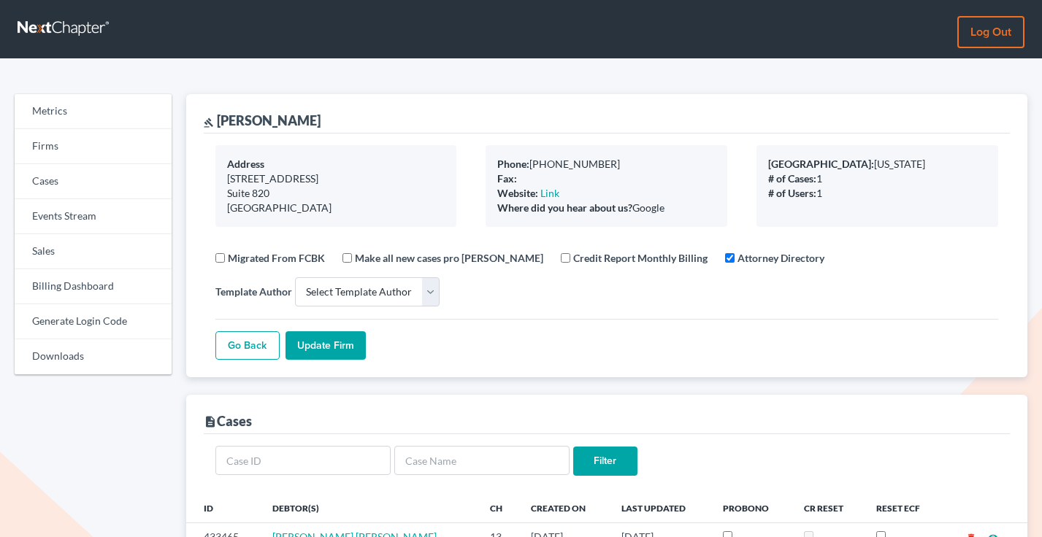
select select
click at [50, 145] on link "Firms" at bounding box center [93, 146] width 157 height 35
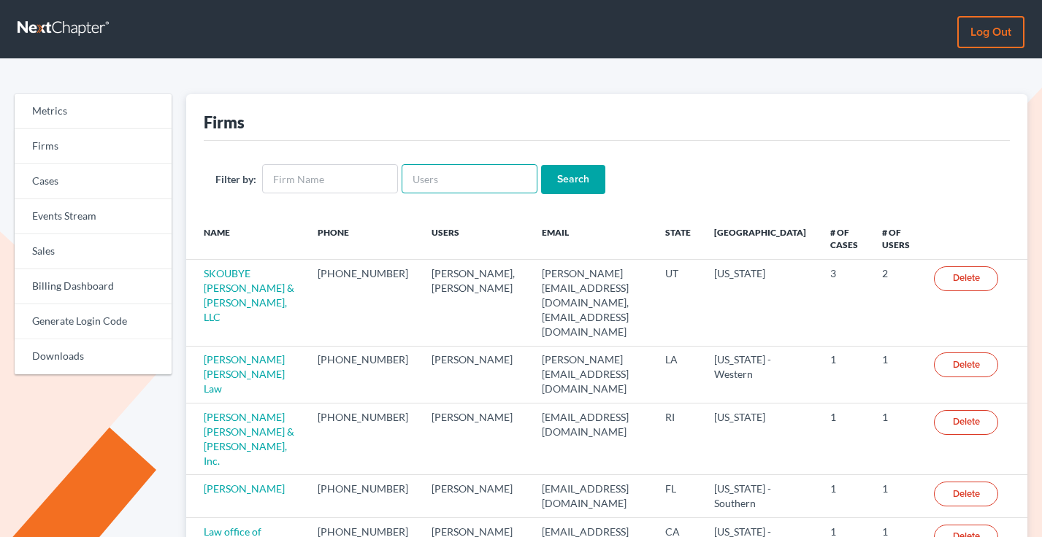
click at [465, 182] on input "text" at bounding box center [469, 178] width 136 height 29
type input "v"
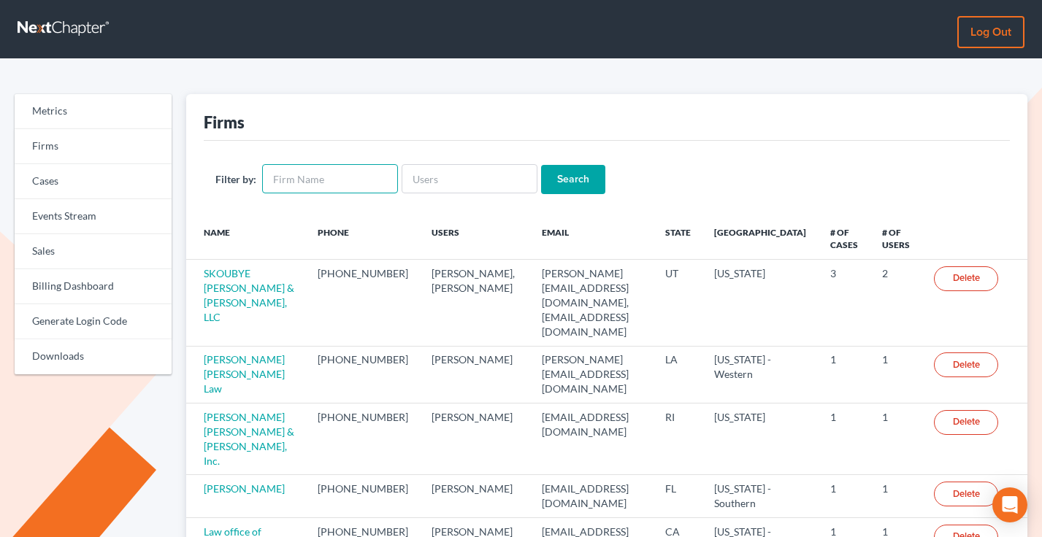
click at [340, 187] on input "text" at bounding box center [330, 178] width 136 height 29
paste input "[PERSON_NAME] [PERSON_NAME], Esq."
type input "[PERSON_NAME] [PERSON_NAME], Esq."
click at [541, 165] on input "Search" at bounding box center [573, 179] width 64 height 29
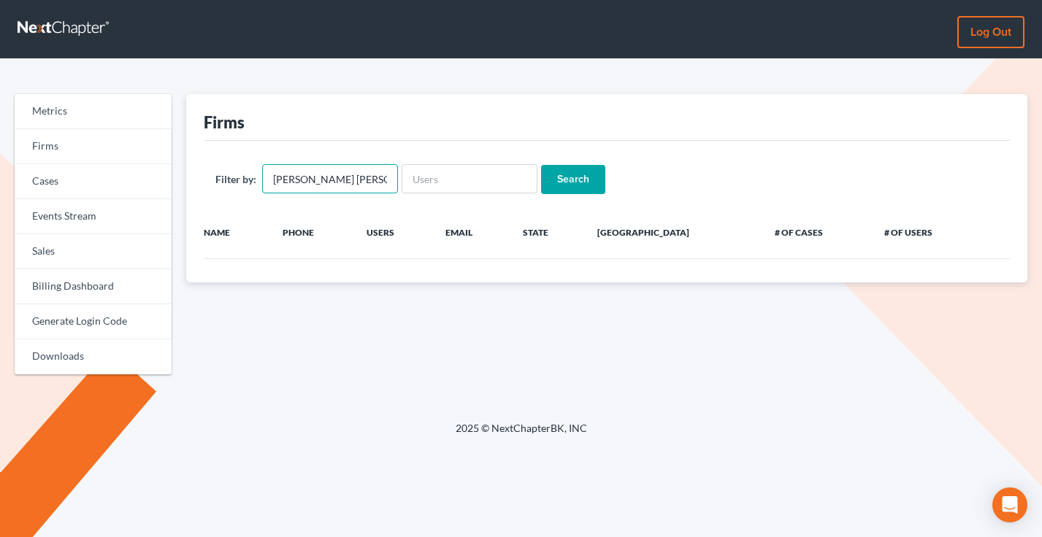
drag, startPoint x: 328, startPoint y: 177, endPoint x: 241, endPoint y: 178, distance: 86.9
click at [241, 178] on div "Filter by: Marc Aaron Goldbach, Esq." at bounding box center [306, 178] width 182 height 29
drag, startPoint x: 347, startPoint y: 176, endPoint x: 315, endPoint y: 178, distance: 32.2
click at [315, 178] on input "Goldbach, Esq." at bounding box center [330, 178] width 136 height 29
type input "Goldbach"
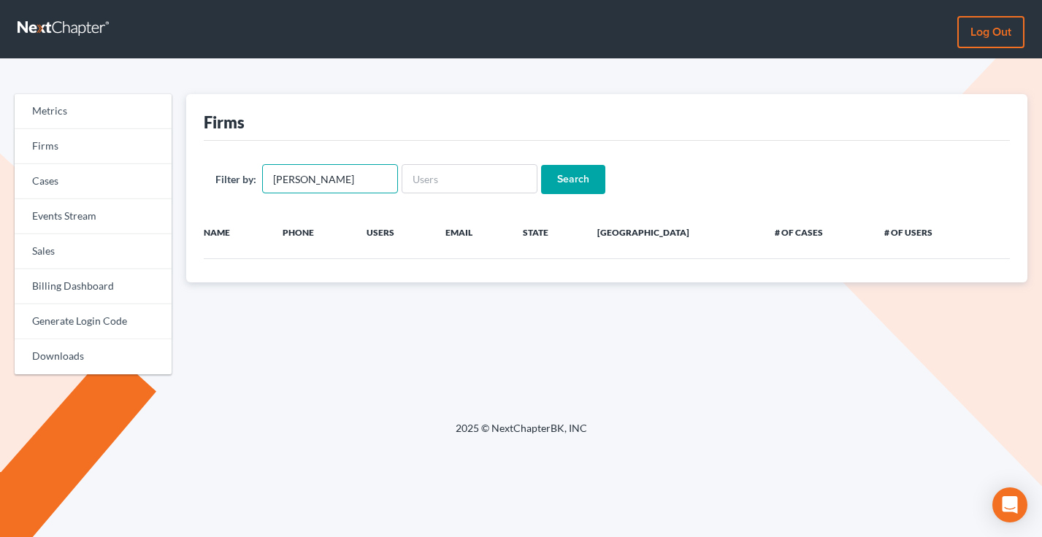
click at [541, 165] on input "Search" at bounding box center [573, 179] width 64 height 29
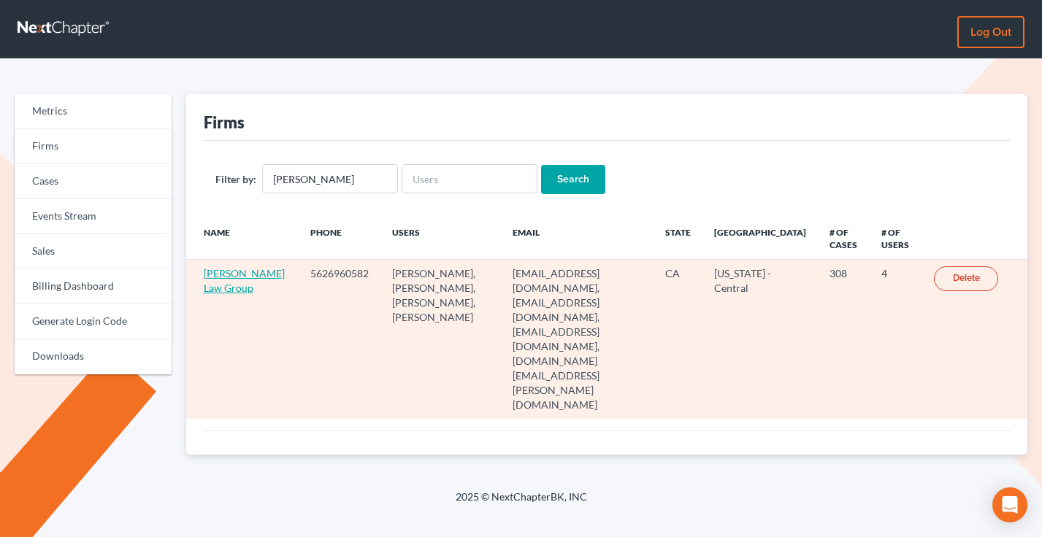
click at [227, 285] on link "[PERSON_NAME] Law Group" at bounding box center [244, 280] width 81 height 27
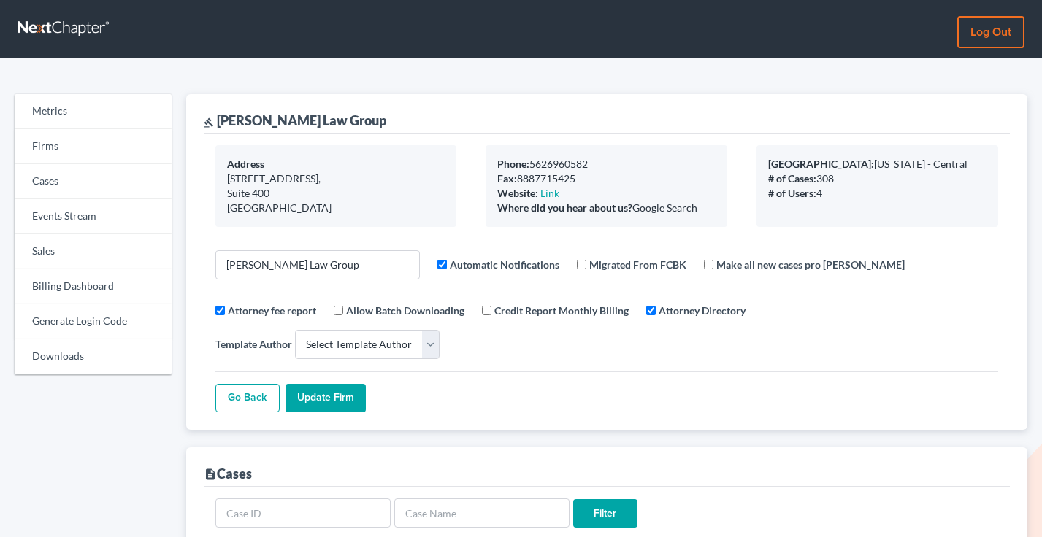
select select
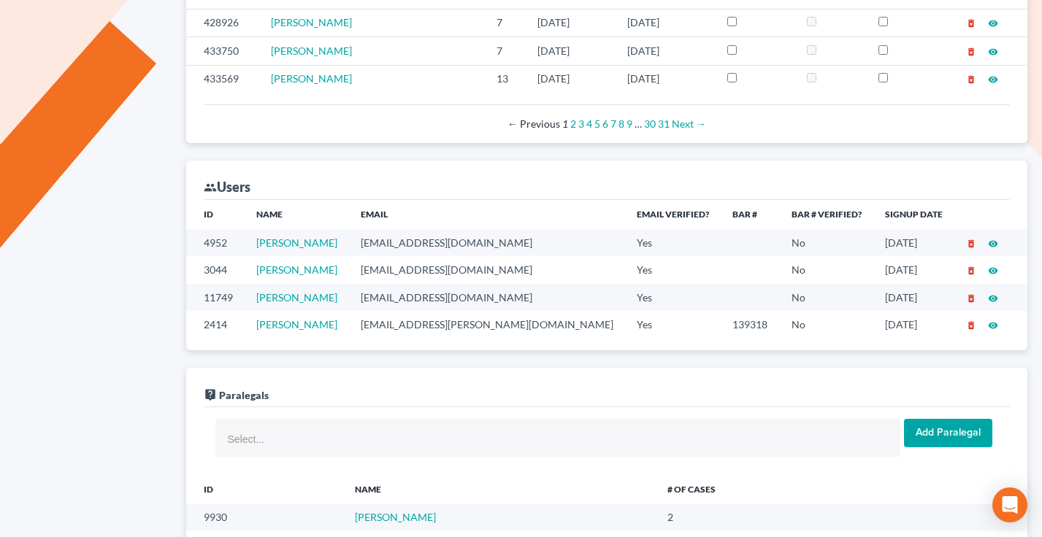
scroll to position [752, 0]
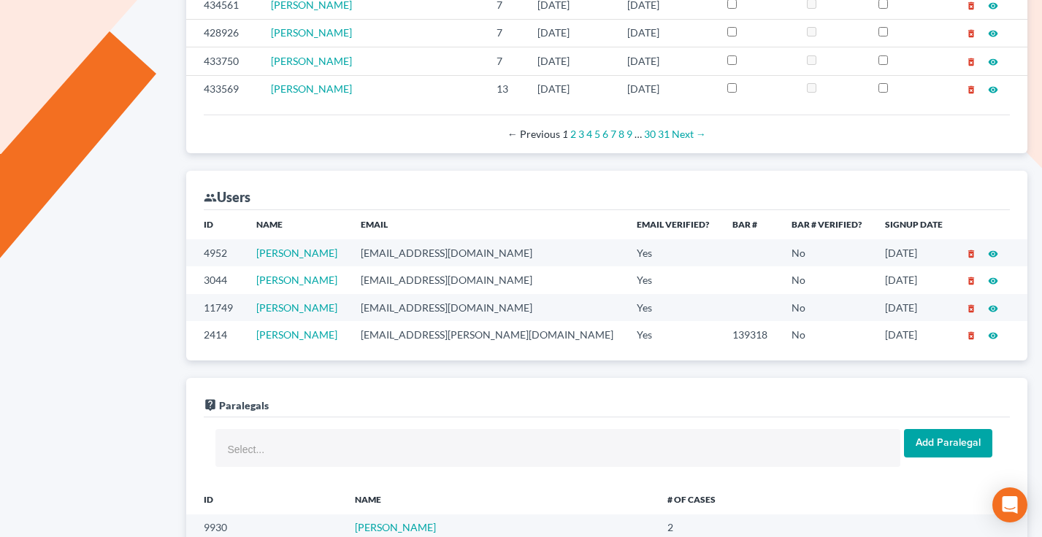
click at [462, 321] on td "marc.goldbach@goldbachlaw.com" at bounding box center [487, 334] width 276 height 27
copy td "marc.goldbach@goldbachlaw.com"
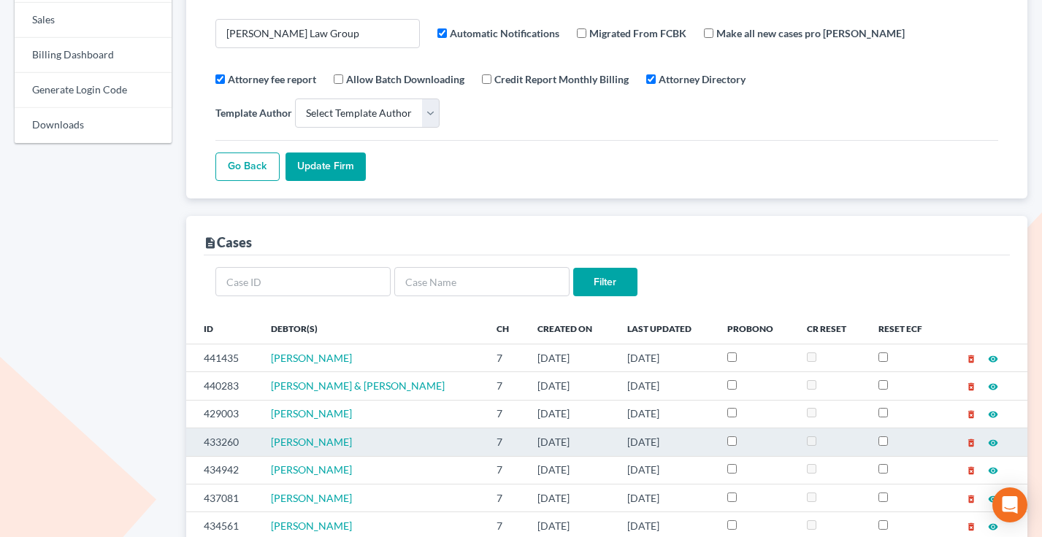
scroll to position [0, 0]
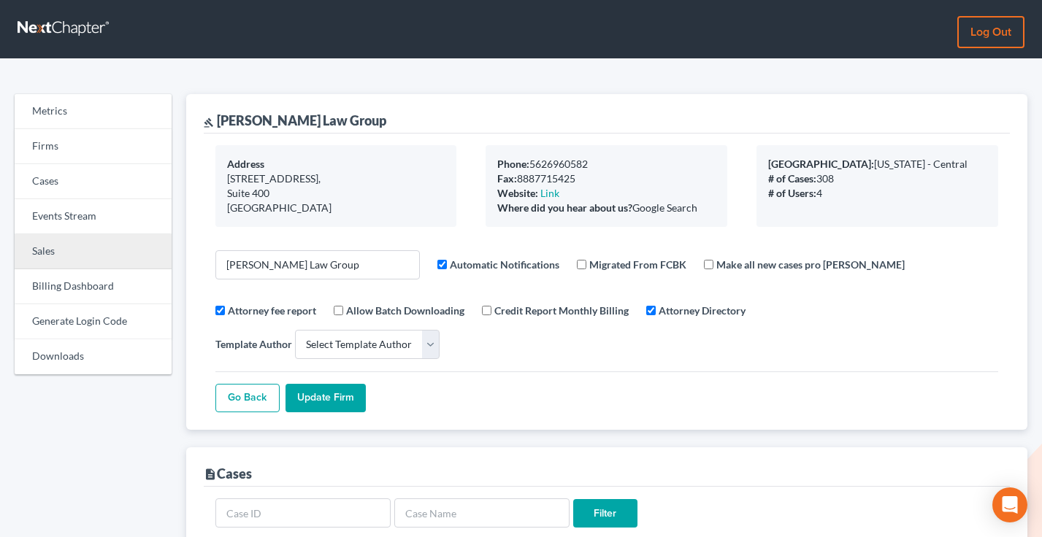
click at [65, 256] on link "Sales" at bounding box center [93, 251] width 157 height 35
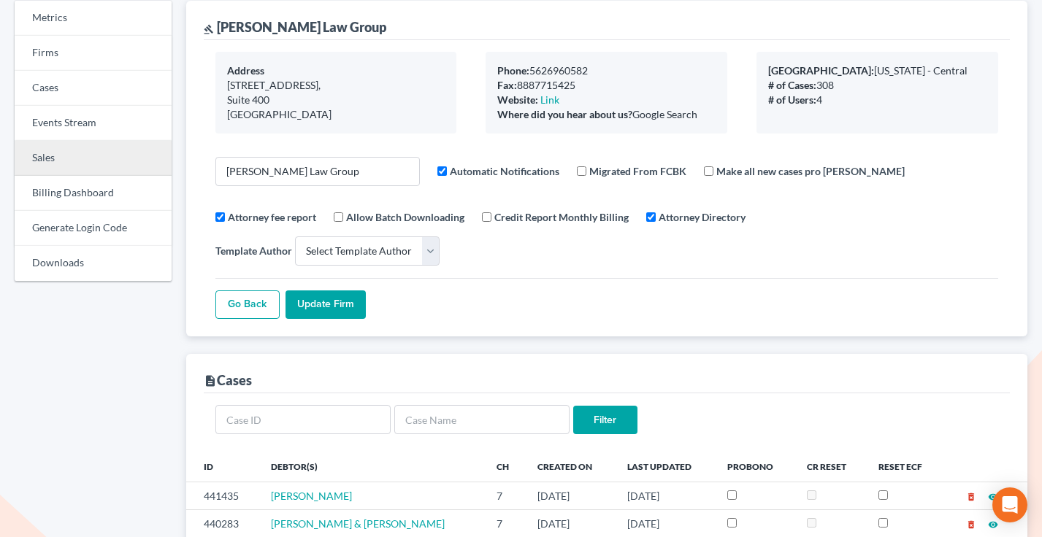
scroll to position [174, 0]
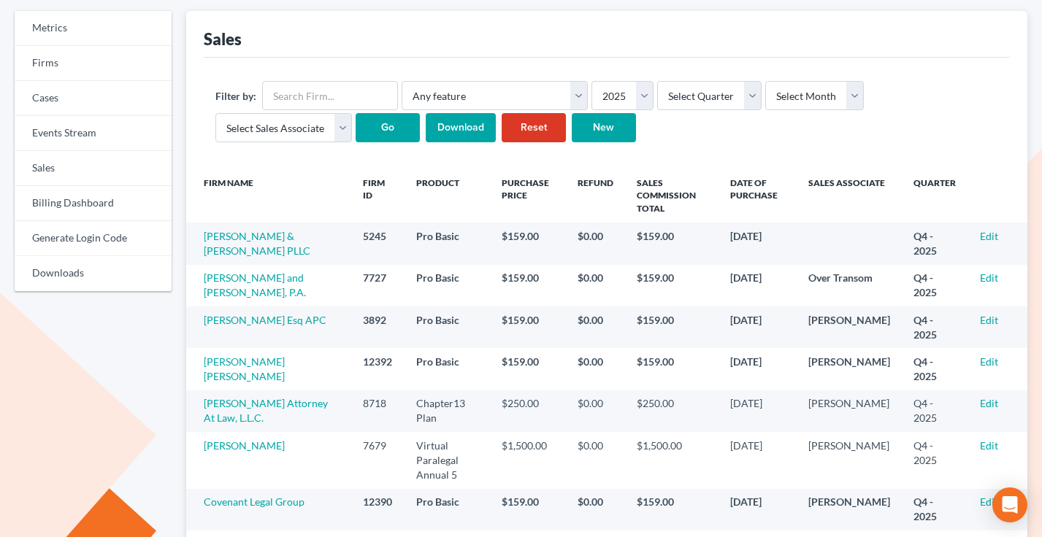
scroll to position [94, 0]
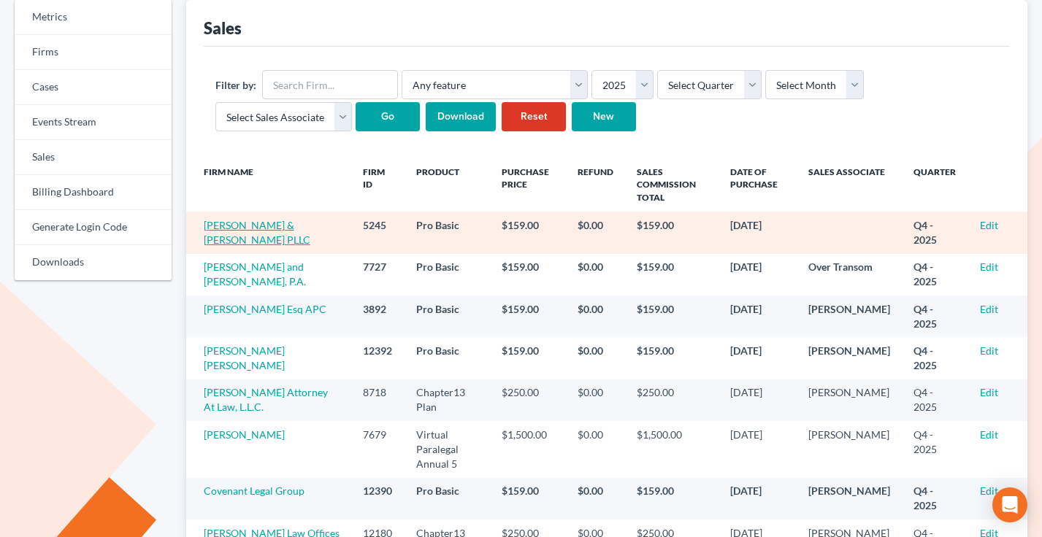
click at [255, 228] on link "[PERSON_NAME] & [PERSON_NAME] PLLC" at bounding box center [257, 232] width 107 height 27
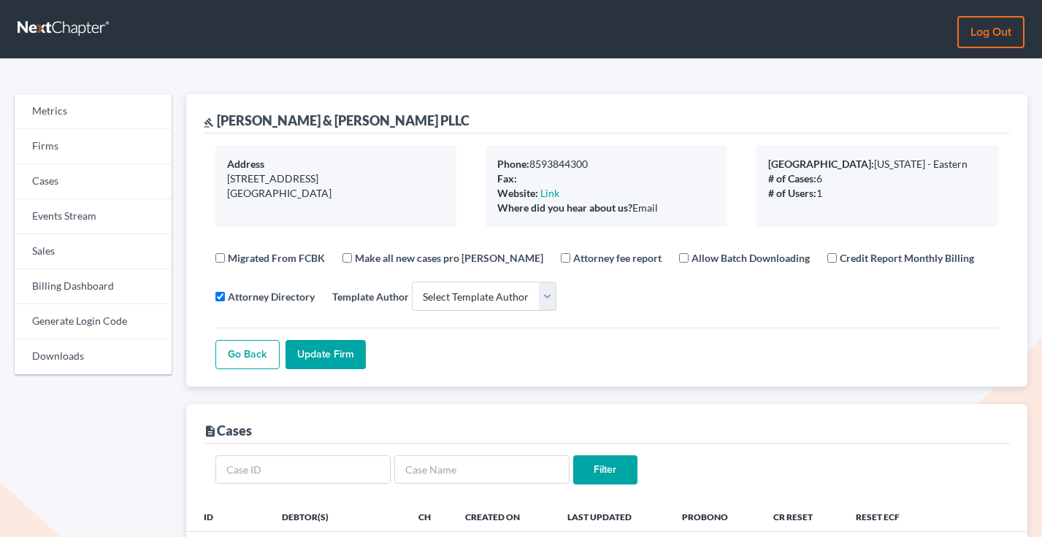
select select
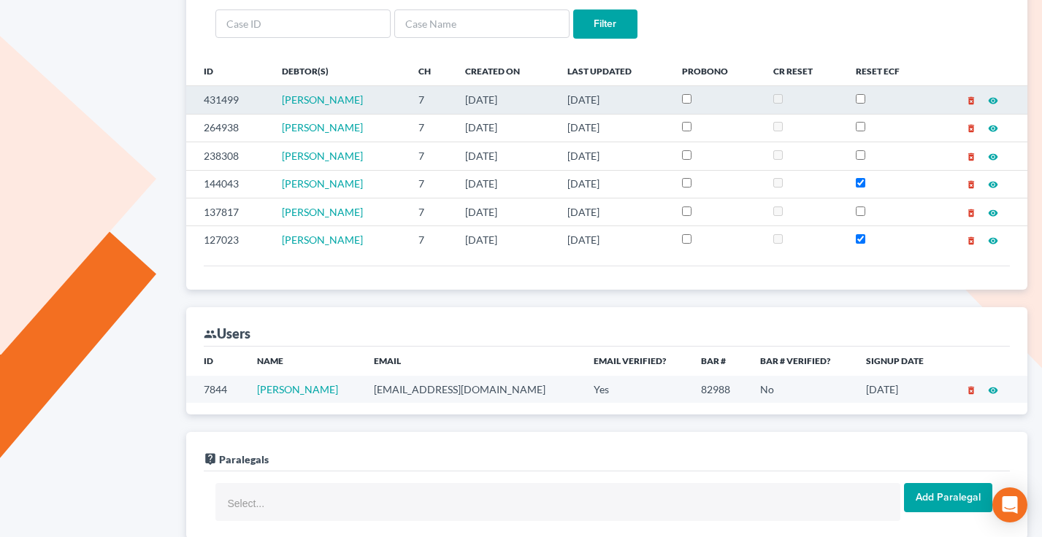
scroll to position [631, 0]
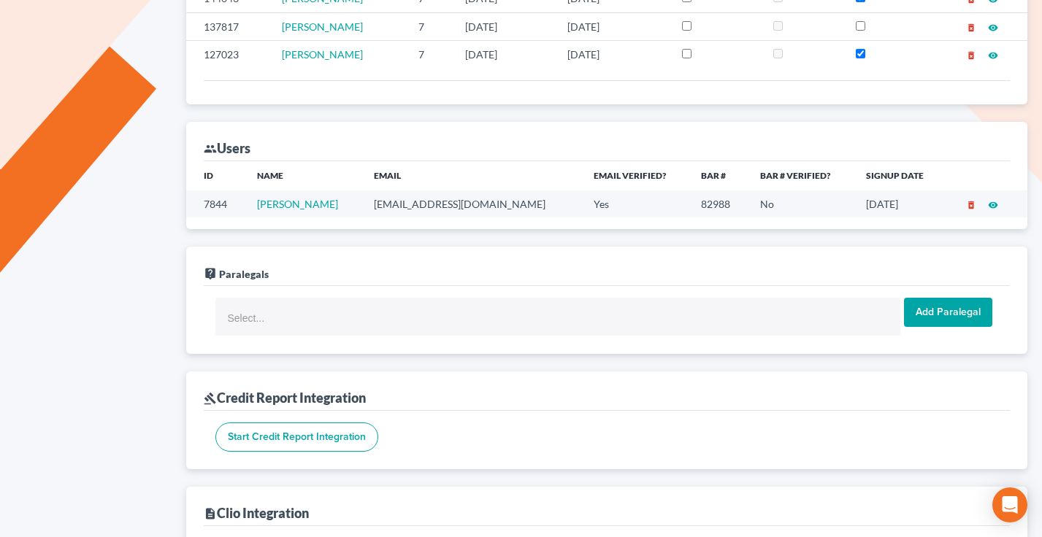
click at [454, 215] on td "[EMAIL_ADDRESS][DOMAIN_NAME]" at bounding box center [472, 203] width 220 height 27
click at [469, 201] on td "[EMAIL_ADDRESS][DOMAIN_NAME]" at bounding box center [472, 203] width 220 height 27
click at [469, 201] on td "kmcmain@noyesmcmain.com" at bounding box center [472, 203] width 220 height 27
copy td "kmcmain@noyesmcmain.com"
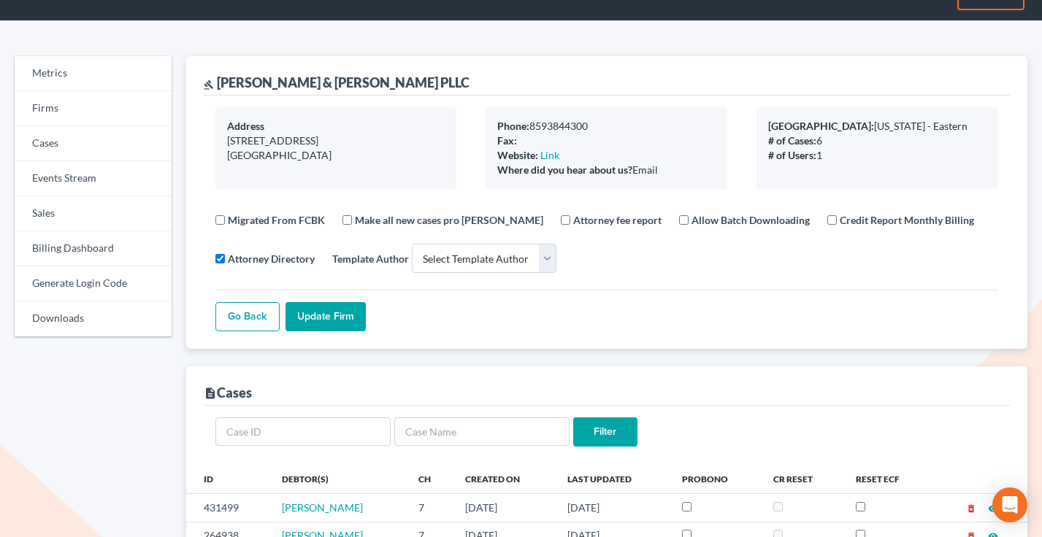
scroll to position [0, 0]
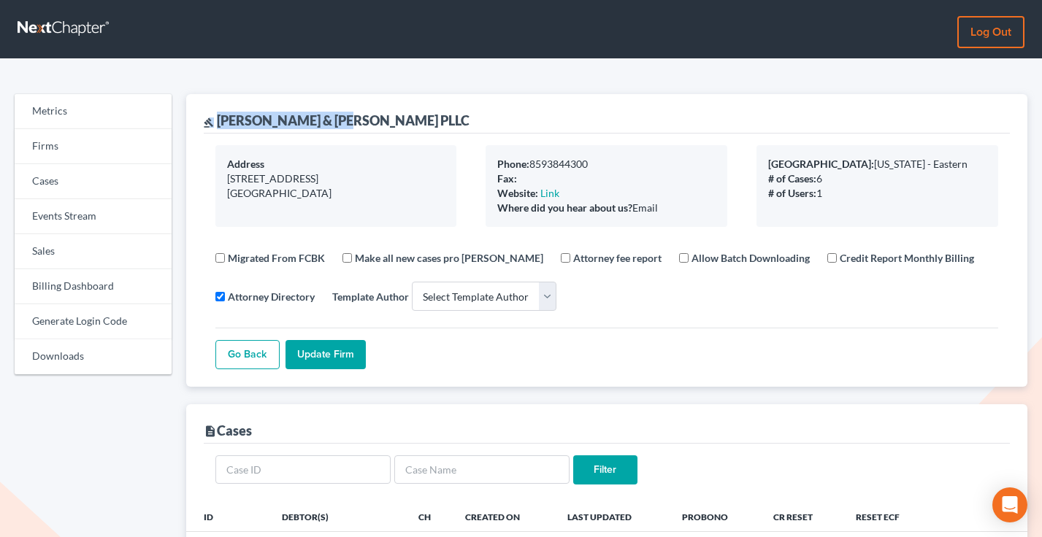
drag, startPoint x: 380, startPoint y: 121, endPoint x: 212, endPoint y: 118, distance: 167.9
click at [209, 118] on div "gavel Noyes & McMain PLLC" at bounding box center [607, 113] width 807 height 39
click at [304, 115] on div "gavel Noyes & McMain PLLC" at bounding box center [337, 121] width 266 height 18
drag, startPoint x: 373, startPoint y: 120, endPoint x: 224, endPoint y: 124, distance: 149.0
click at [220, 121] on div "gavel Noyes & McMain PLLC" at bounding box center [607, 113] width 807 height 39
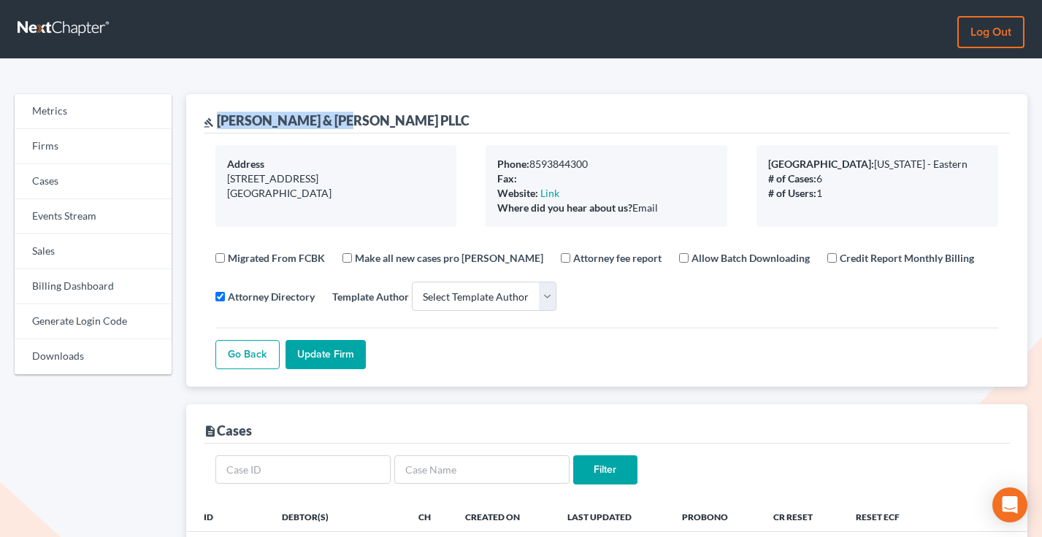
copy div "Noyes & McMain PLLC"
drag, startPoint x: 673, startPoint y: 215, endPoint x: 496, endPoint y: 161, distance: 185.4
click at [496, 161] on div "Phone: 8593844300 Fax: Website: Link Where did you hear about us? Email" at bounding box center [606, 186] width 242 height 82
click at [495, 161] on div "Phone: 8593844300 Fax: Website: Link Where did you hear about us? Email" at bounding box center [606, 186] width 242 height 82
drag, startPoint x: 675, startPoint y: 210, endPoint x: 493, endPoint y: 156, distance: 189.6
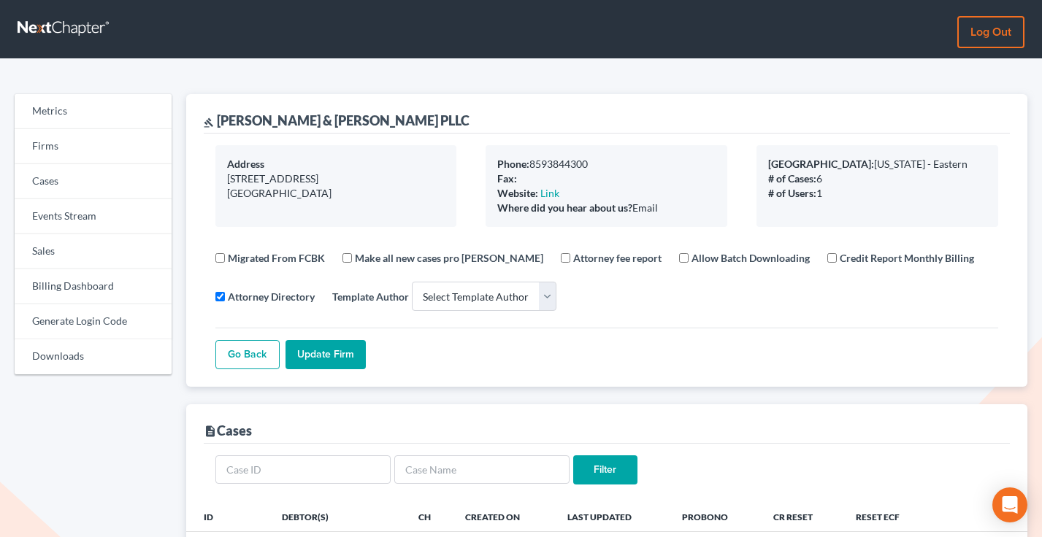
click at [493, 156] on div "Phone: 8593844300 Fax: Website: Link Where did you hear about us? Email" at bounding box center [606, 186] width 242 height 82
click at [88, 154] on link "Firms" at bounding box center [93, 146] width 157 height 35
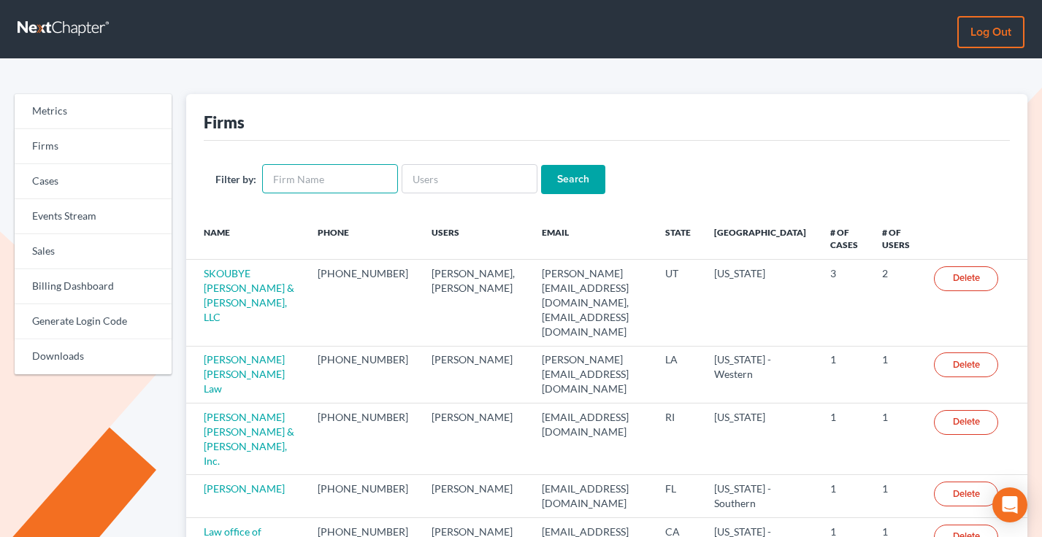
click at [341, 182] on input "text" at bounding box center [330, 178] width 136 height 29
type input "[PERSON_NAME]"
click at [541, 165] on input "Search" at bounding box center [573, 179] width 64 height 29
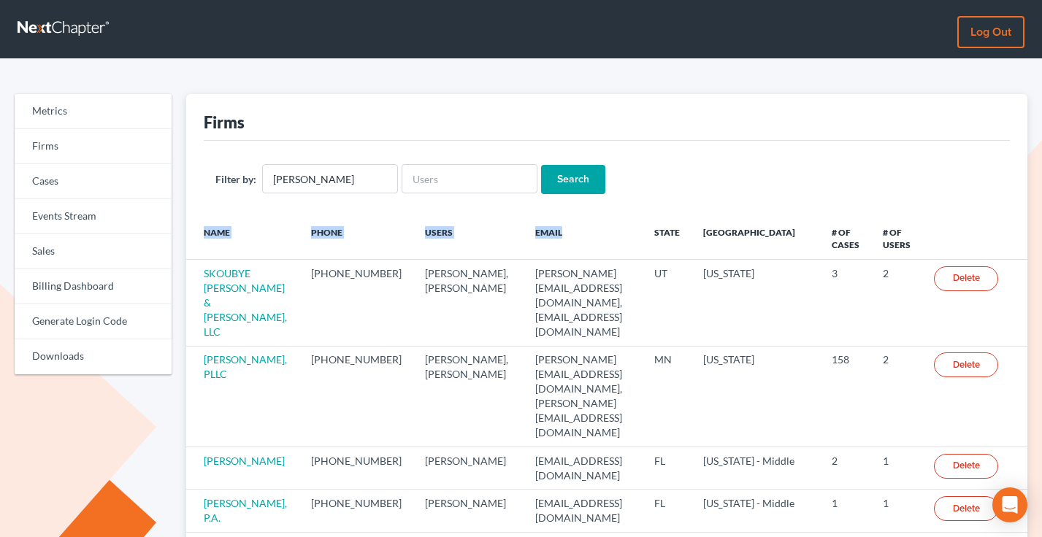
drag, startPoint x: 542, startPoint y: 231, endPoint x: 193, endPoint y: 229, distance: 348.9
click at [193, 230] on tr "Name Phone Users Email State Primary District # of Cases # of Users" at bounding box center [607, 239] width 842 height 42
click at [194, 229] on th "Name" at bounding box center [243, 239] width 114 height 42
click at [327, 173] on input "murray" at bounding box center [330, 178] width 136 height 29
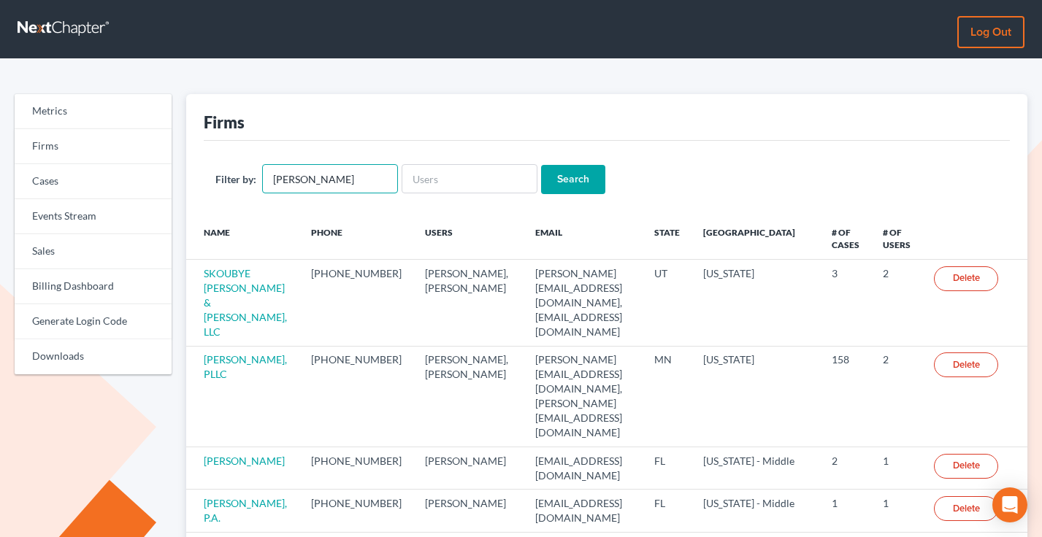
click at [327, 173] on input "murray" at bounding box center [330, 178] width 136 height 29
type input "Mccain"
click at [541, 165] on input "Search" at bounding box center [573, 179] width 64 height 29
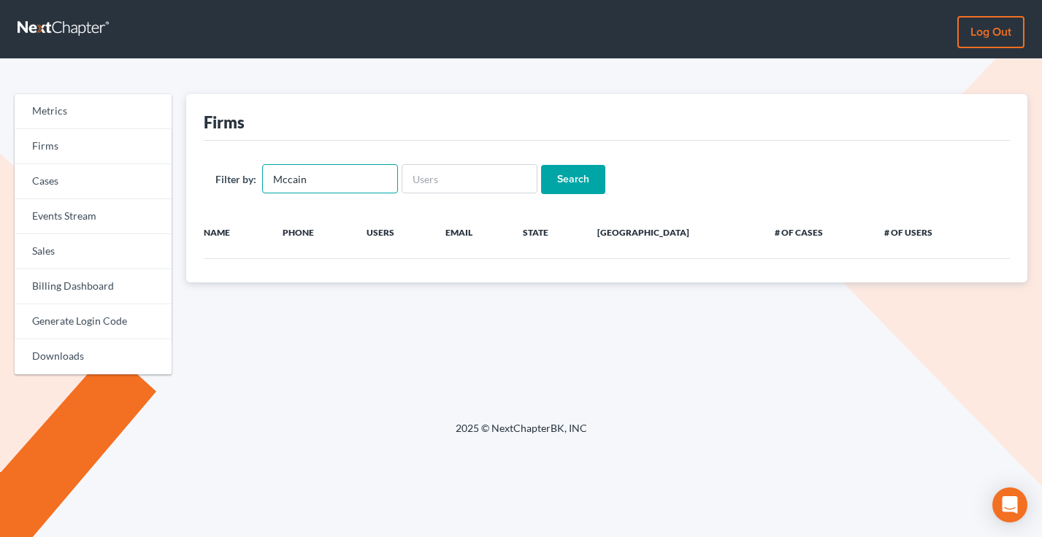
click at [290, 181] on input "Mccain" at bounding box center [330, 178] width 136 height 29
type input "[PERSON_NAME]"
click at [541, 165] on input "Search" at bounding box center [573, 179] width 64 height 29
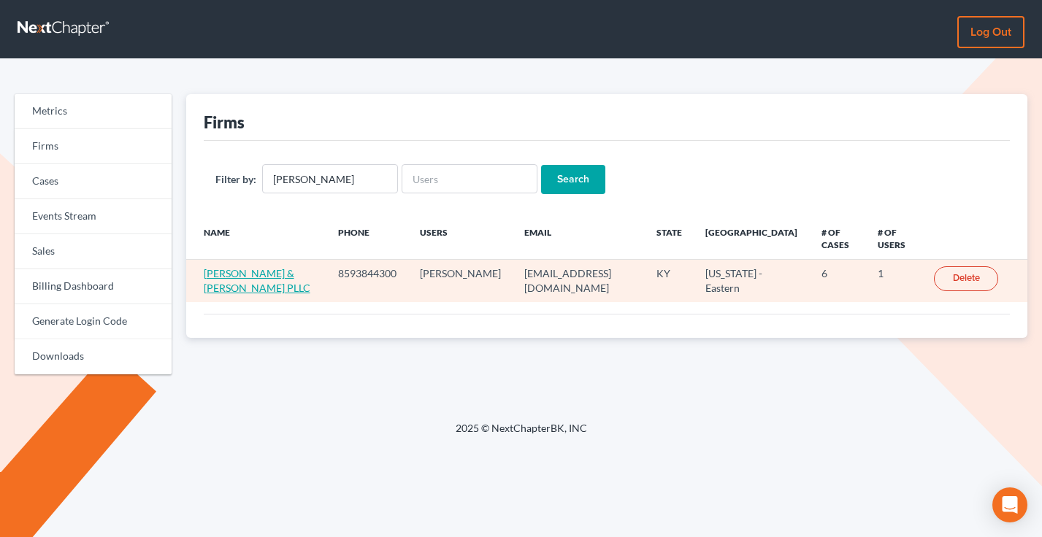
click at [220, 276] on link "[PERSON_NAME] & [PERSON_NAME] PLLC" at bounding box center [257, 280] width 107 height 27
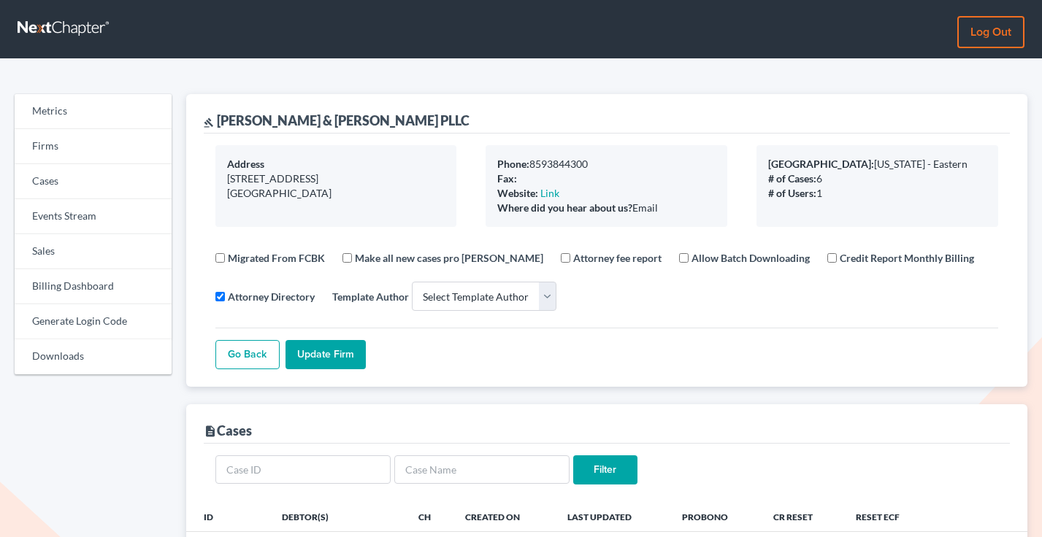
select select
click at [71, 266] on link "Sales" at bounding box center [93, 251] width 157 height 35
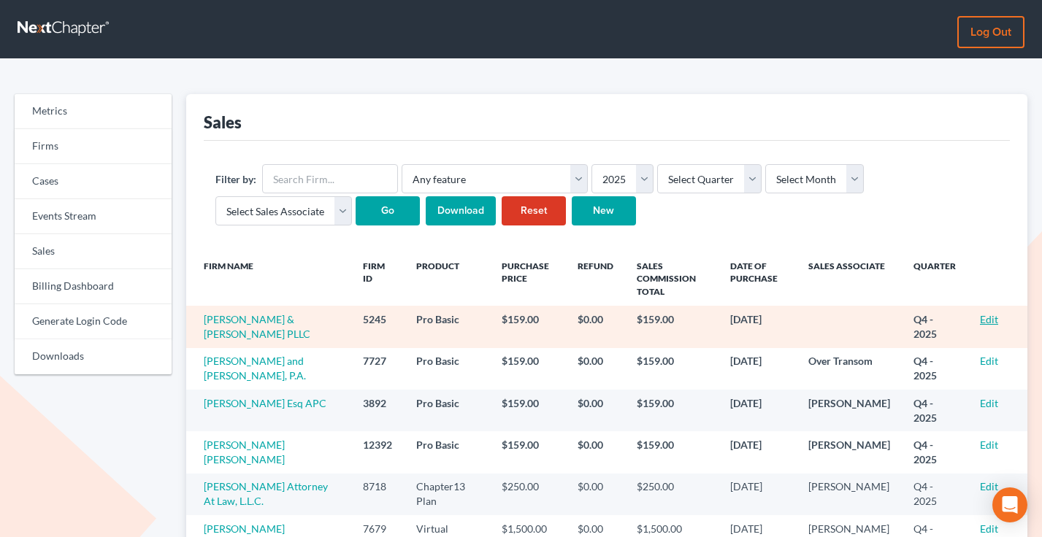
click at [989, 318] on link "Edit" at bounding box center [988, 319] width 18 height 12
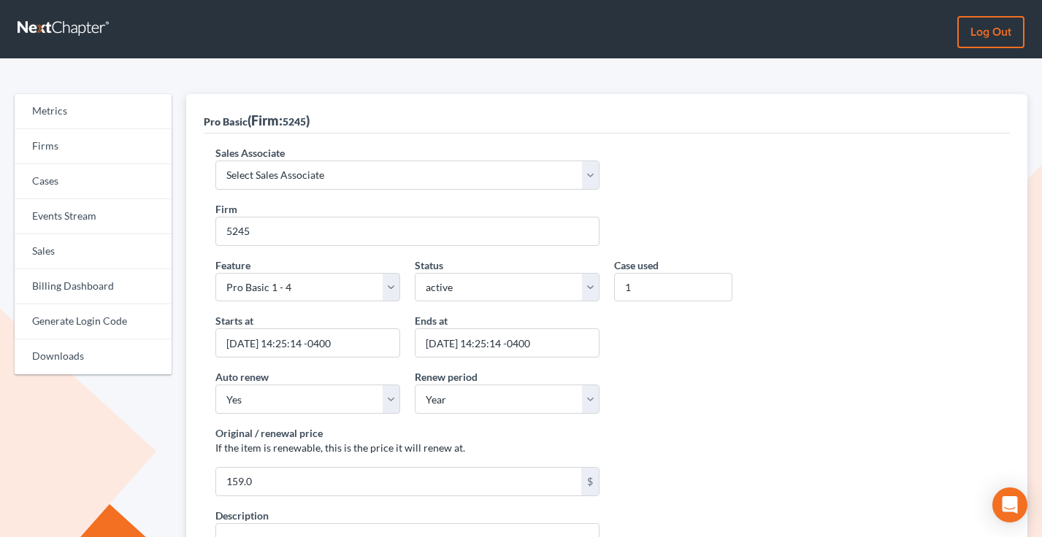
click at [332, 191] on div "Sales Associate Select Sales Associate Alex Seymour Over Transom Tim Shadoan" at bounding box center [607, 173] width 798 height 56
click at [314, 173] on select "Select Sales Associate Alex Seymour Over Transom Tim Shadoan" at bounding box center [407, 175] width 384 height 29
select select "7676"
click at [215, 161] on select "Select Sales Associate Alex Seymour Over Transom Tim Shadoan" at bounding box center [407, 175] width 384 height 29
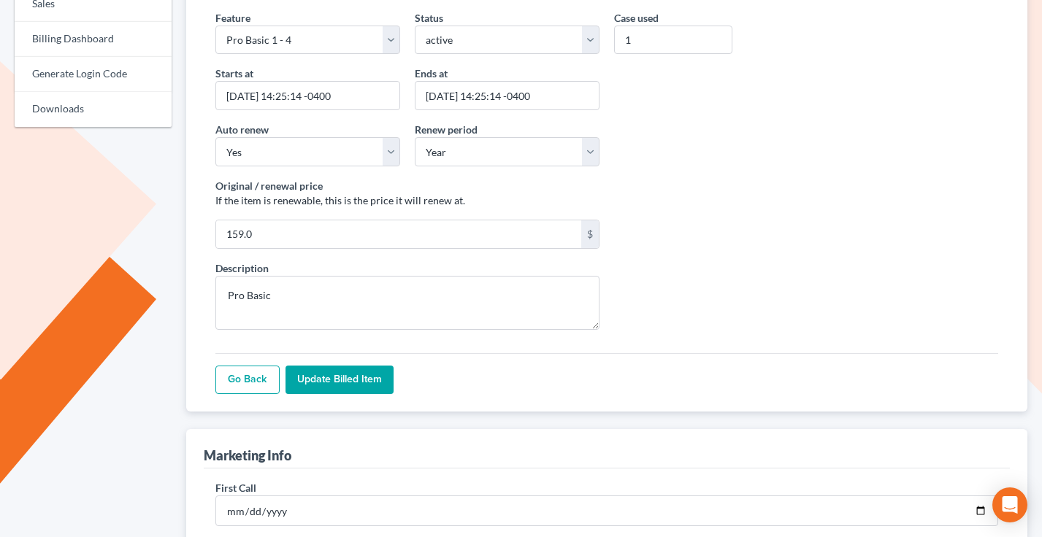
click at [334, 378] on input "Update Billed item" at bounding box center [339, 380] width 108 height 29
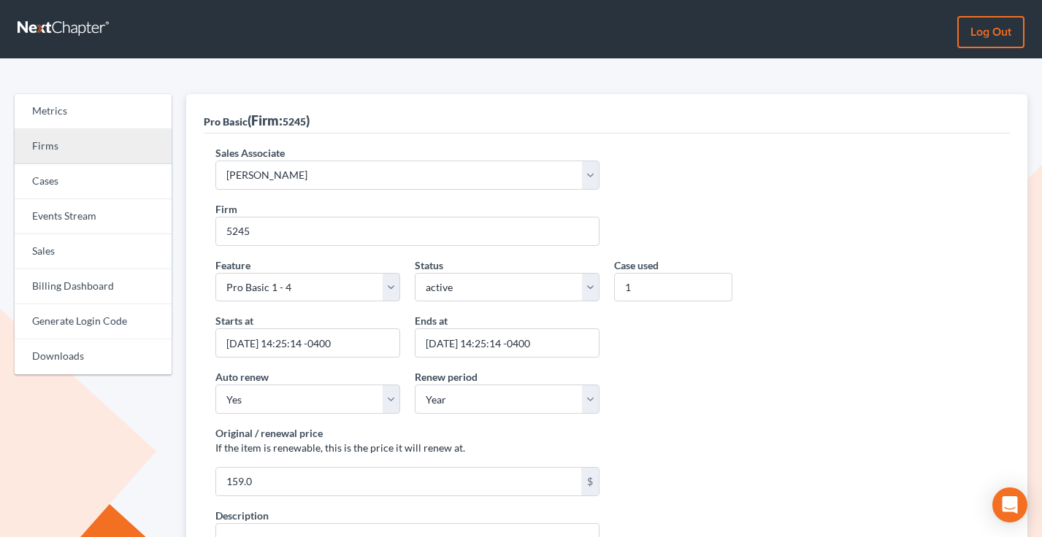
click at [97, 140] on link "Firms" at bounding box center [93, 146] width 157 height 35
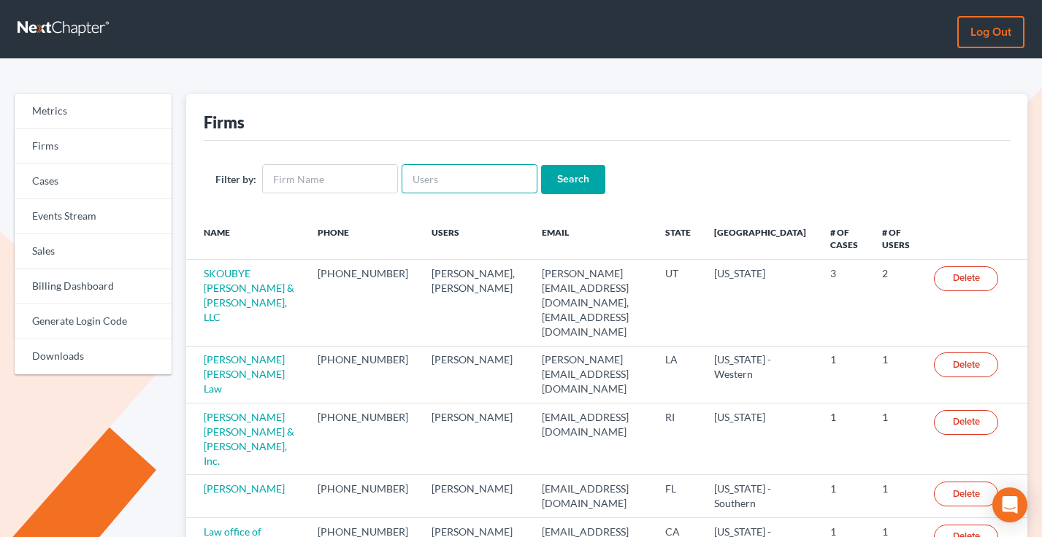
click at [450, 190] on input "text" at bounding box center [469, 178] width 136 height 29
click at [329, 173] on input "text" at bounding box center [330, 178] width 136 height 29
paste input "[PERSON_NAME] Law P.L.L.C"
type input "[PERSON_NAME] Law P.L.L.C"
click at [541, 165] on input "Search" at bounding box center [573, 179] width 64 height 29
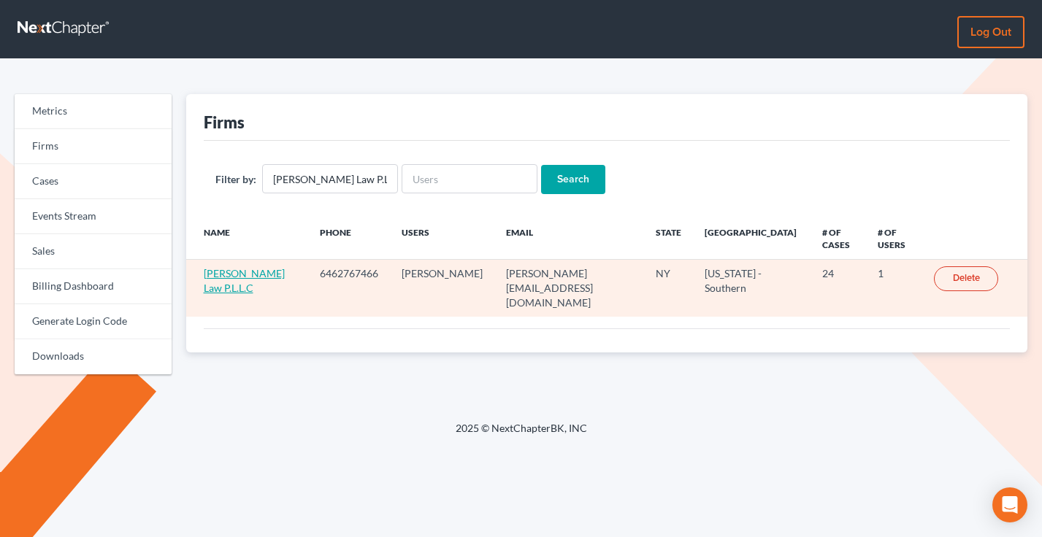
click at [234, 267] on link "[PERSON_NAME] Law P.L.L.C" at bounding box center [244, 280] width 81 height 27
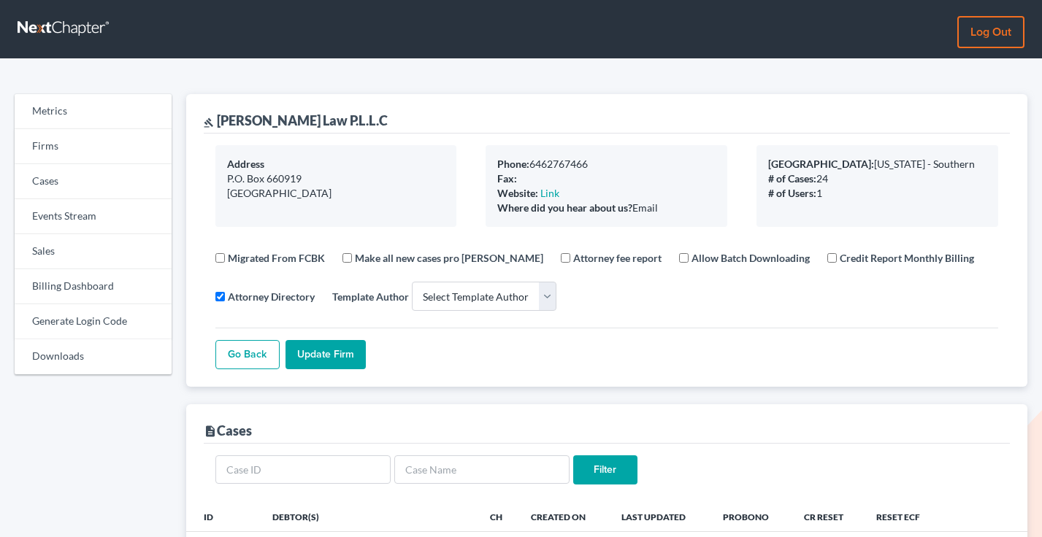
select select
drag, startPoint x: 320, startPoint y: 120, endPoint x: 217, endPoint y: 128, distance: 103.9
click at [217, 128] on div "gavel Frias Law P.L.L.C" at bounding box center [607, 113] width 807 height 39
copy div "[PERSON_NAME] Law P.L.L.C"
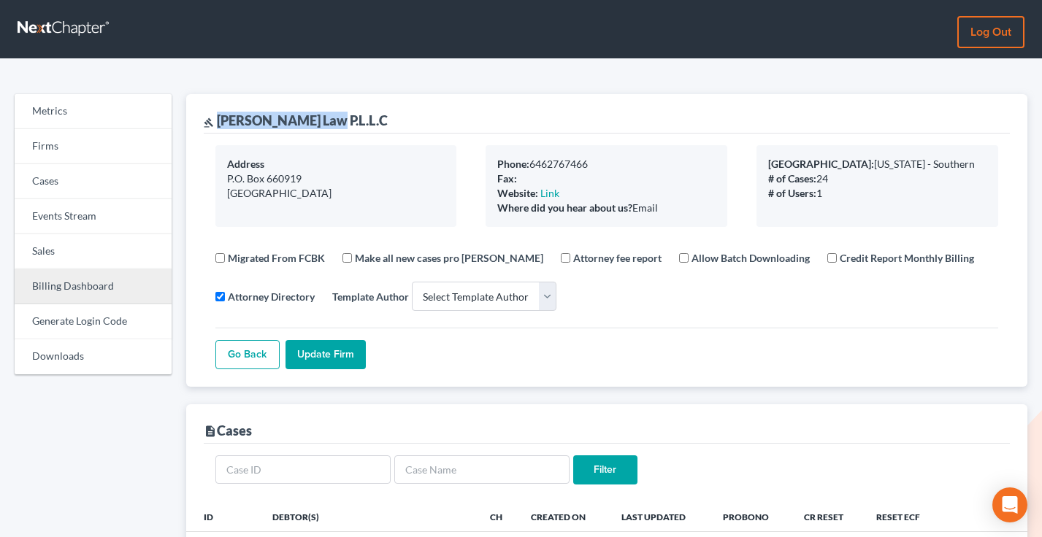
click at [77, 282] on link "Billing Dashboard" at bounding box center [93, 286] width 157 height 35
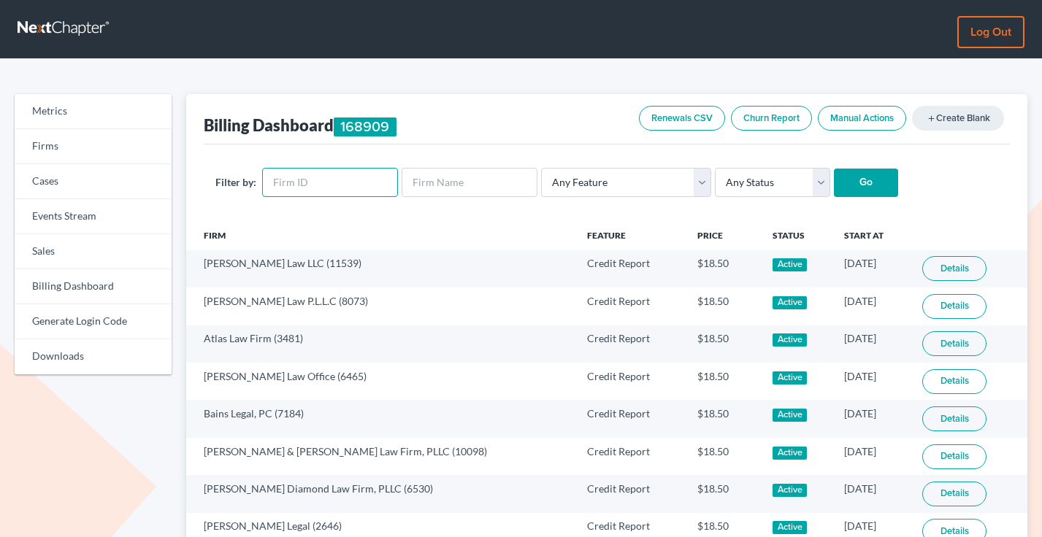
click at [317, 180] on input "text" at bounding box center [330, 182] width 136 height 29
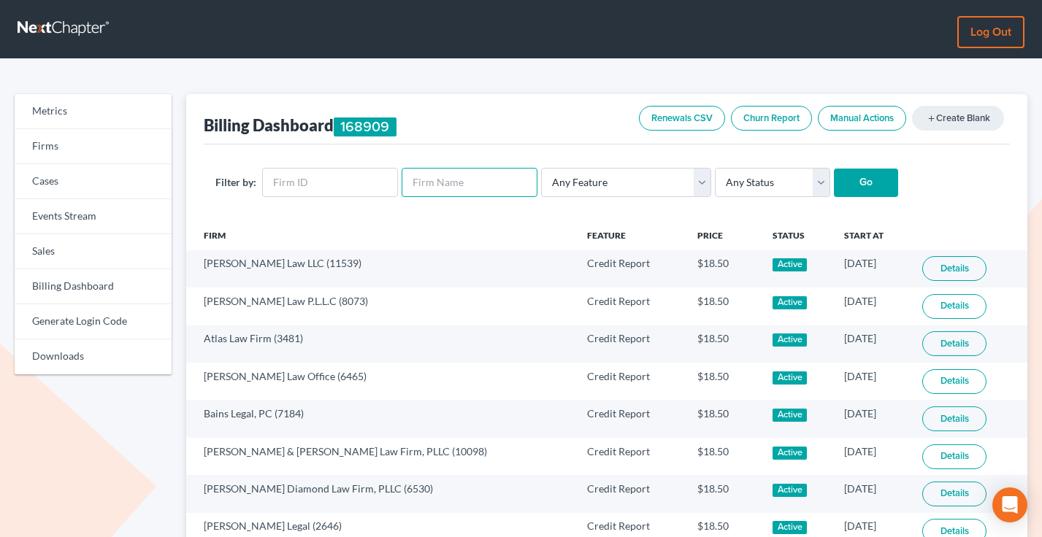
click at [421, 170] on input "text" at bounding box center [469, 182] width 136 height 29
paste input "Frias Law P.L.L.C"
type input "Frias Law P.L.L.C"
click at [834, 169] on input "Go" at bounding box center [866, 183] width 64 height 29
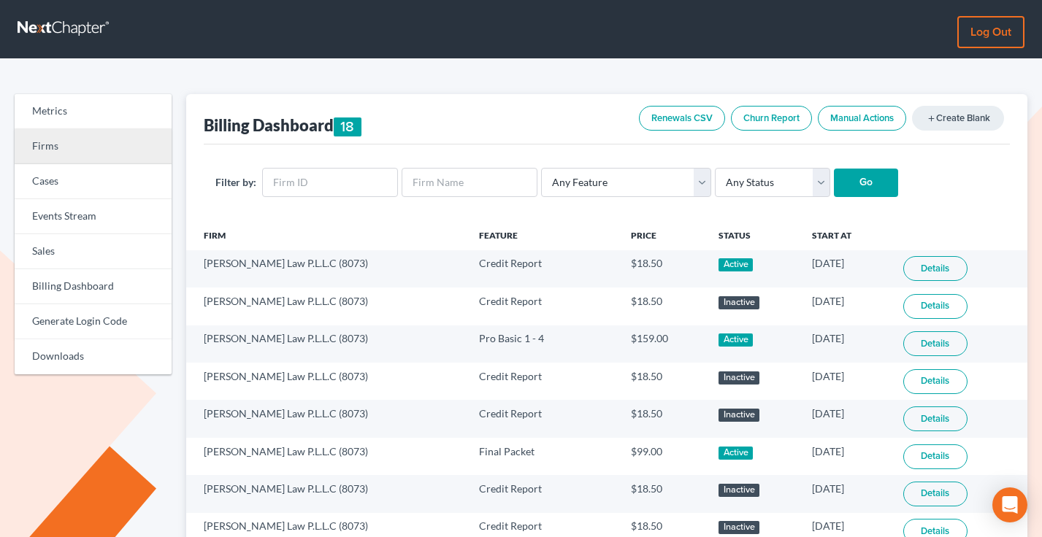
click at [77, 133] on link "Firms" at bounding box center [93, 146] width 157 height 35
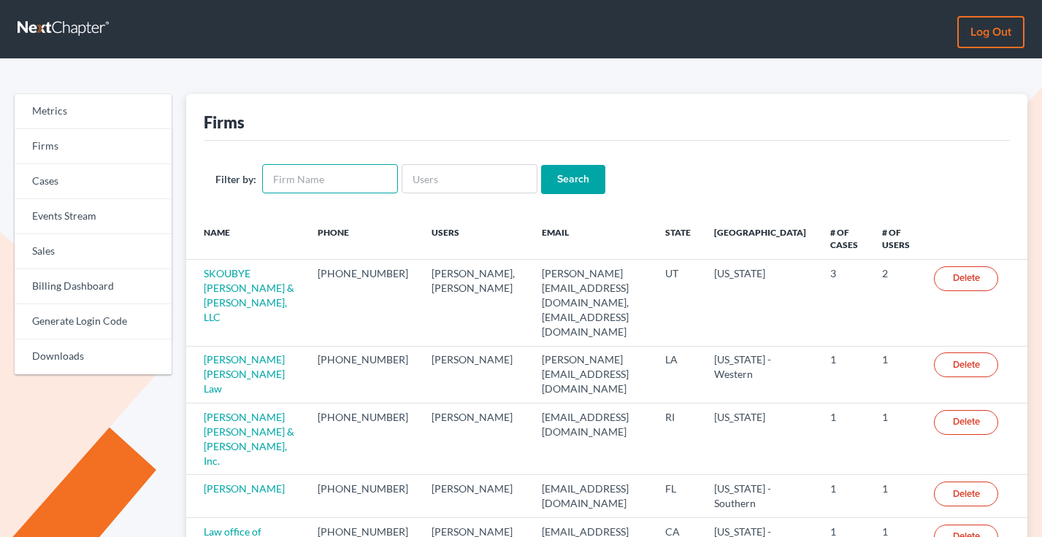
click at [318, 182] on input "text" at bounding box center [330, 178] width 136 height 29
type input "[PERSON_NAME]"
click at [541, 165] on input "Search" at bounding box center [573, 179] width 64 height 29
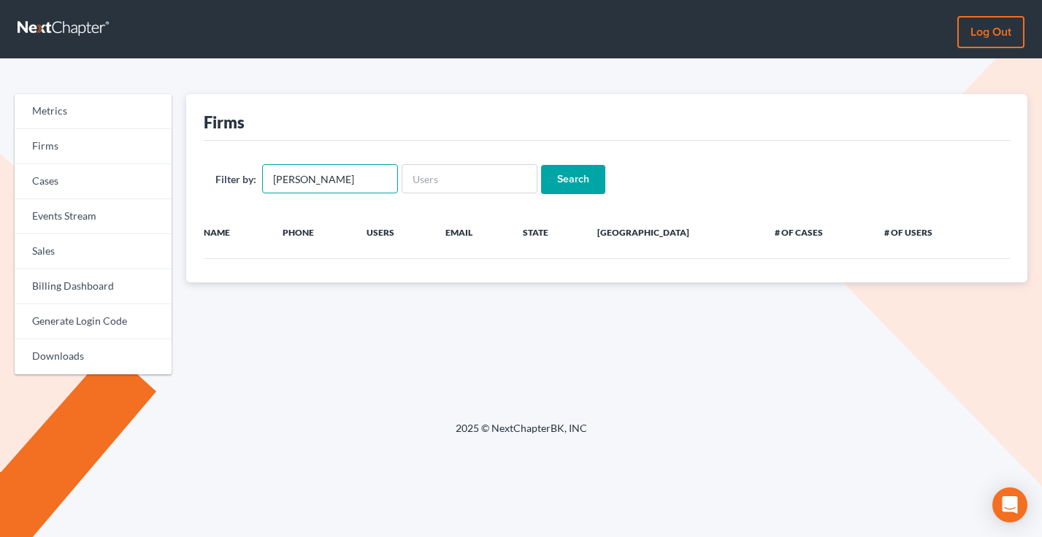
click at [285, 177] on input "golbach" at bounding box center [330, 178] width 136 height 29
type input "goldbach"
click at [541, 165] on input "Search" at bounding box center [573, 179] width 64 height 29
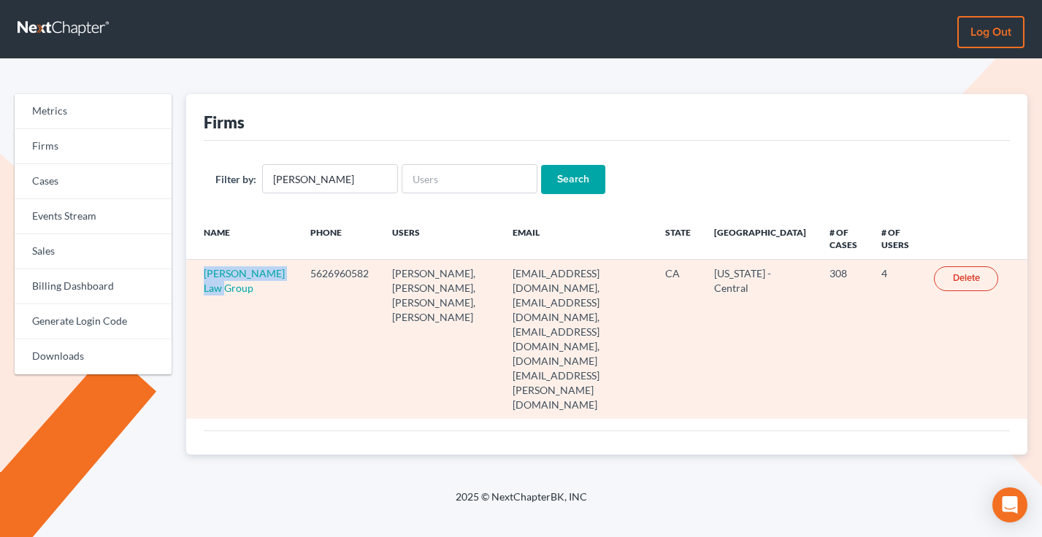
drag, startPoint x: 255, startPoint y: 287, endPoint x: 196, endPoint y: 274, distance: 60.4
click at [196, 274] on td "Goldbach Law Group" at bounding box center [242, 339] width 113 height 159
copy link "Goldbach Law Group"
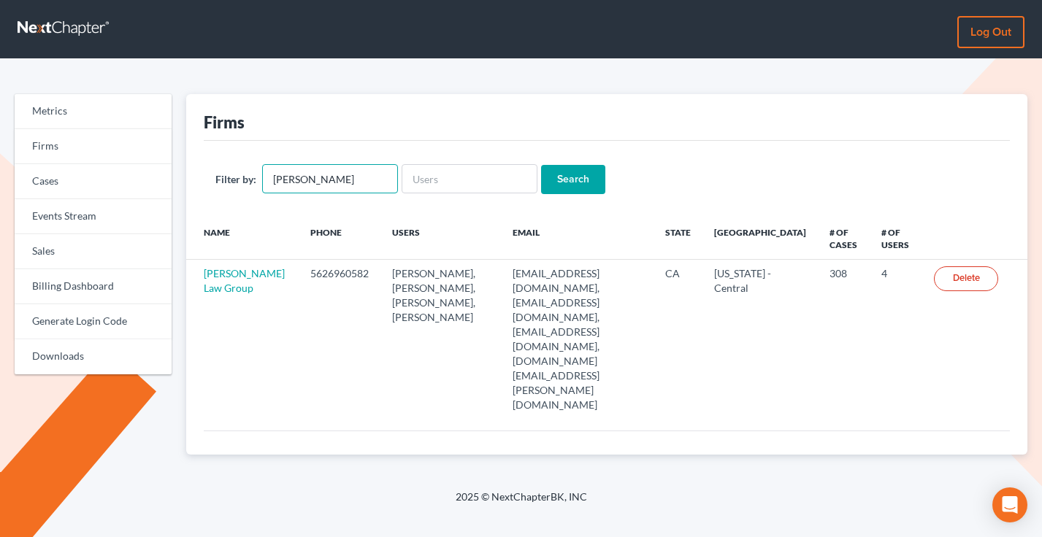
click at [312, 191] on input "goldbach" at bounding box center [330, 178] width 136 height 29
paste input "[PERSON_NAME]"
type input "[PERSON_NAME]"
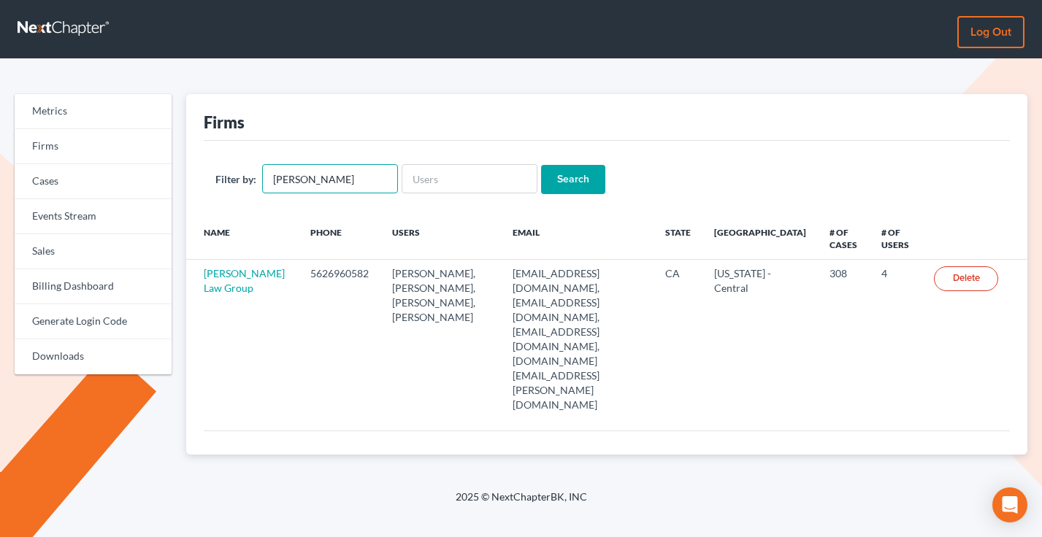
click at [541, 165] on input "Search" at bounding box center [573, 179] width 64 height 29
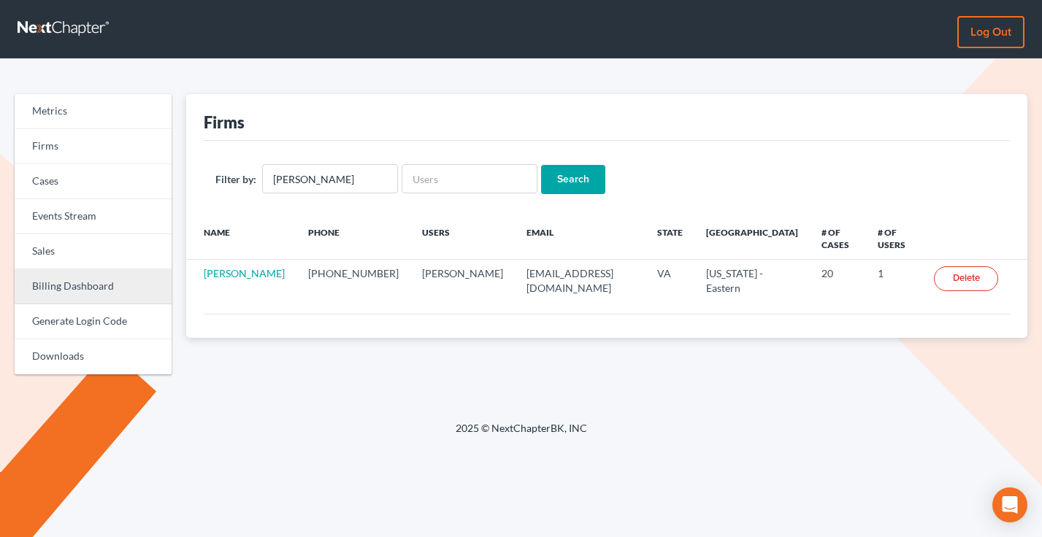
click at [84, 283] on link "Billing Dashboard" at bounding box center [93, 286] width 157 height 35
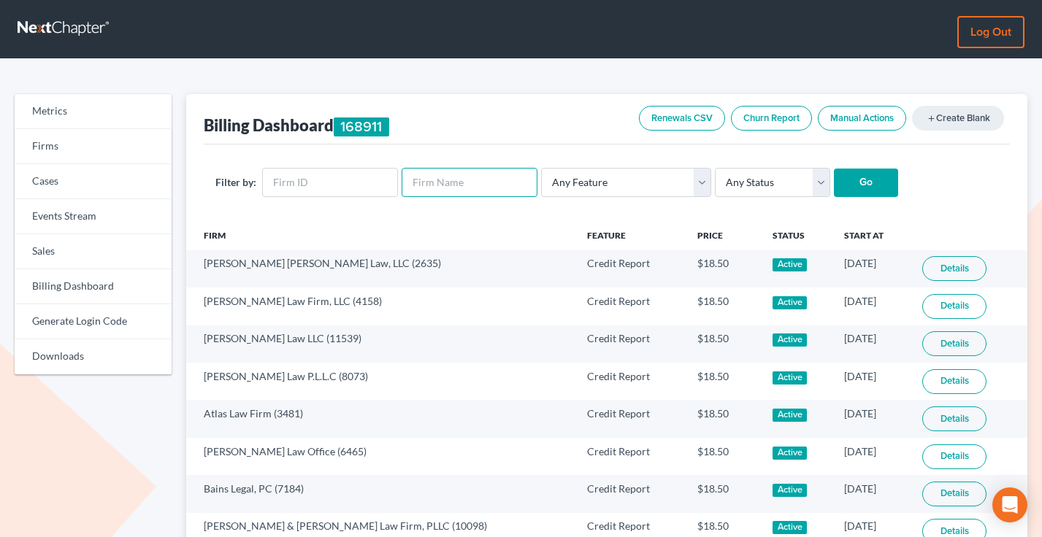
click at [423, 177] on input "text" at bounding box center [469, 182] width 136 height 29
paste input "[PERSON_NAME]"
type input "[PERSON_NAME]"
click at [834, 169] on input "Go" at bounding box center [866, 183] width 64 height 29
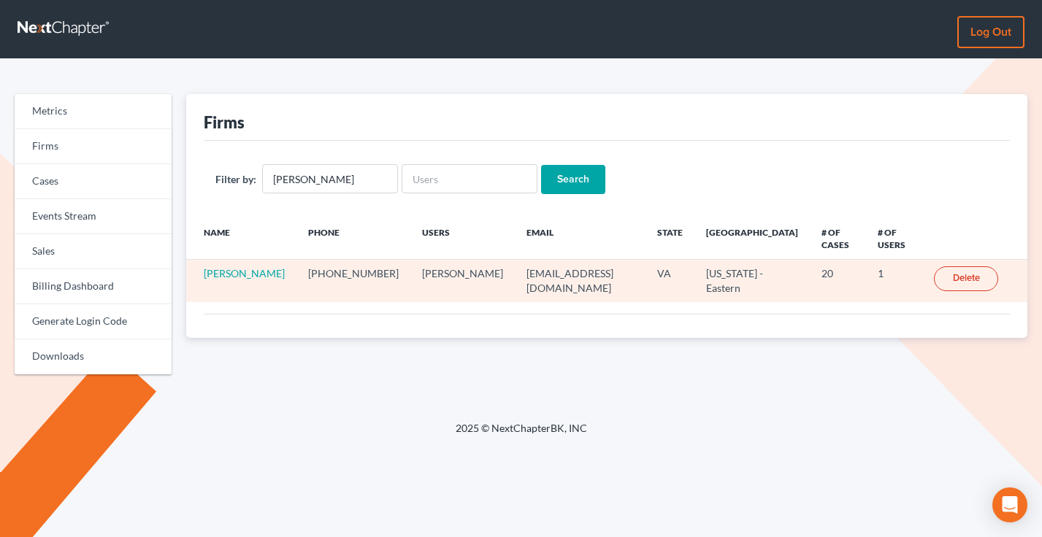
click at [535, 262] on td "srsattorneyva@gmail.com" at bounding box center [580, 281] width 131 height 42
copy td "srsattorneyva@gmail.com"
drag, startPoint x: 268, startPoint y: 258, endPoint x: 196, endPoint y: 258, distance: 72.3
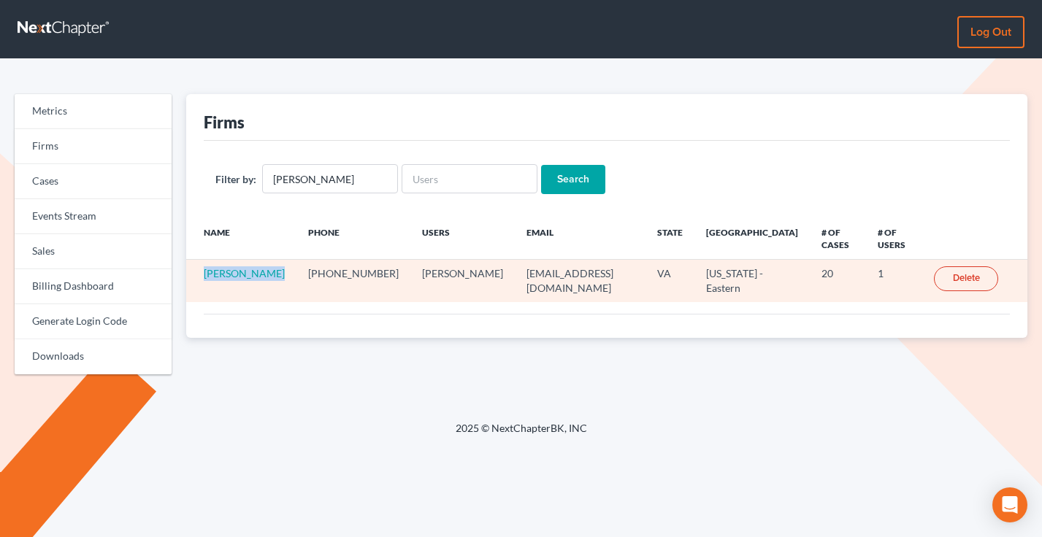
click at [196, 260] on td "Scott Sexauer" at bounding box center [241, 281] width 110 height 42
copy link "Scott Sexauer"
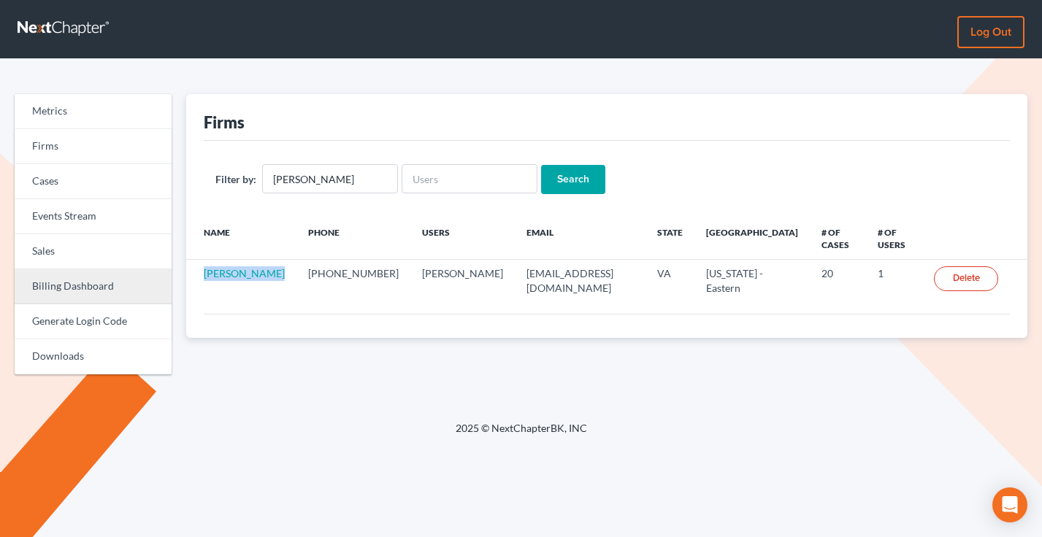
click at [74, 288] on link "Billing Dashboard" at bounding box center [93, 286] width 157 height 35
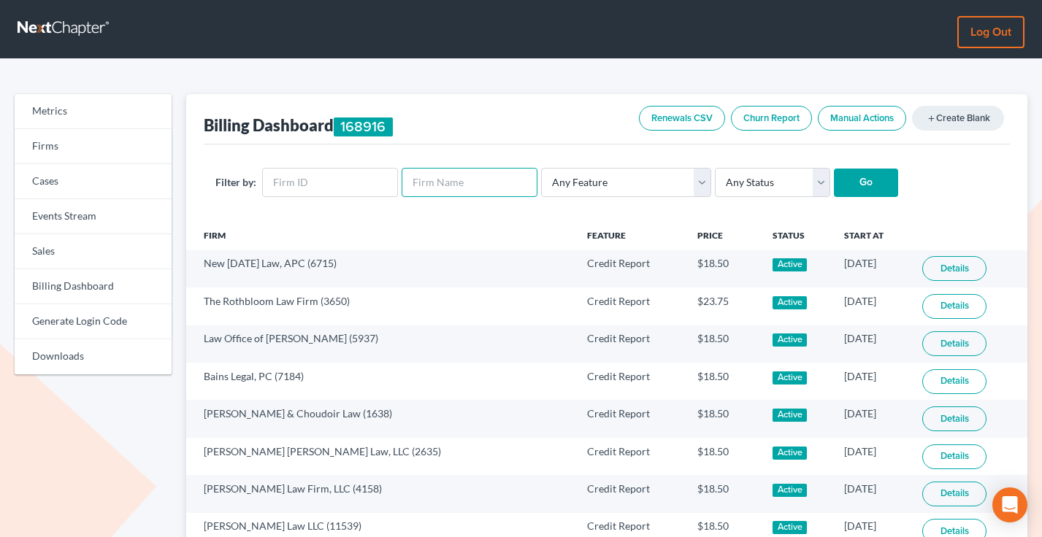
click at [436, 190] on input "text" at bounding box center [469, 182] width 136 height 29
paste input "Scott Sexauer"
type input "Scott Sexauer"
click at [834, 169] on input "Go" at bounding box center [866, 183] width 64 height 29
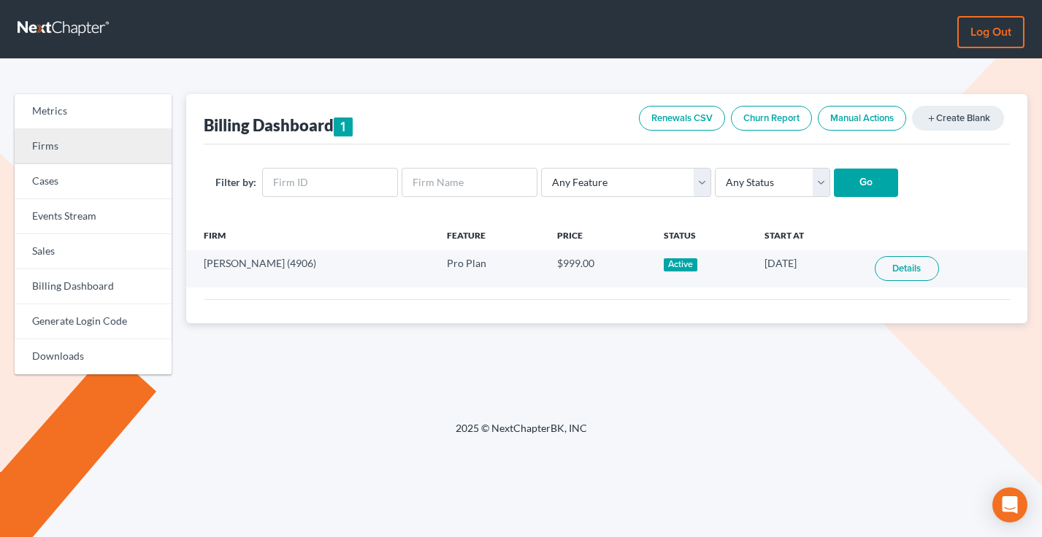
click at [80, 143] on link "Firms" at bounding box center [93, 146] width 157 height 35
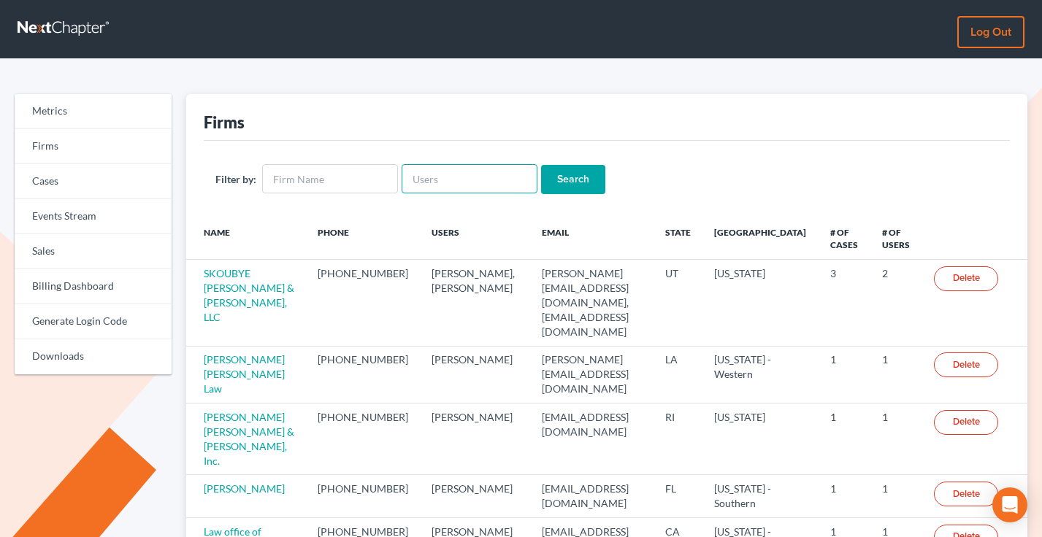
click at [444, 177] on input "text" at bounding box center [469, 178] width 136 height 29
paste input "[PERSON_NAME][EMAIL_ADDRESS][DOMAIN_NAME]"
type input "[PERSON_NAME][EMAIL_ADDRESS][DOMAIN_NAME]"
click at [541, 165] on input "Search" at bounding box center [573, 179] width 64 height 29
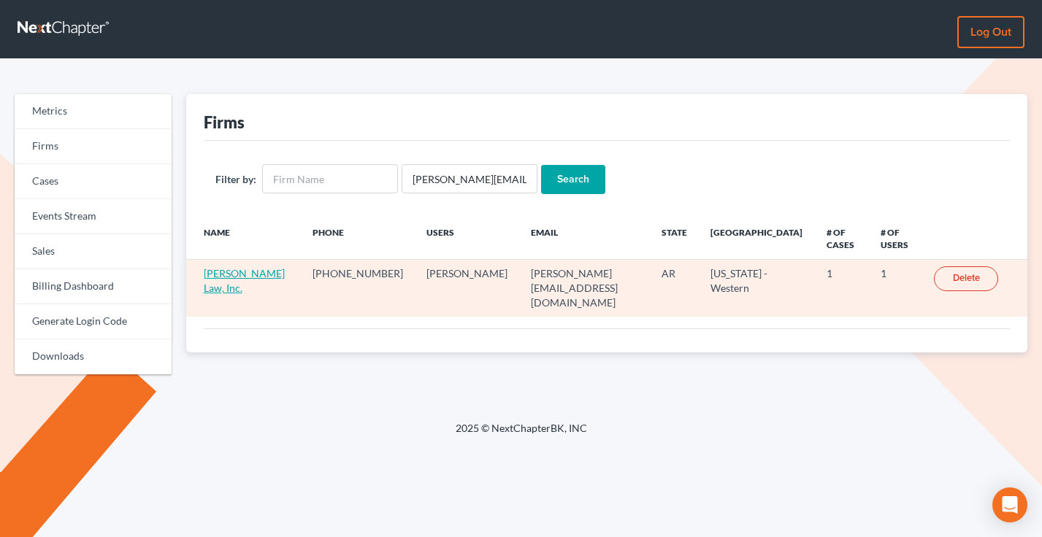
click at [226, 272] on link "[PERSON_NAME] Law, Inc." at bounding box center [244, 280] width 81 height 27
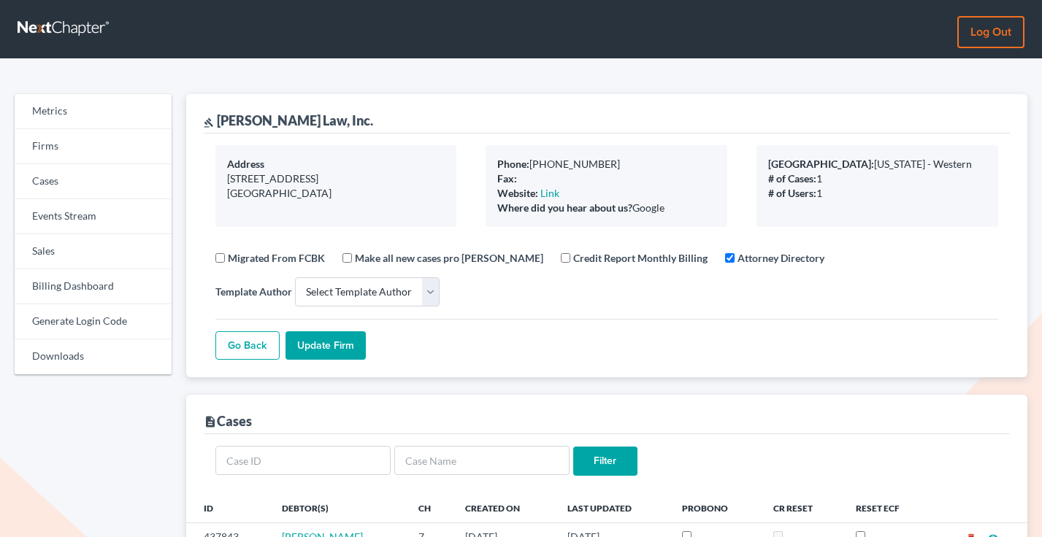
select select
click at [57, 148] on link "Firms" at bounding box center [93, 146] width 157 height 35
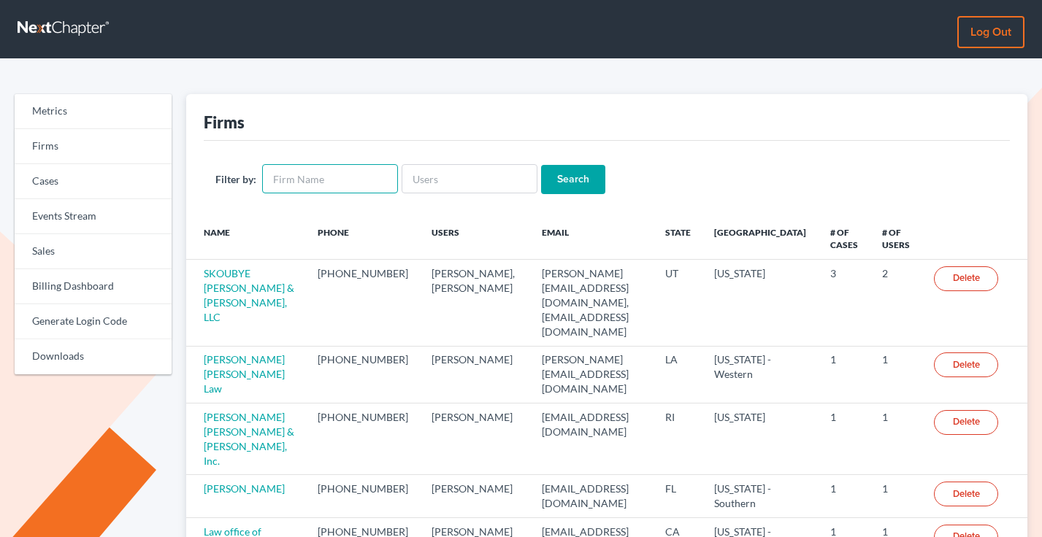
click at [332, 182] on input "text" at bounding box center [330, 178] width 136 height 29
type input "[PERSON_NAME]"
click at [541, 165] on input "Search" at bounding box center [573, 179] width 64 height 29
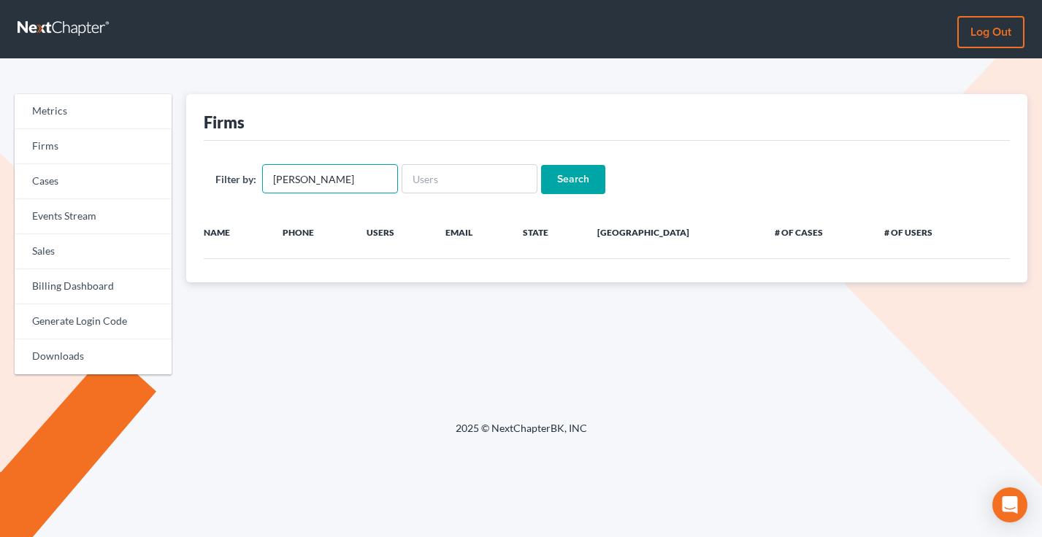
click at [334, 171] on input "gordan green" at bounding box center [330, 178] width 136 height 29
drag, startPoint x: 307, startPoint y: 181, endPoint x: 260, endPoint y: 181, distance: 46.7
click at [260, 181] on div "Filter by: gordan green" at bounding box center [306, 178] width 182 height 29
type input "green"
click at [541, 165] on input "Search" at bounding box center [573, 179] width 64 height 29
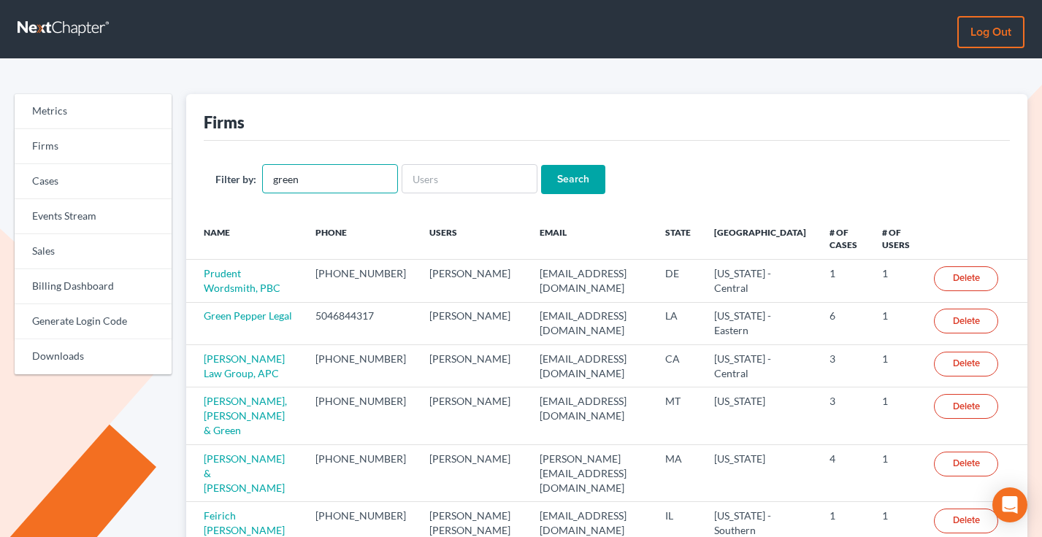
click at [355, 168] on input "green" at bounding box center [330, 178] width 136 height 29
paste input "[PERSON_NAME] [PERSON_NAME] PLLC"
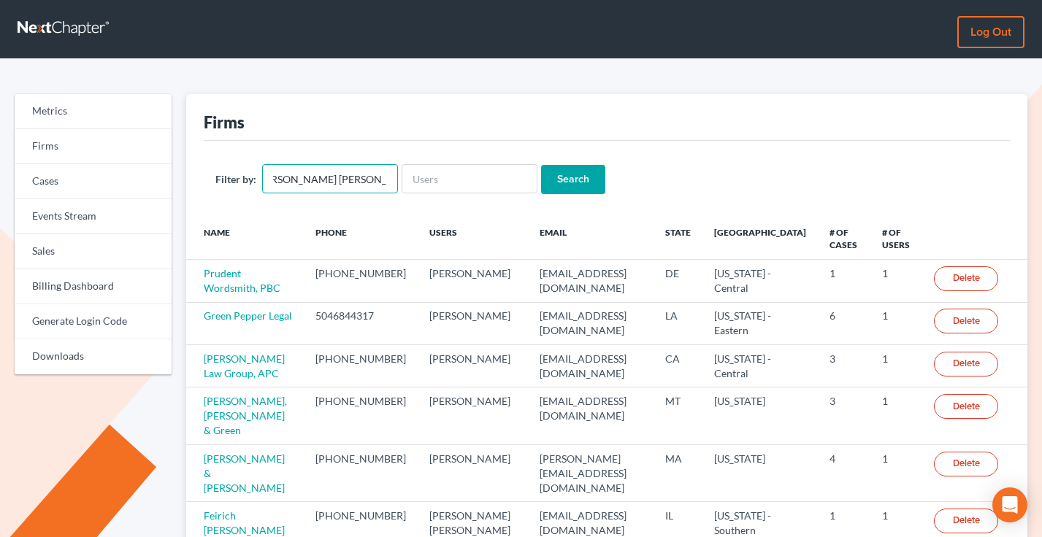
type input "[PERSON_NAME] [PERSON_NAME] PLLC"
click at [541, 165] on input "Search" at bounding box center [573, 179] width 64 height 29
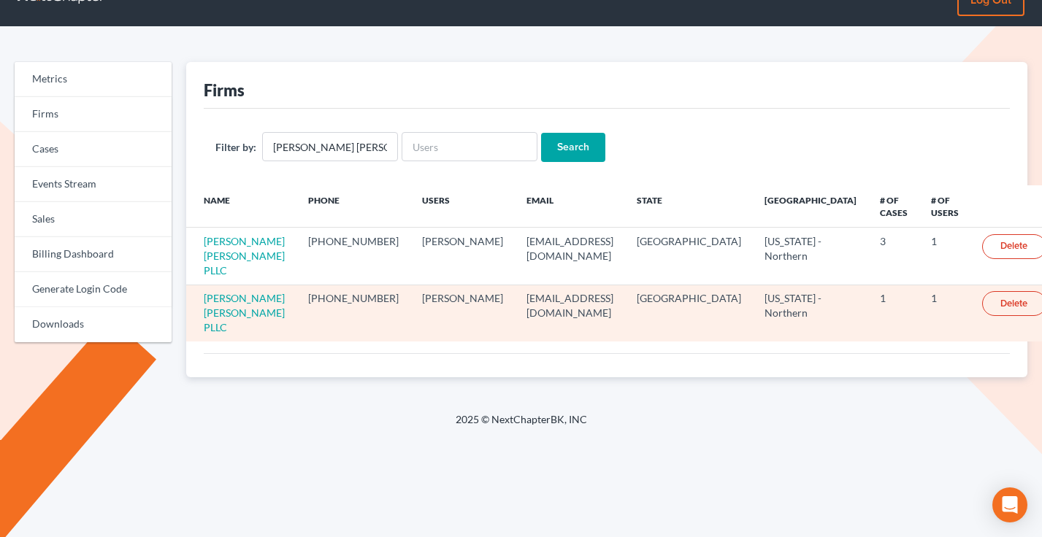
scroll to position [33, 0]
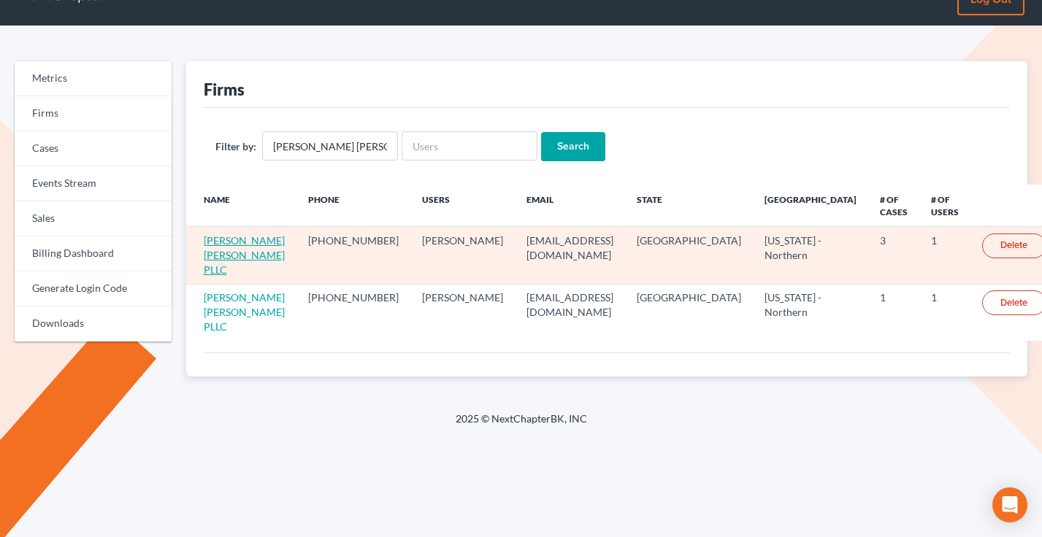
click at [256, 241] on link "[PERSON_NAME] [PERSON_NAME] PLLC" at bounding box center [244, 255] width 81 height 42
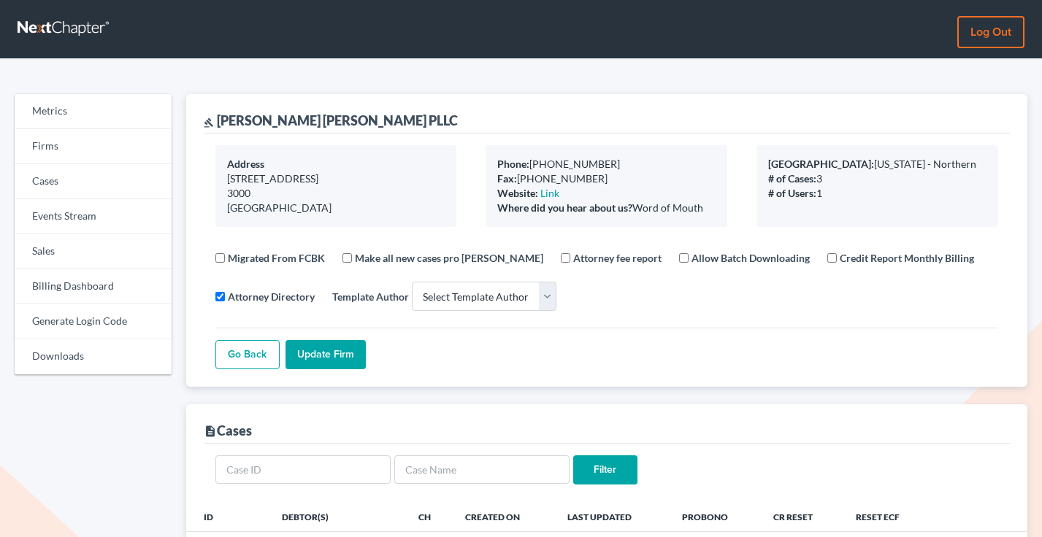
select select
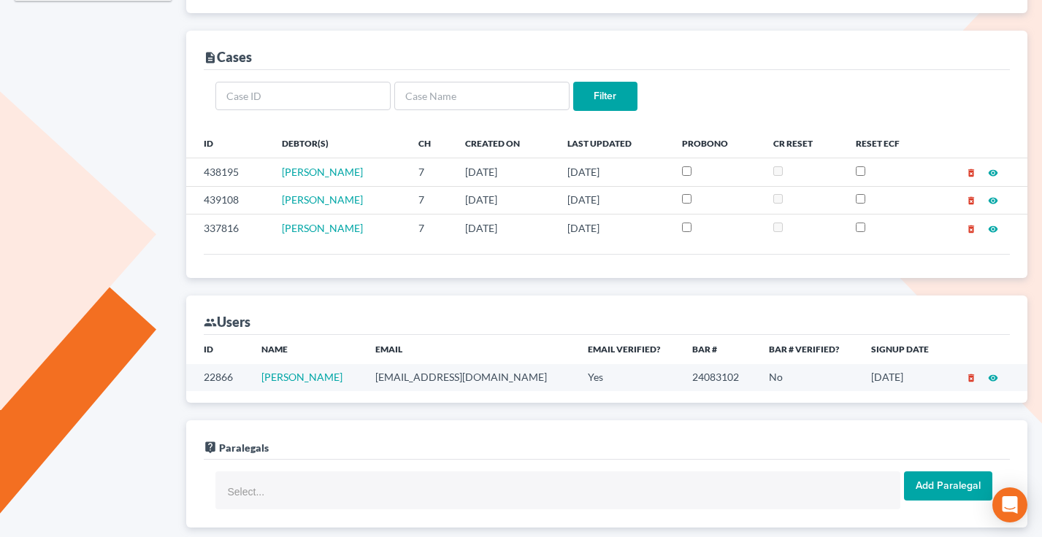
click at [438, 381] on td "[EMAIL_ADDRESS][DOMAIN_NAME]" at bounding box center [469, 377] width 212 height 27
copy td "[EMAIL_ADDRESS][DOMAIN_NAME]"
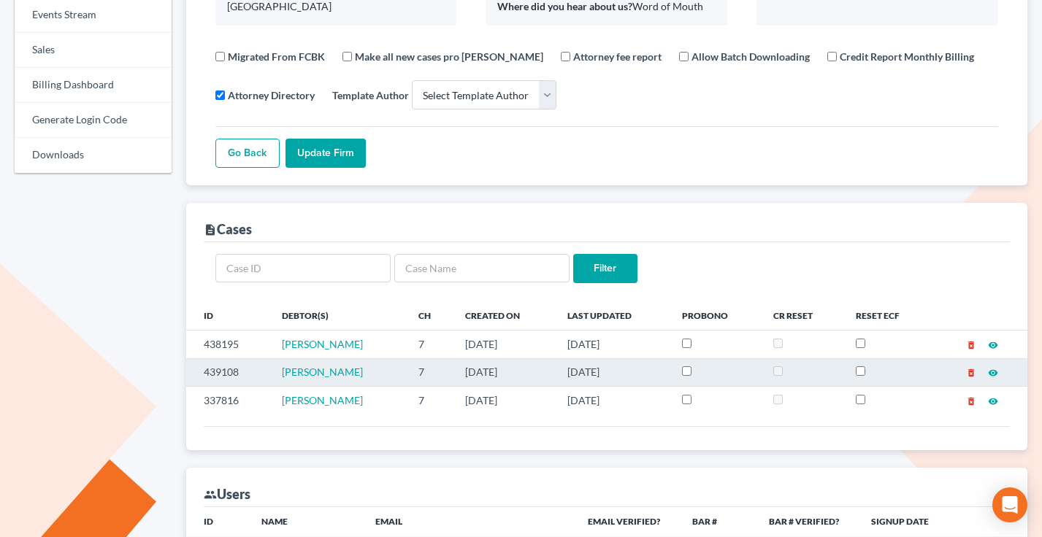
scroll to position [0, 0]
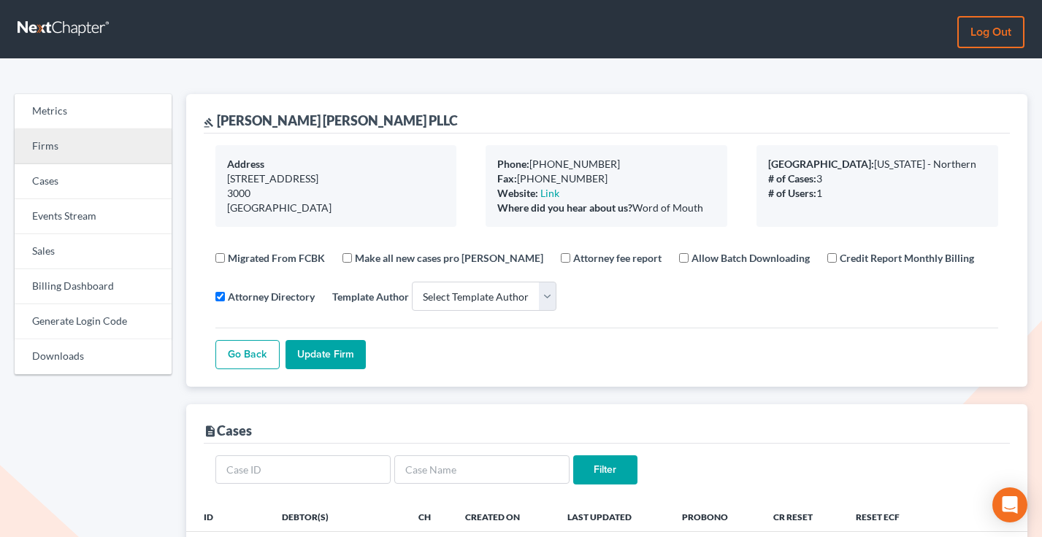
click at [65, 145] on link "Firms" at bounding box center [93, 146] width 157 height 35
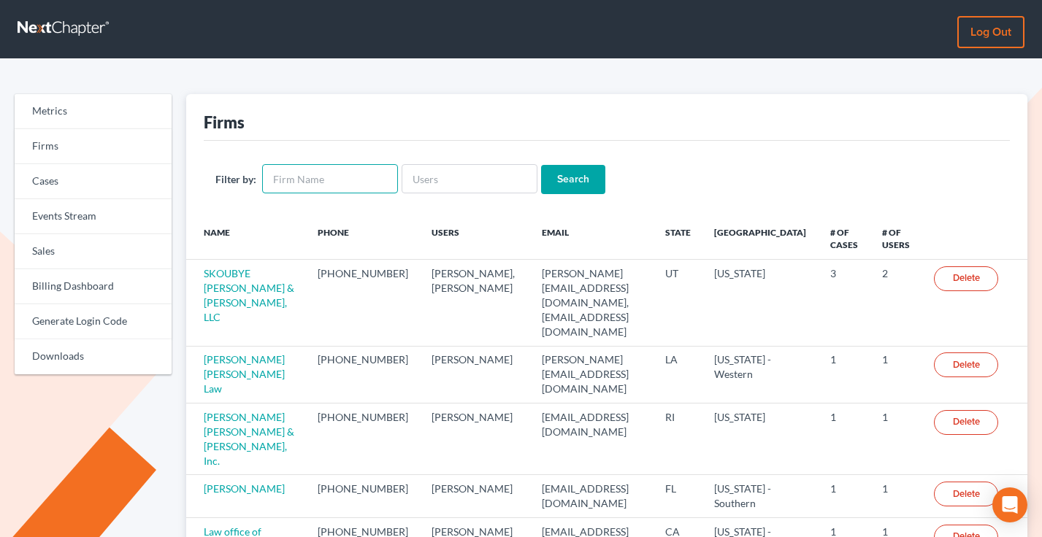
click at [315, 173] on input "text" at bounding box center [330, 178] width 136 height 29
click at [239, 239] on th "Name" at bounding box center [246, 239] width 120 height 42
click at [303, 175] on input "text" at bounding box center [330, 178] width 136 height 29
click at [326, 132] on div "Firms" at bounding box center [607, 117] width 807 height 47
click at [315, 176] on input "text" at bounding box center [330, 178] width 136 height 29
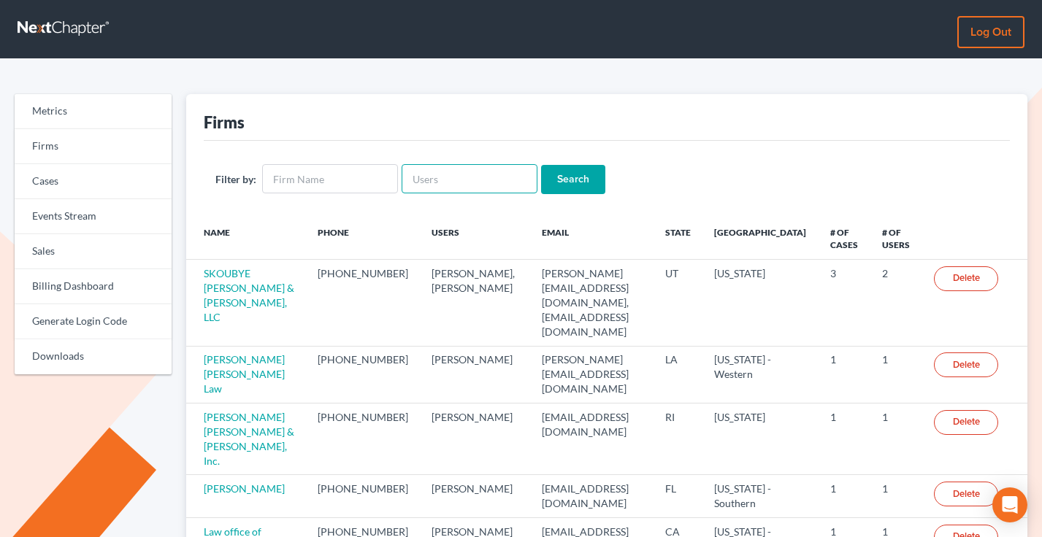
click at [446, 167] on input "text" at bounding box center [469, 178] width 136 height 29
paste input "[EMAIL_ADDRESS][DOMAIN_NAME]"
type input "[EMAIL_ADDRESS][DOMAIN_NAME]"
click at [541, 165] on input "Search" at bounding box center [573, 179] width 64 height 29
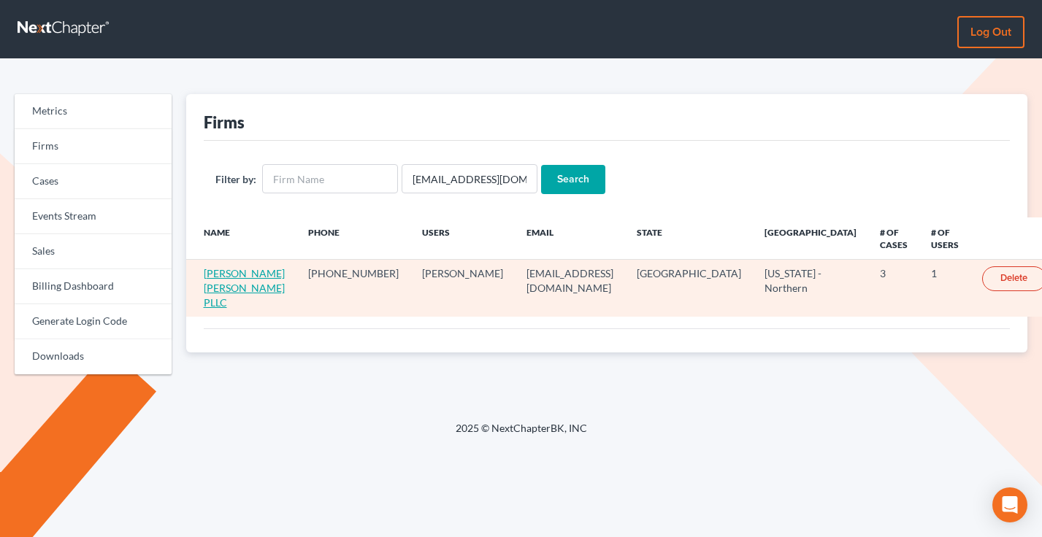
click at [264, 278] on link "[PERSON_NAME] [PERSON_NAME] PLLC" at bounding box center [244, 288] width 81 height 42
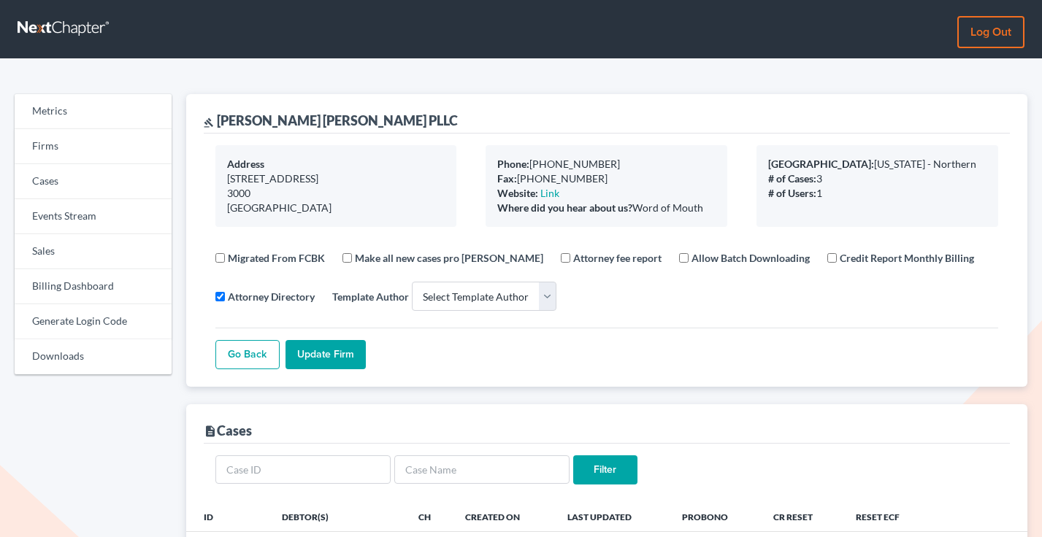
select select
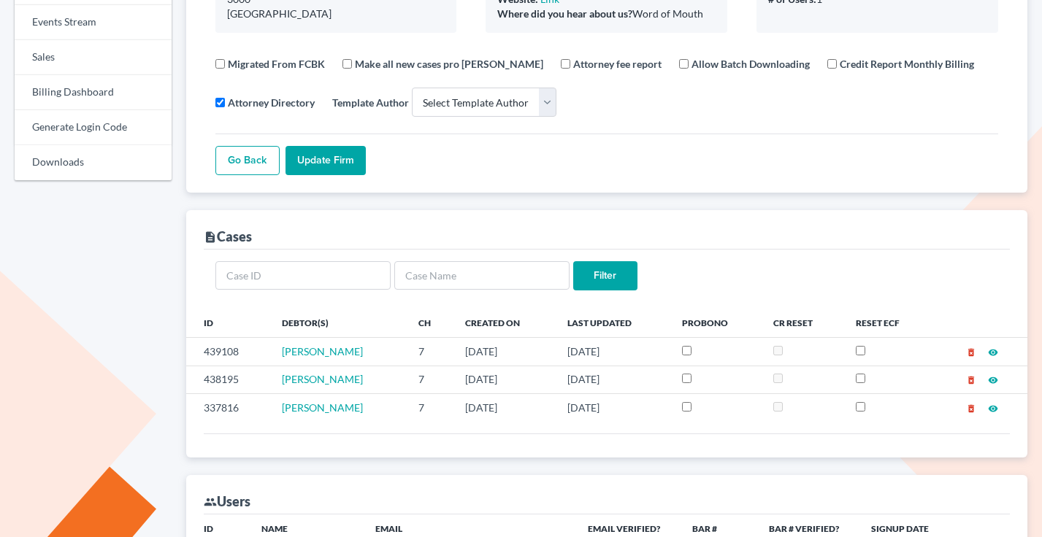
scroll to position [301, 0]
